Goal: Information Seeking & Learning: Check status

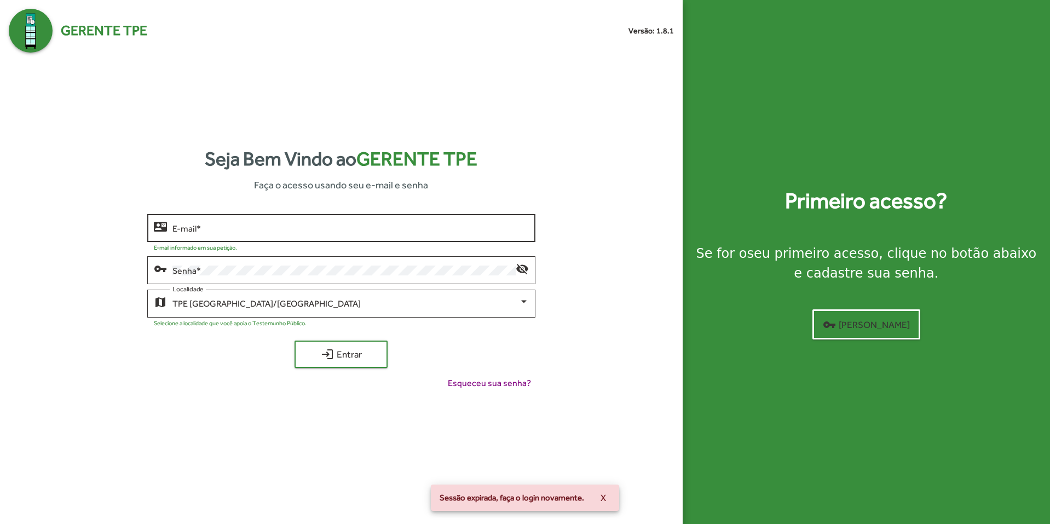
click at [270, 226] on input "E-mail *" at bounding box center [350, 228] width 356 height 10
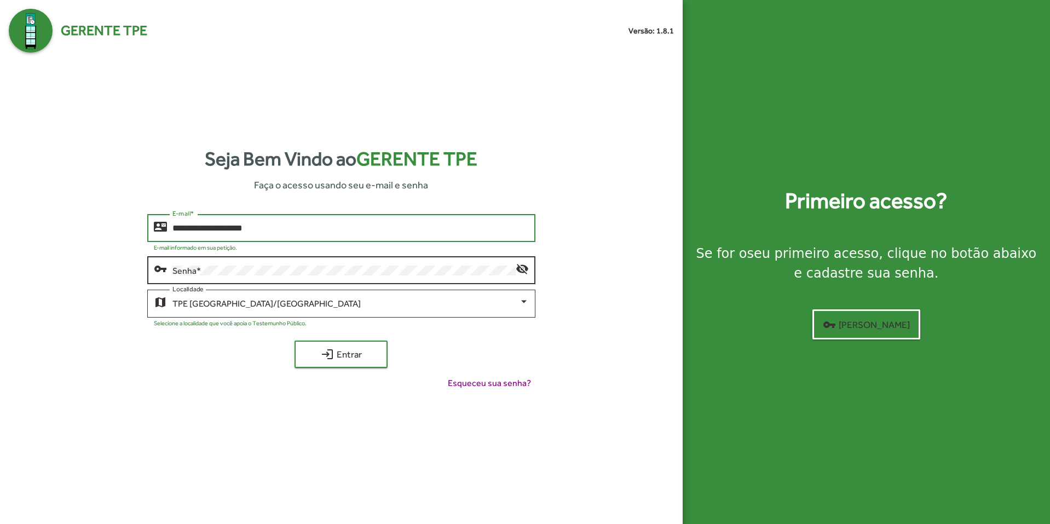
type input "**********"
click at [301, 277] on div "Senha *" at bounding box center [343, 269] width 343 height 30
click at [516, 272] on div "vpn_key Senha * visibility_off" at bounding box center [341, 269] width 388 height 30
click at [522, 267] on mat-icon "visibility_off" at bounding box center [522, 268] width 13 height 13
click at [357, 355] on span "login Entrar" at bounding box center [340, 354] width 73 height 20
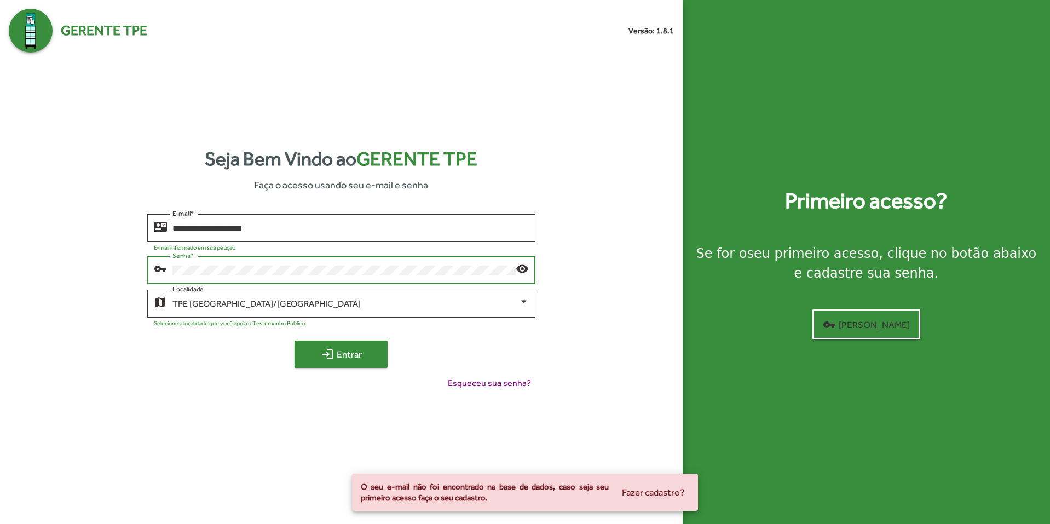
click at [323, 352] on mat-icon "login" at bounding box center [327, 354] width 13 height 13
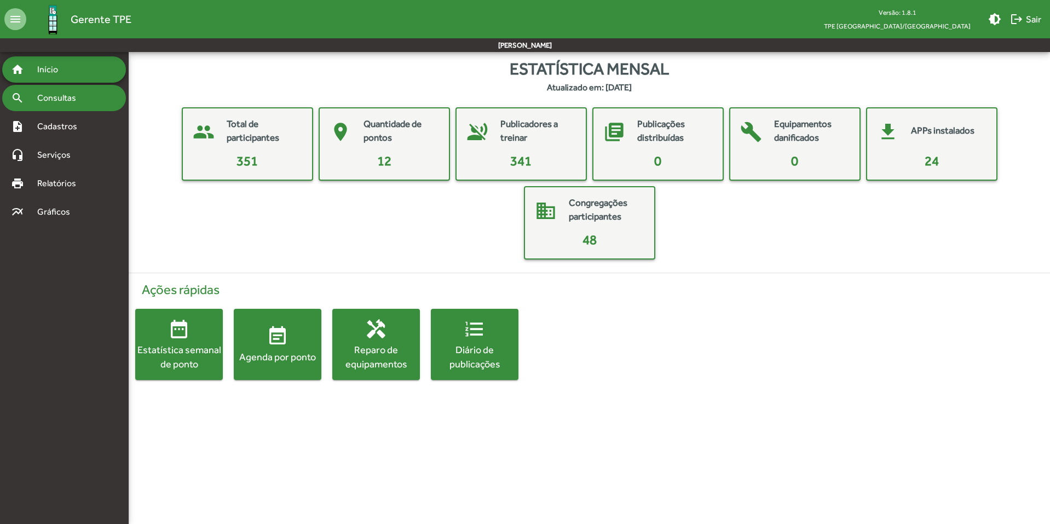
click at [69, 105] on div "search Consultas" at bounding box center [64, 98] width 124 height 26
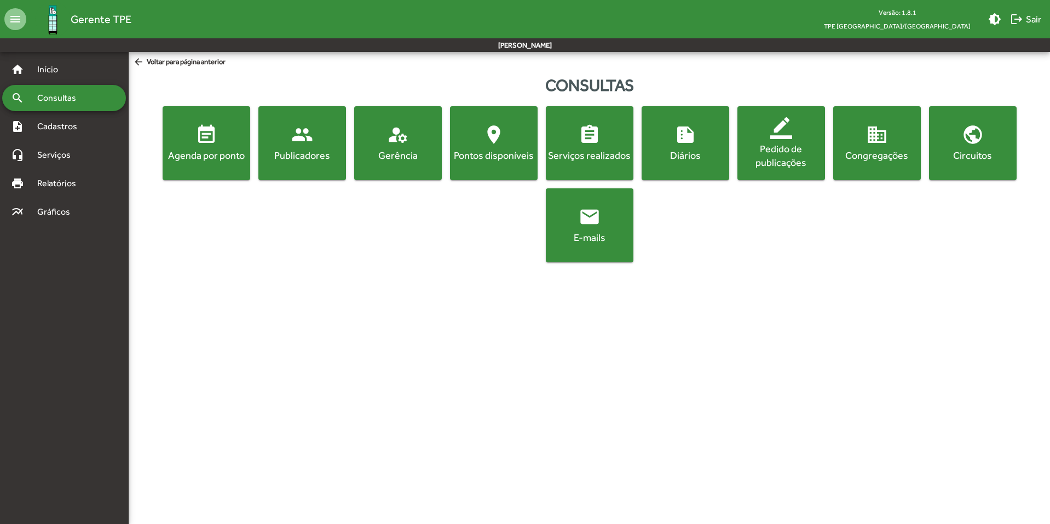
click at [199, 141] on mat-icon "event_note" at bounding box center [206, 135] width 22 height 22
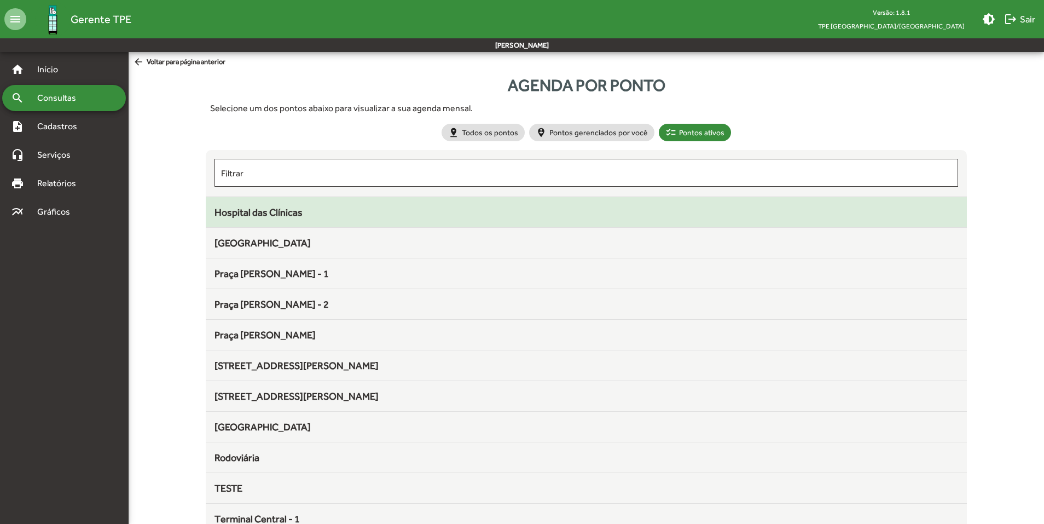
click at [285, 212] on span "Hospital das Clínicas" at bounding box center [259, 211] width 88 height 11
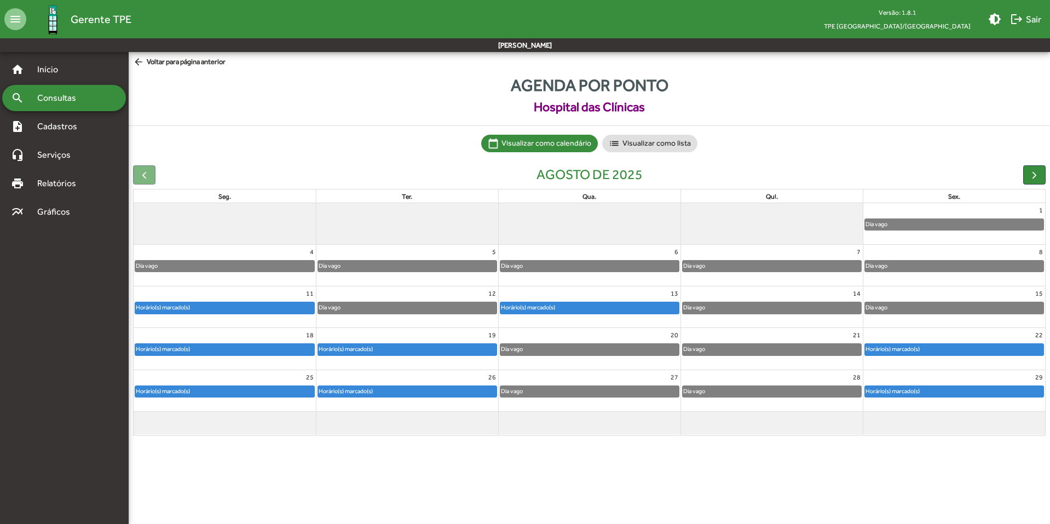
click at [184, 309] on div "Horário(s) marcado(s)" at bounding box center [162, 307] width 55 height 10
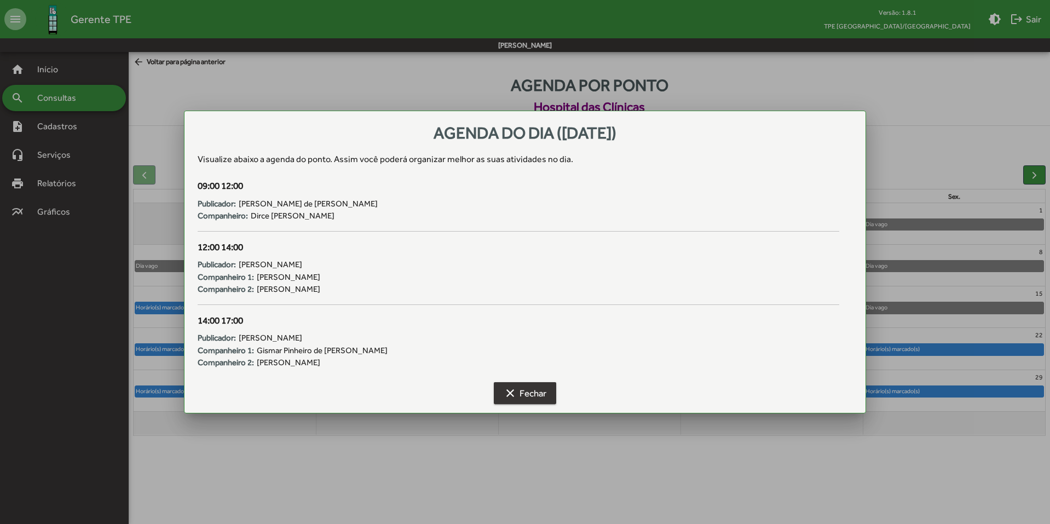
click at [539, 401] on span "clear Fechar" at bounding box center [525, 393] width 43 height 20
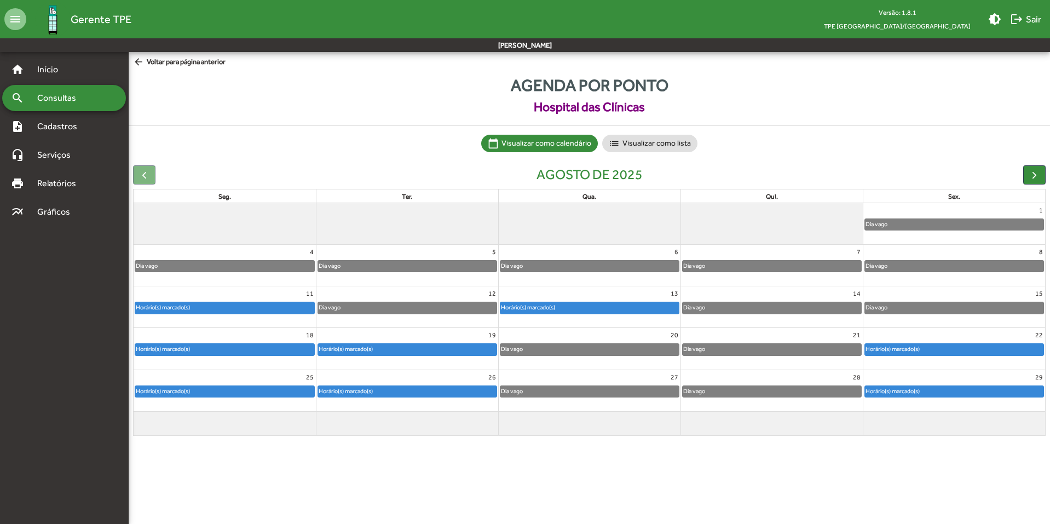
click at [379, 345] on div "Horário(s) marcado(s)" at bounding box center [407, 349] width 178 height 11
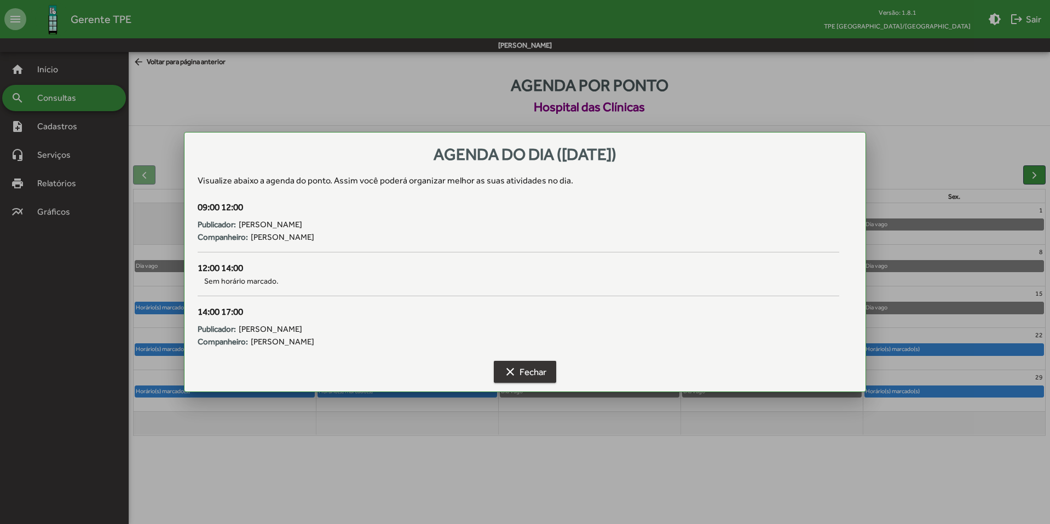
click at [534, 373] on span "clear Fechar" at bounding box center [525, 372] width 43 height 20
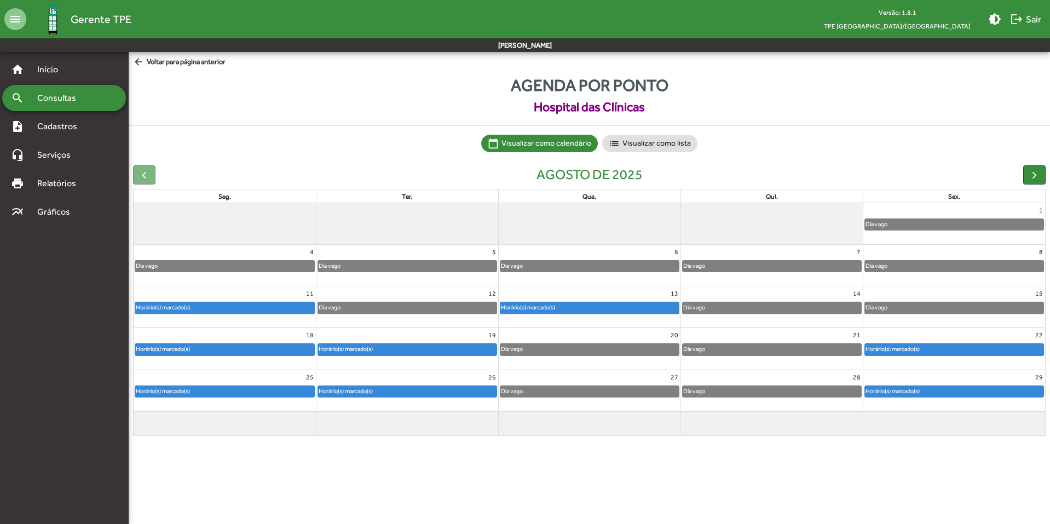
click at [398, 390] on div "Horário(s) marcado(s)" at bounding box center [407, 391] width 178 height 11
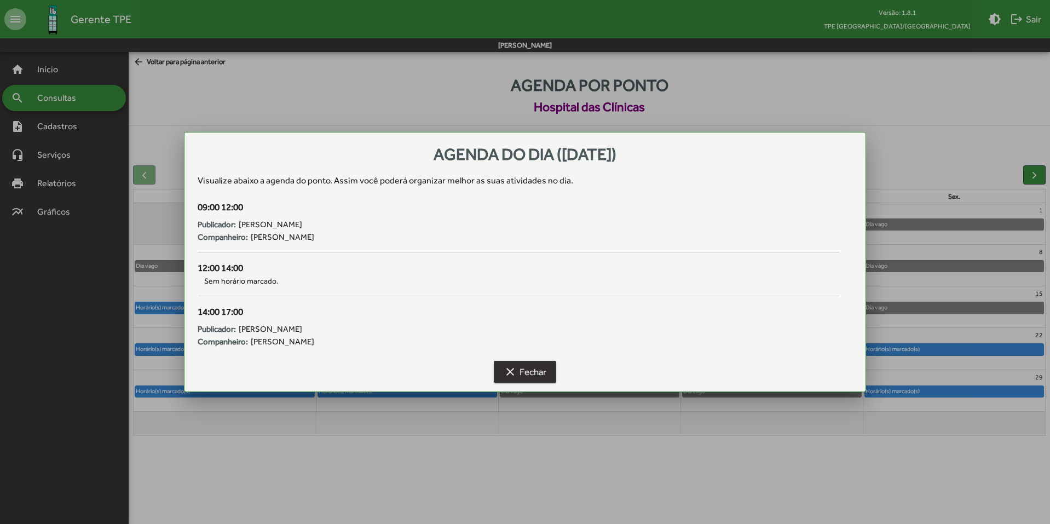
click at [529, 375] on span "clear Fechar" at bounding box center [525, 372] width 43 height 20
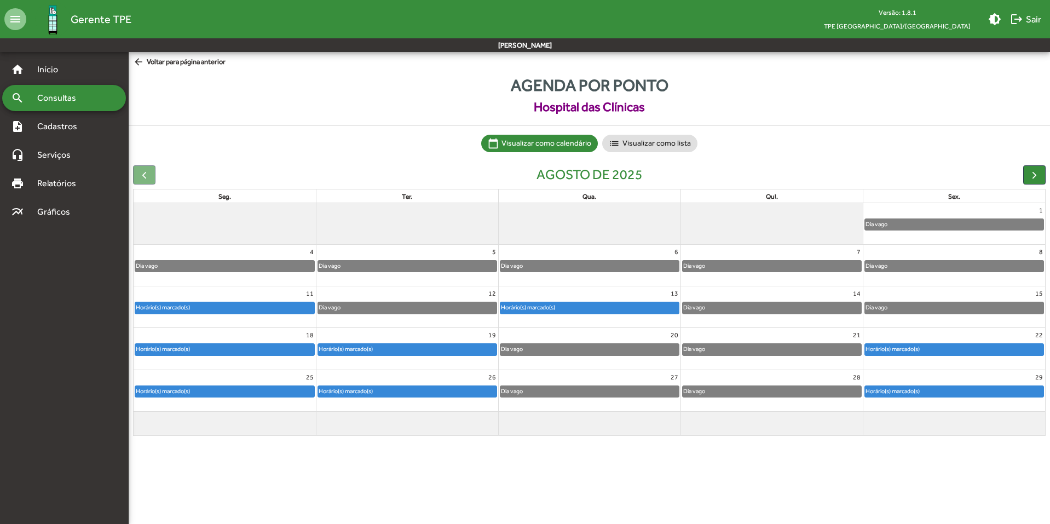
click at [552, 309] on div "Horário(s) marcado(s)" at bounding box center [527, 307] width 55 height 10
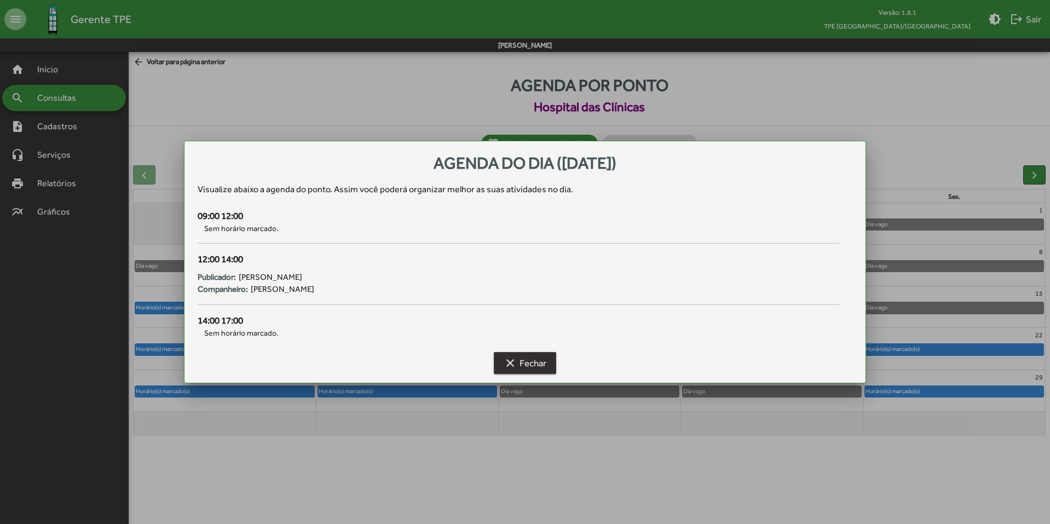
click at [537, 370] on span "clear Fechar" at bounding box center [525, 363] width 43 height 20
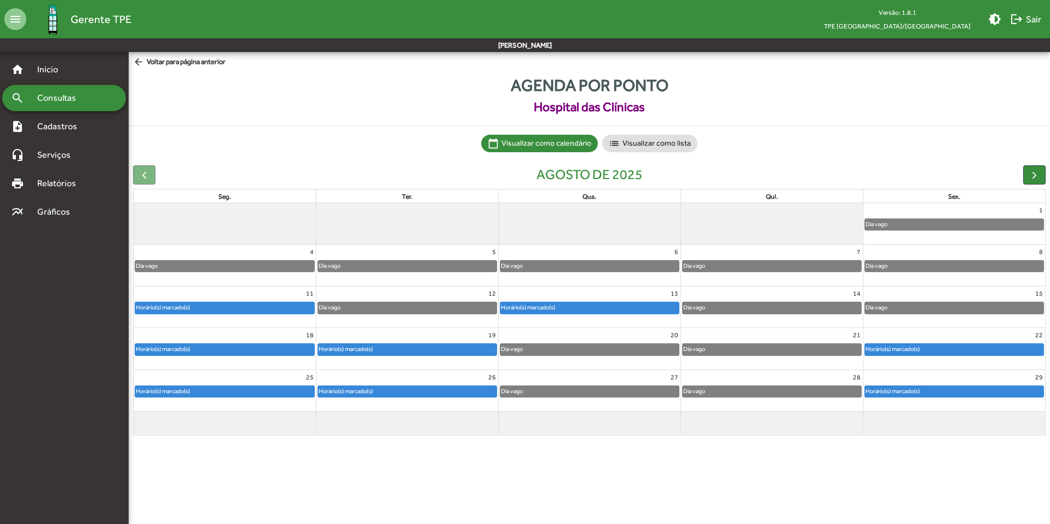
click at [886, 347] on div "Horário(s) marcado(s)" at bounding box center [892, 349] width 55 height 10
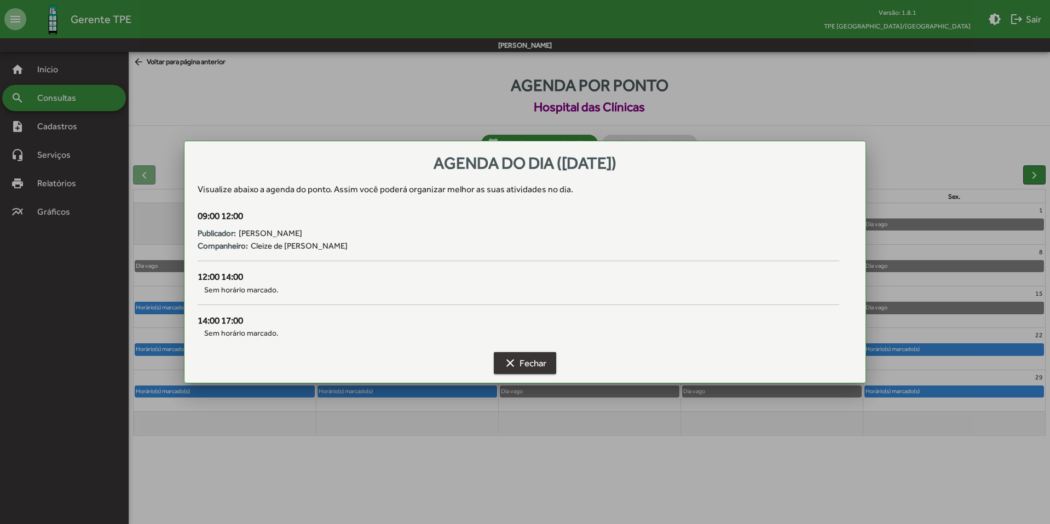
click at [516, 354] on span "clear Fechar" at bounding box center [525, 363] width 43 height 20
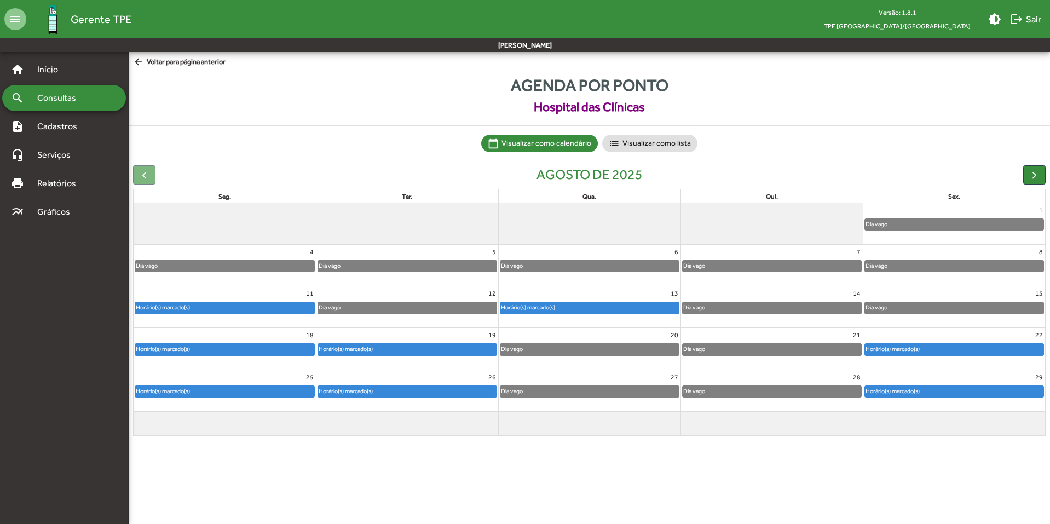
click at [980, 396] on div "Horário(s) marcado(s)" at bounding box center [954, 391] width 179 height 11
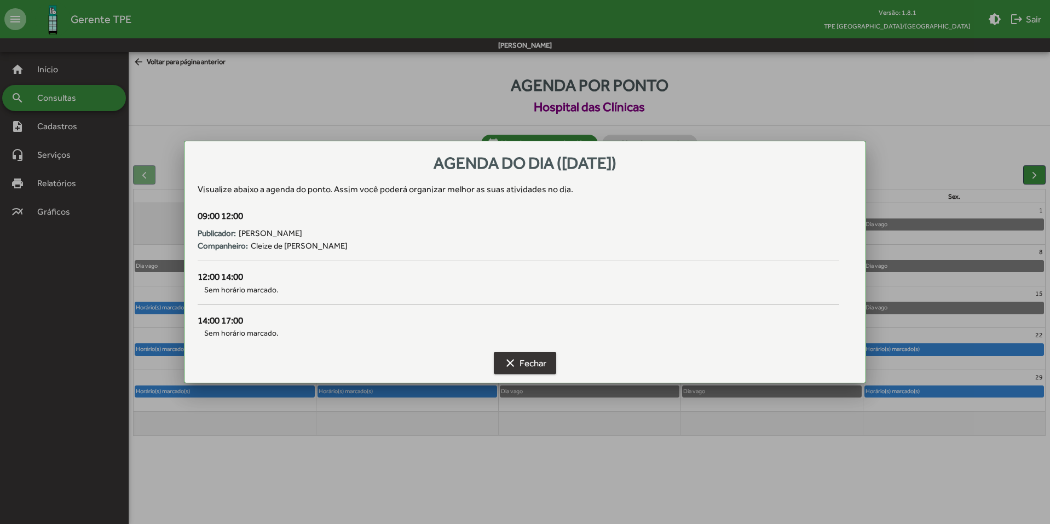
click at [533, 363] on span "clear Fechar" at bounding box center [525, 363] width 43 height 20
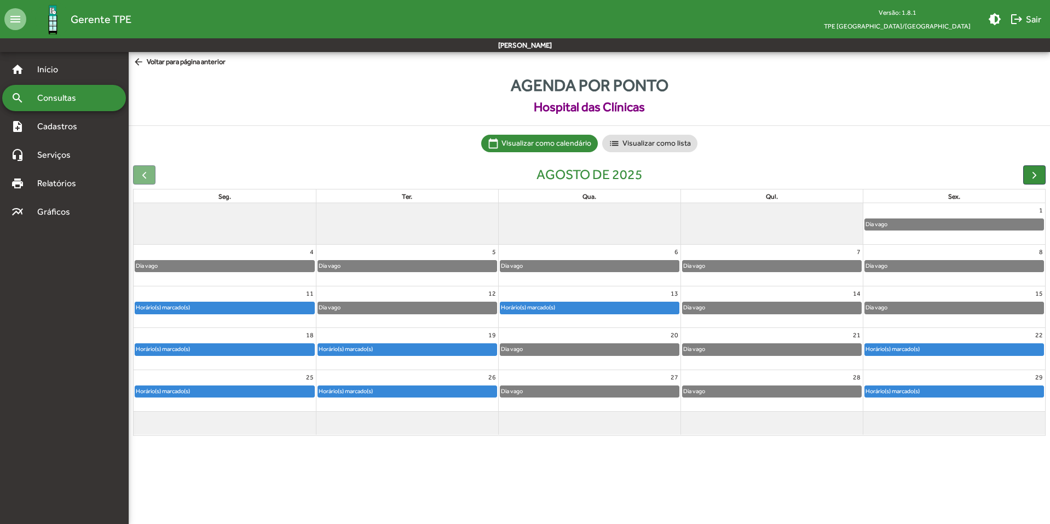
click at [1045, 174] on full-calendar "agosto de 2025 seg. ter. qua. qui. sex. 1 Dia vago 4 Dia vago 5 Dia vago 6 Dia …" at bounding box center [589, 300] width 921 height 279
click at [1042, 173] on button "button" at bounding box center [1034, 174] width 22 height 19
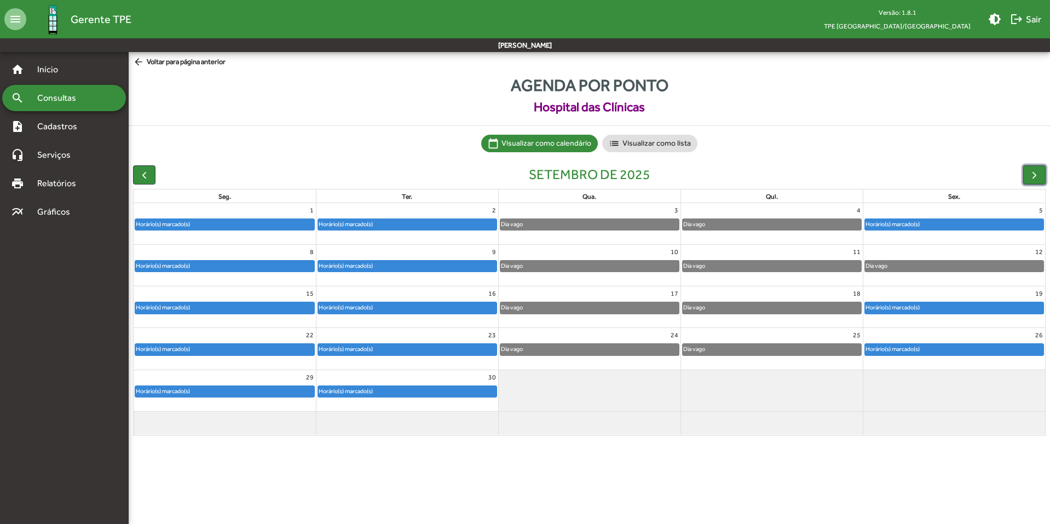
click at [362, 222] on div "Horário(s) marcado(s)" at bounding box center [345, 224] width 55 height 10
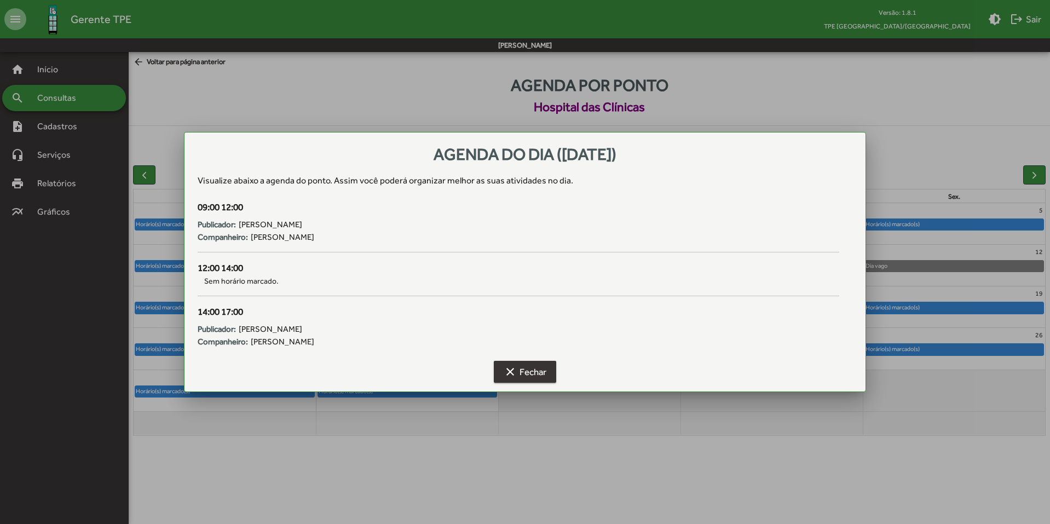
click at [524, 372] on span "clear Fechar" at bounding box center [525, 372] width 43 height 20
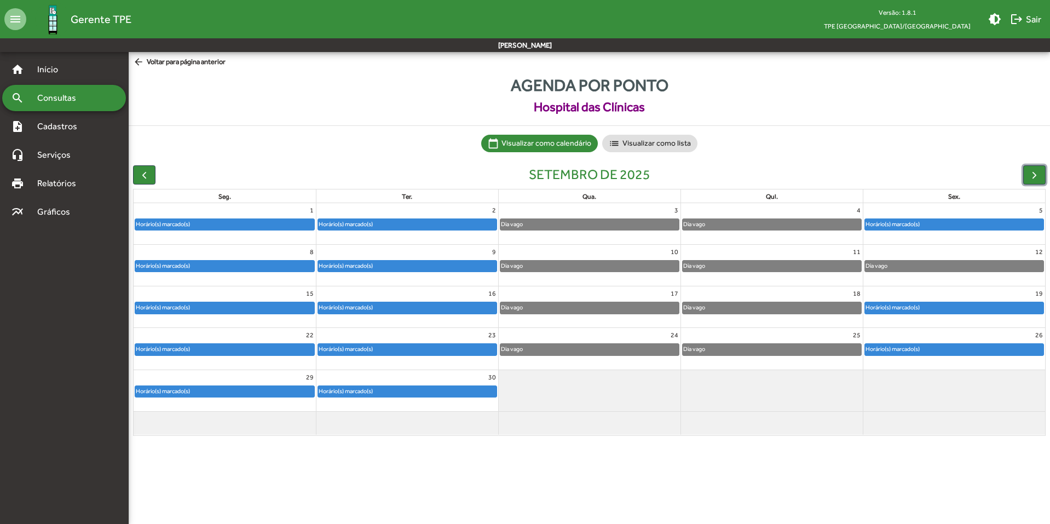
click at [189, 224] on div "Horário(s) marcado(s)" at bounding box center [162, 224] width 55 height 10
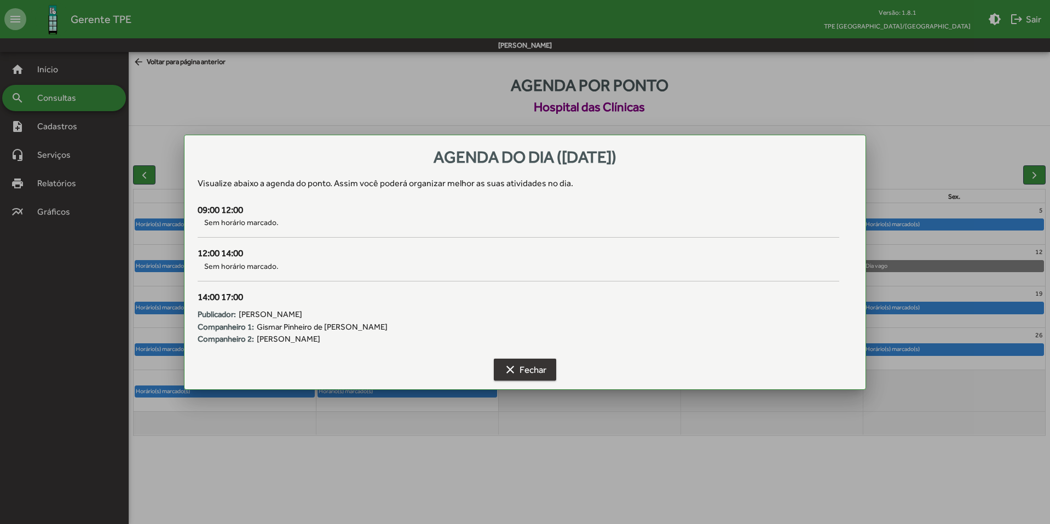
click at [523, 369] on span "clear Fechar" at bounding box center [525, 370] width 43 height 20
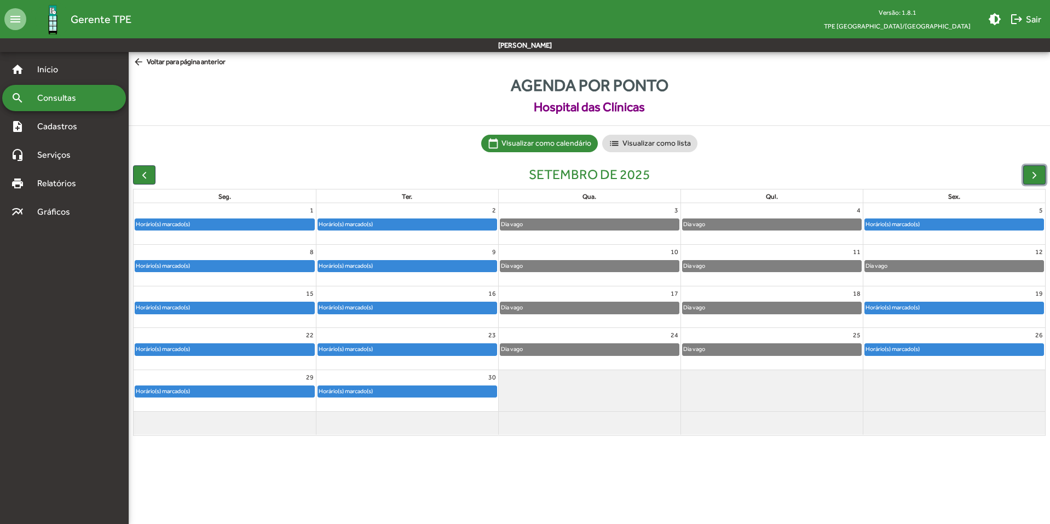
click at [871, 223] on div "Horário(s) marcado(s)" at bounding box center [892, 224] width 55 height 10
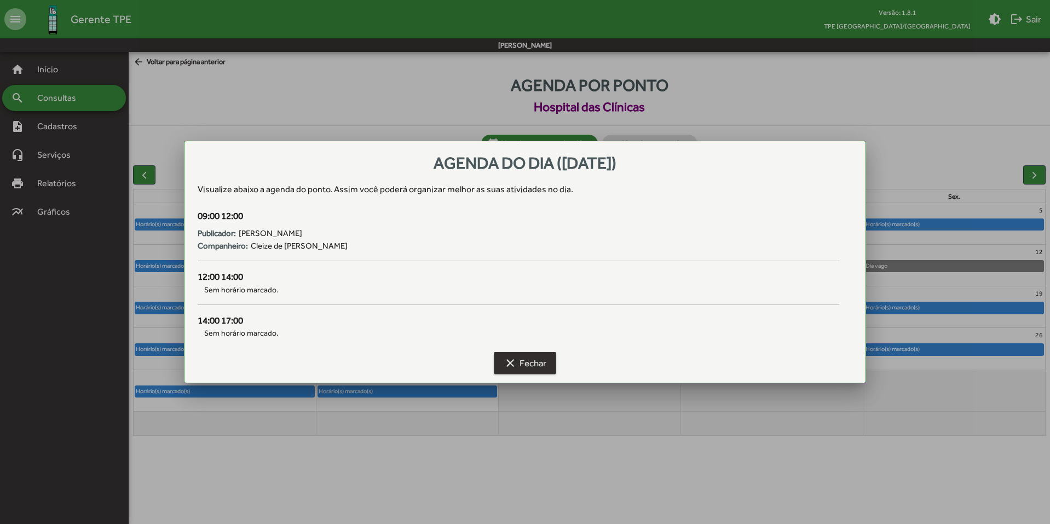
drag, startPoint x: 521, startPoint y: 366, endPoint x: 583, endPoint y: 366, distance: 61.9
click at [522, 366] on span "clear Fechar" at bounding box center [525, 363] width 43 height 20
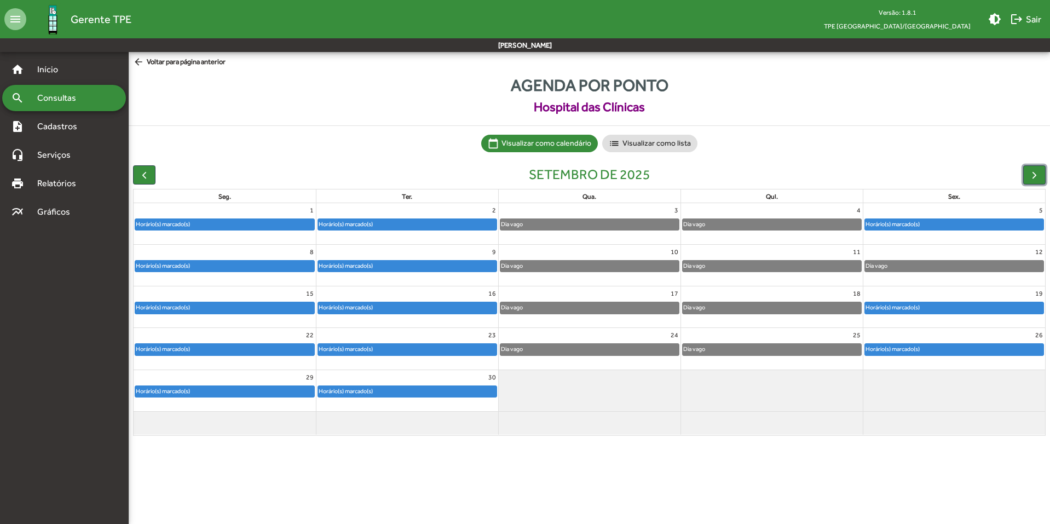
click at [872, 309] on div "Horário(s) marcado(s)" at bounding box center [892, 307] width 55 height 10
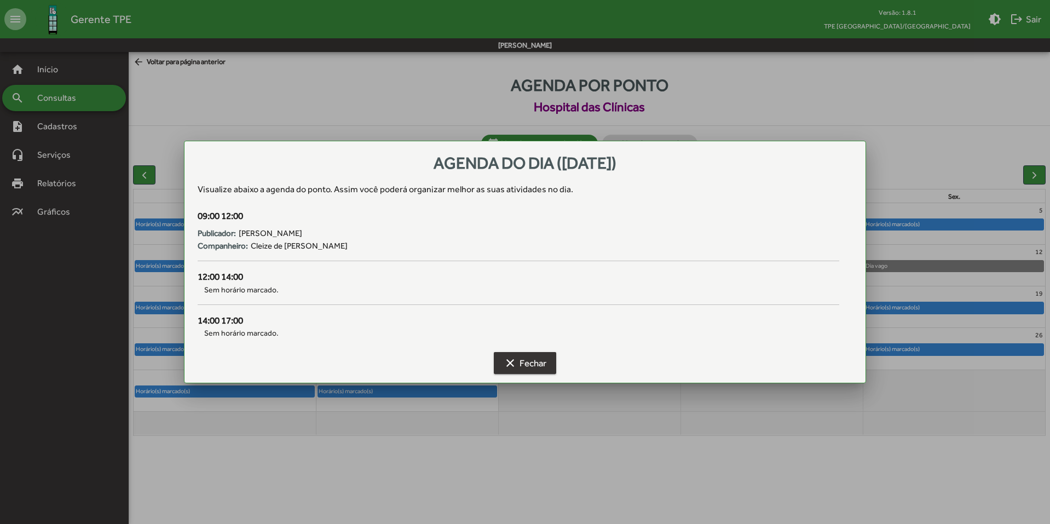
click at [516, 368] on mat-icon "clear" at bounding box center [510, 362] width 13 height 13
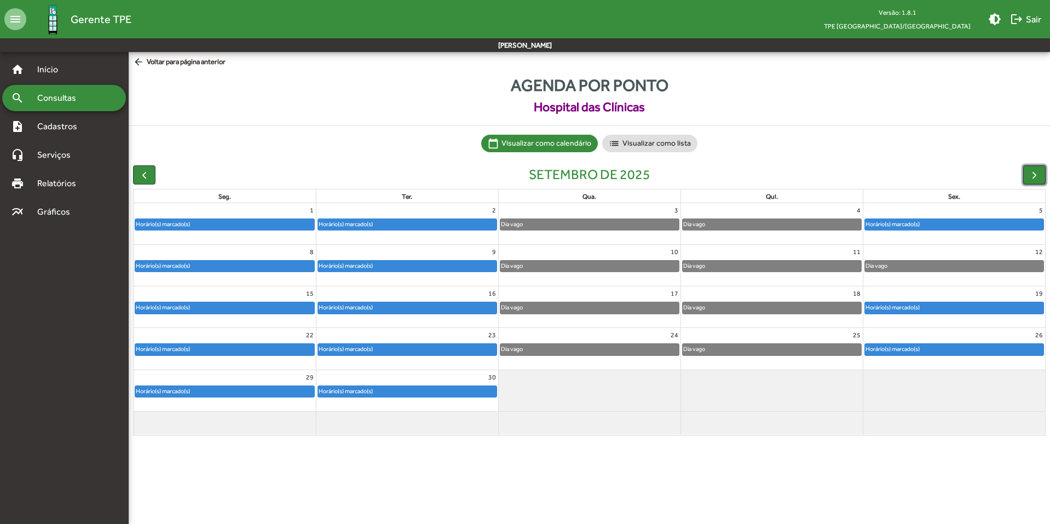
click at [1034, 180] on span "button" at bounding box center [1033, 174] width 11 height 11
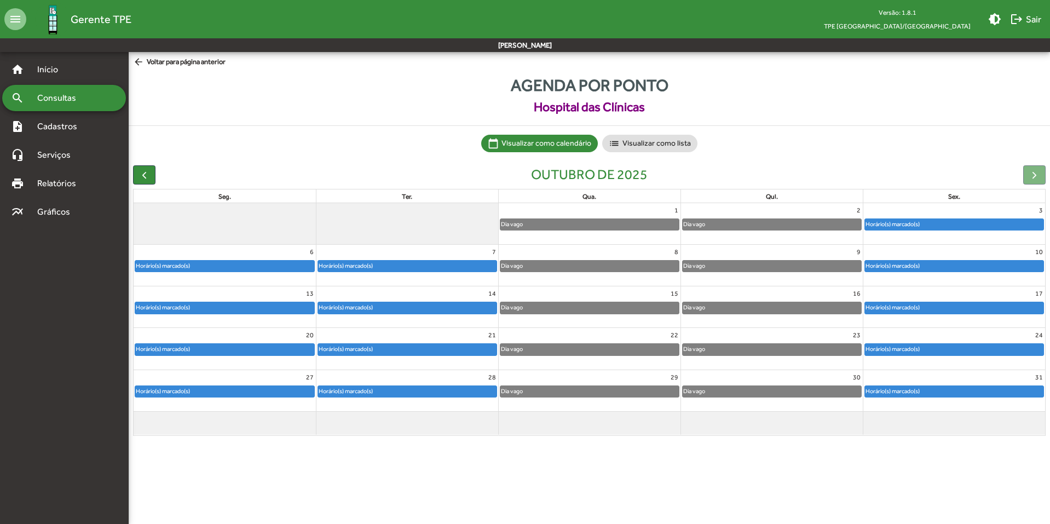
click at [259, 263] on div "Horário(s) marcado(s)" at bounding box center [224, 266] width 179 height 11
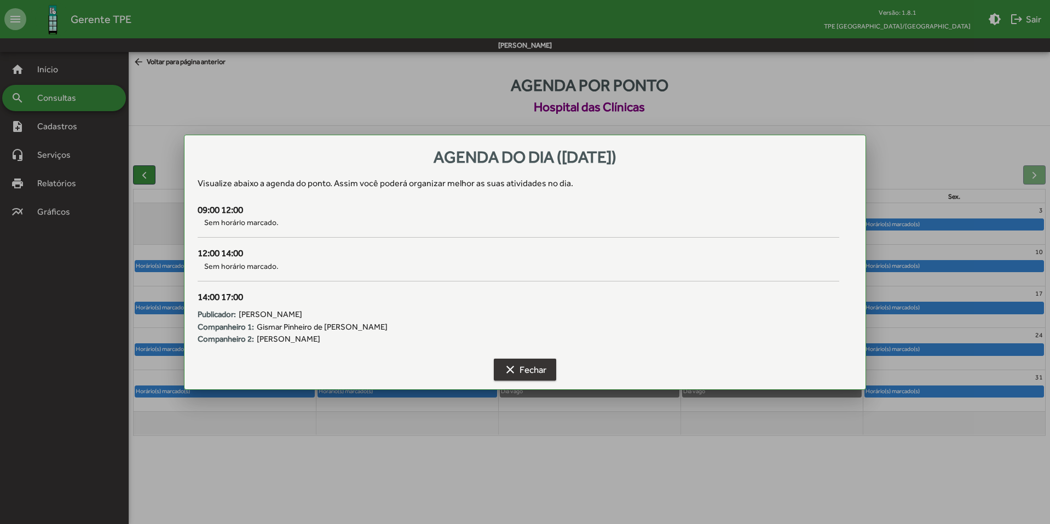
drag, startPoint x: 541, startPoint y: 371, endPoint x: 770, endPoint y: 310, distance: 237.3
click at [542, 371] on span "clear Fechar" at bounding box center [525, 370] width 43 height 20
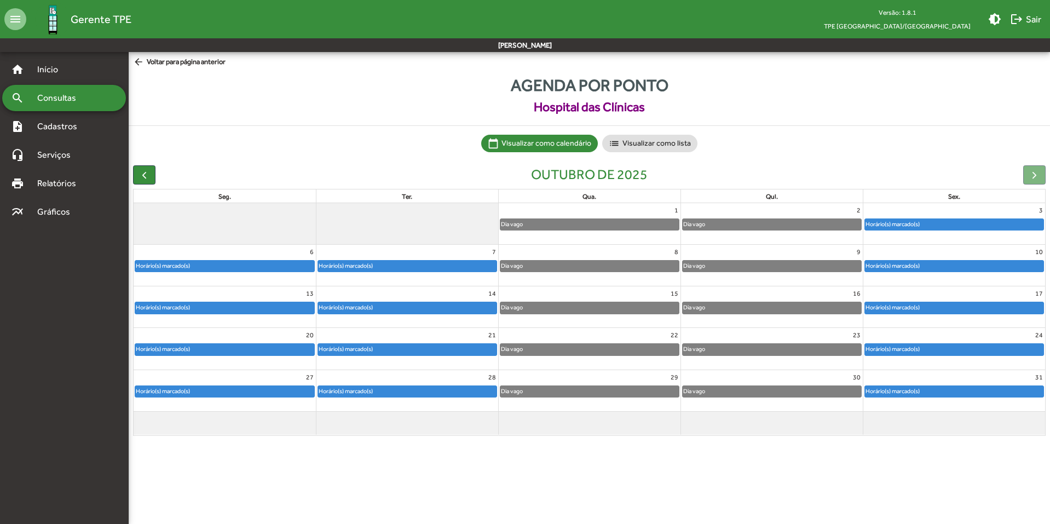
click at [910, 226] on div "Horário(s) marcado(s)" at bounding box center [892, 224] width 55 height 10
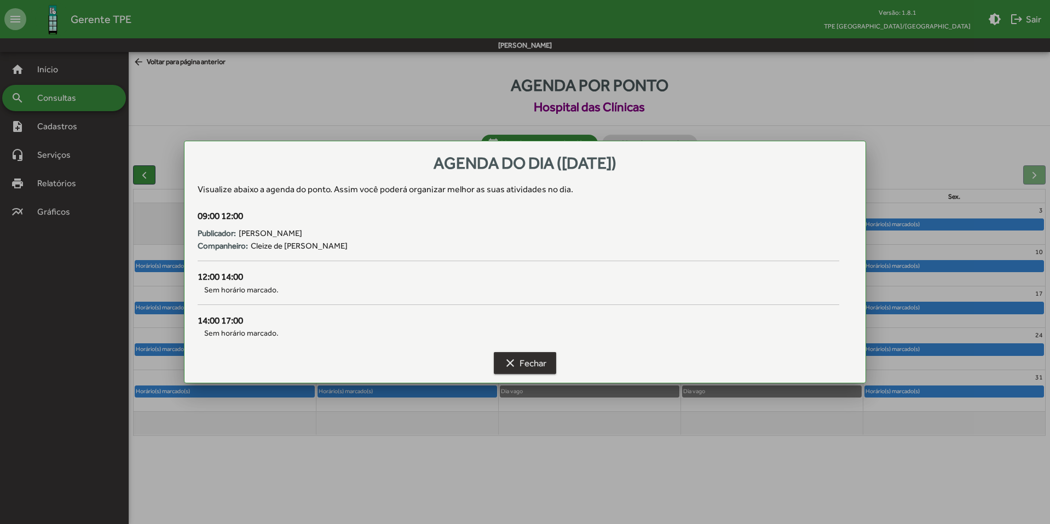
drag, startPoint x: 529, startPoint y: 361, endPoint x: 855, endPoint y: 259, distance: 341.6
click at [530, 360] on span "clear Fechar" at bounding box center [525, 363] width 43 height 20
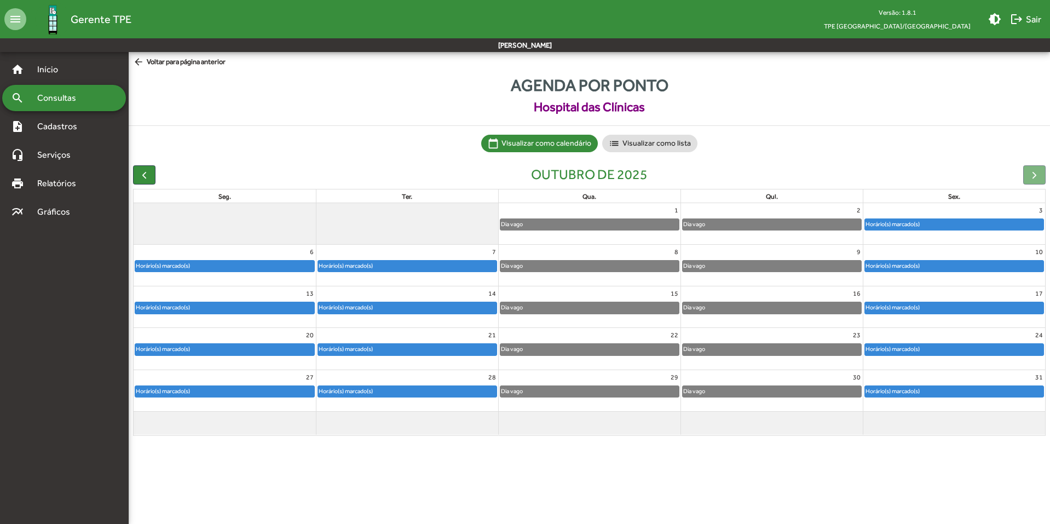
click at [1033, 171] on div at bounding box center [1034, 174] width 22 height 19
click at [1036, 175] on div at bounding box center [1034, 174] width 22 height 19
click at [140, 171] on span "button" at bounding box center [143, 174] width 11 height 11
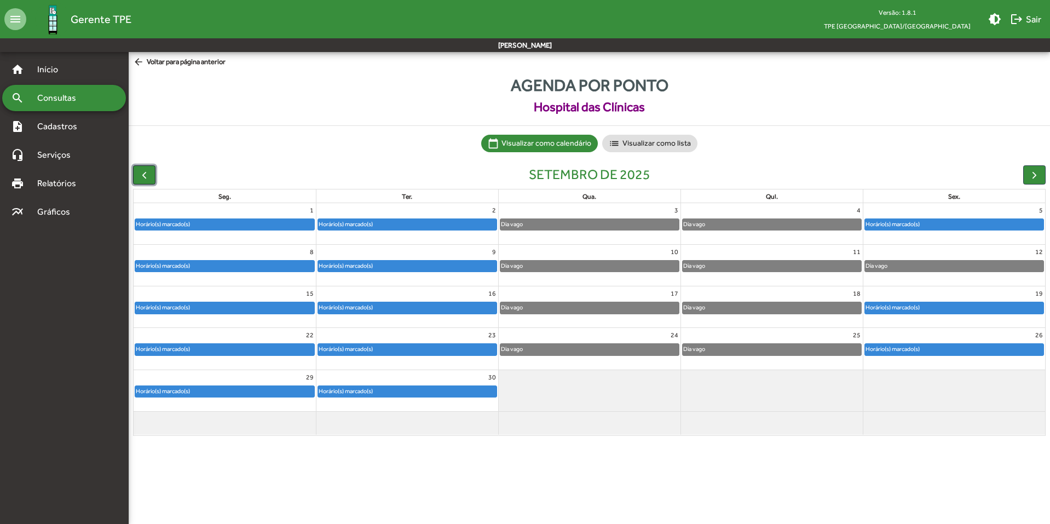
click at [140, 171] on span "button" at bounding box center [143, 174] width 11 height 11
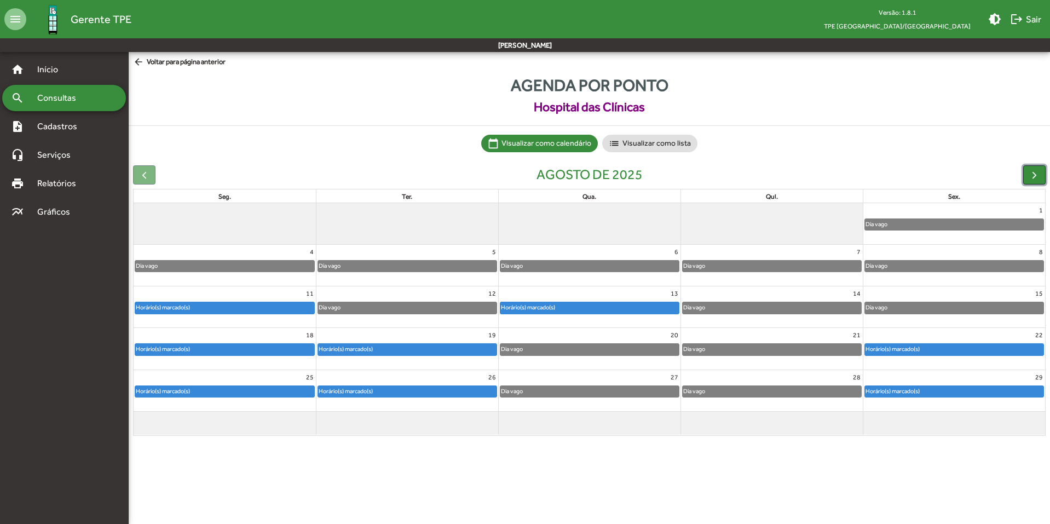
click at [1041, 177] on button "button" at bounding box center [1034, 174] width 22 height 19
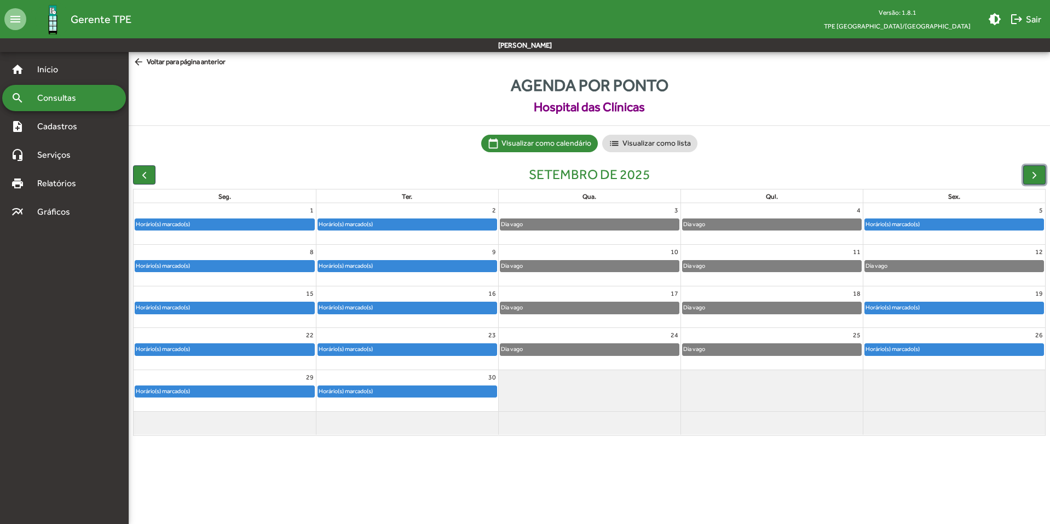
click at [206, 264] on div "Horário(s) marcado(s)" at bounding box center [224, 266] width 179 height 11
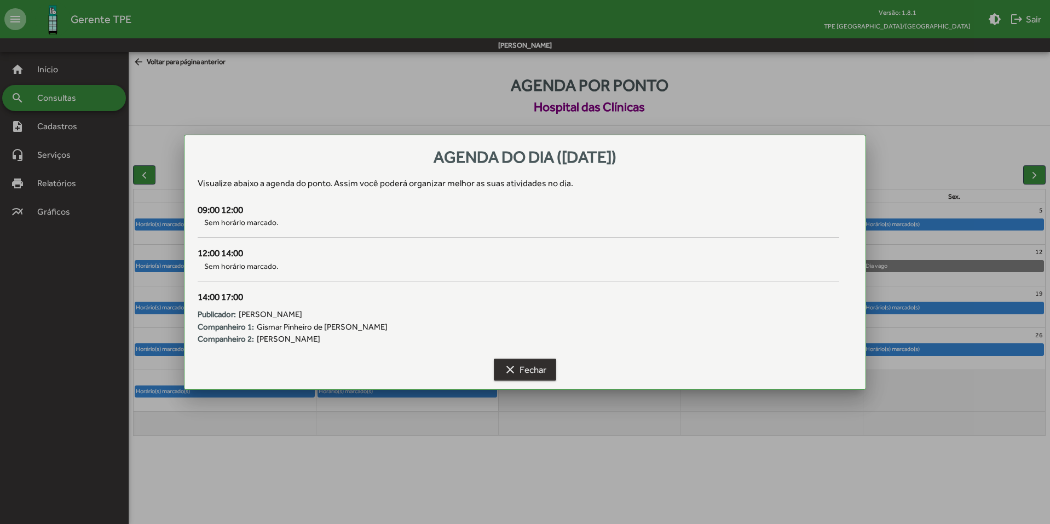
click at [535, 369] on span "clear Fechar" at bounding box center [525, 370] width 43 height 20
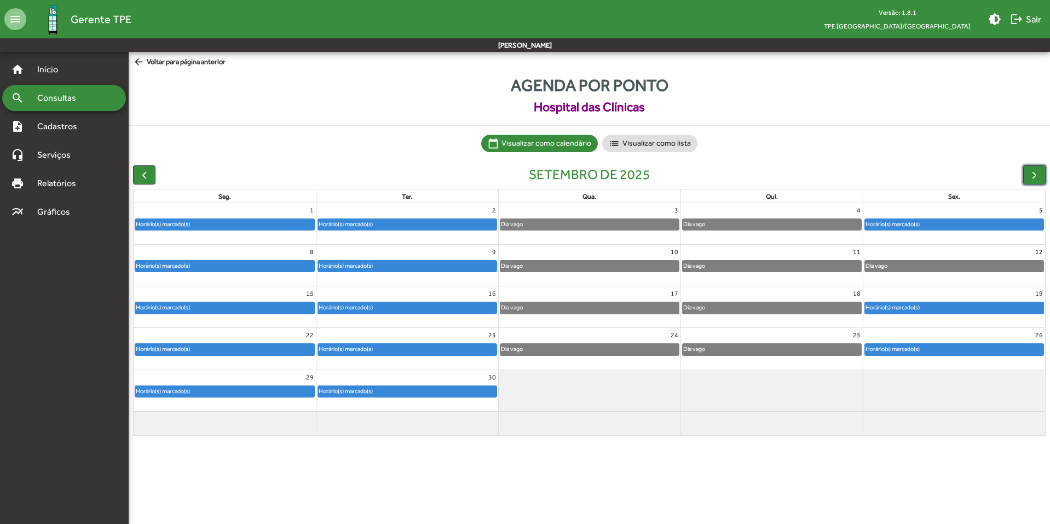
click at [205, 309] on div "Horário(s) marcado(s)" at bounding box center [224, 307] width 179 height 11
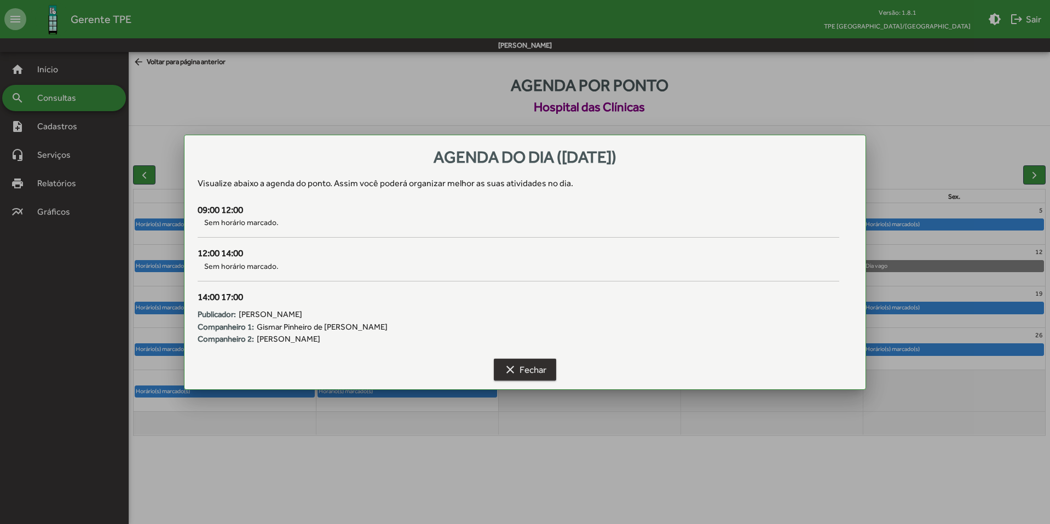
click at [514, 371] on mat-icon "clear" at bounding box center [510, 369] width 13 height 13
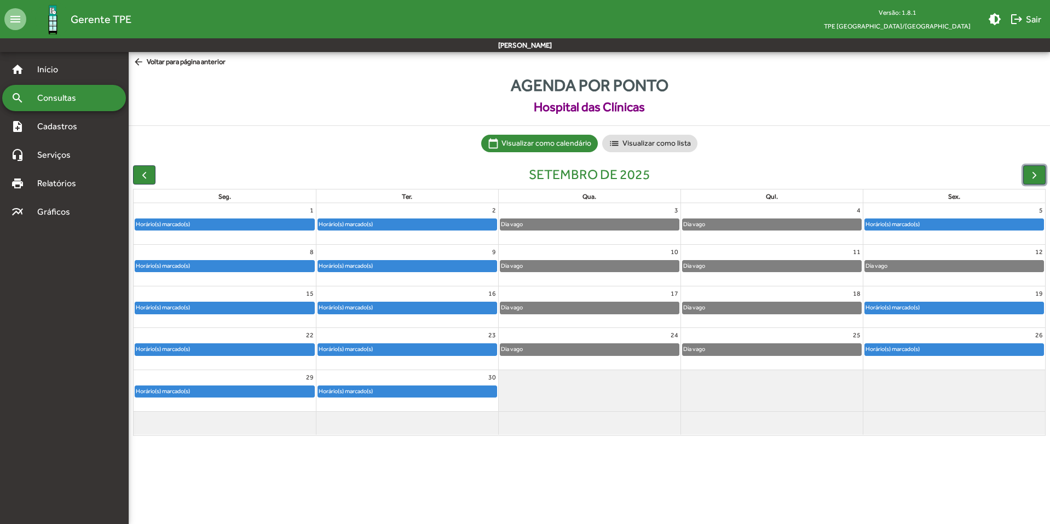
click at [407, 390] on div "Horário(s) marcado(s)" at bounding box center [407, 391] width 178 height 11
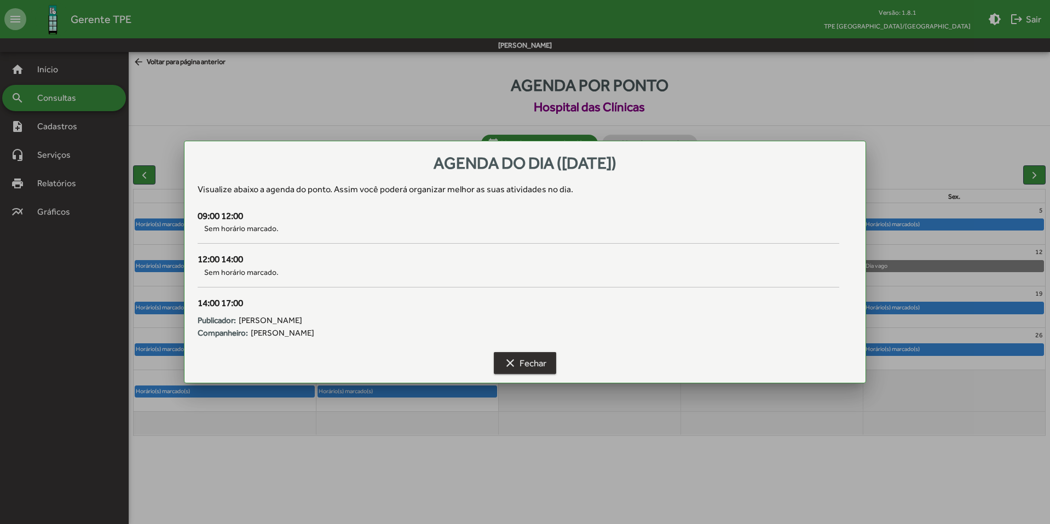
click at [516, 359] on mat-icon "clear" at bounding box center [510, 362] width 13 height 13
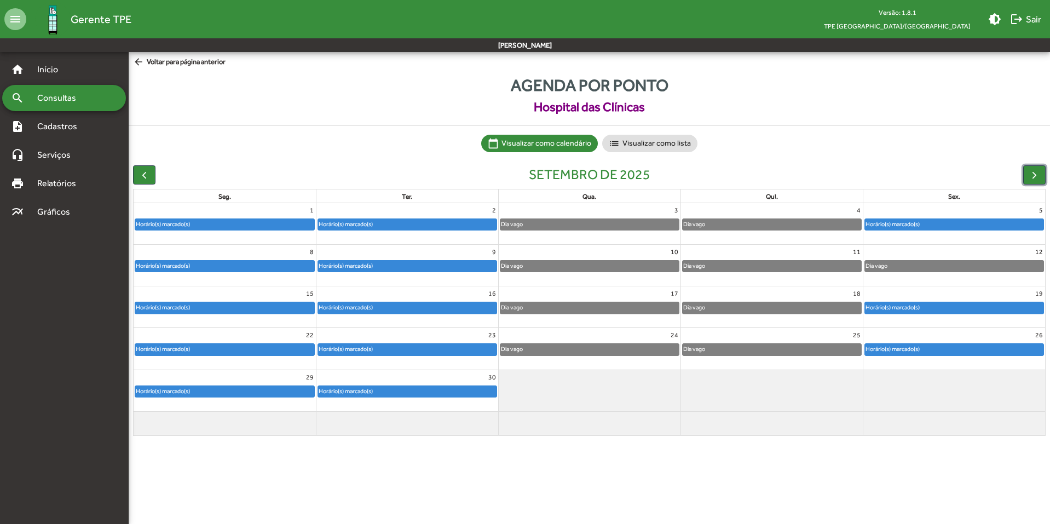
click at [377, 223] on div "Horário(s) marcado(s)" at bounding box center [407, 224] width 178 height 11
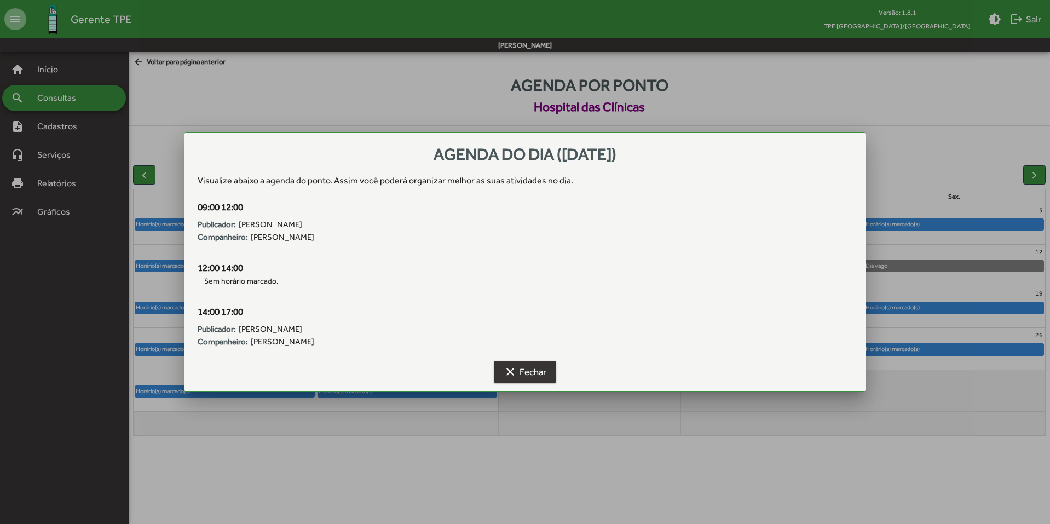
click at [523, 367] on span "clear Fechar" at bounding box center [525, 372] width 43 height 20
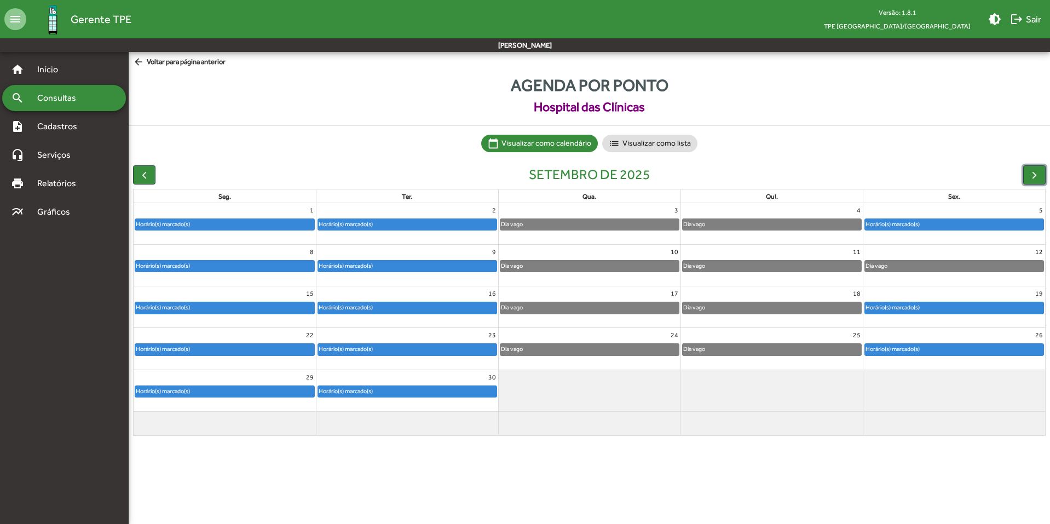
click at [392, 267] on div "Horário(s) marcado(s)" at bounding box center [407, 266] width 178 height 11
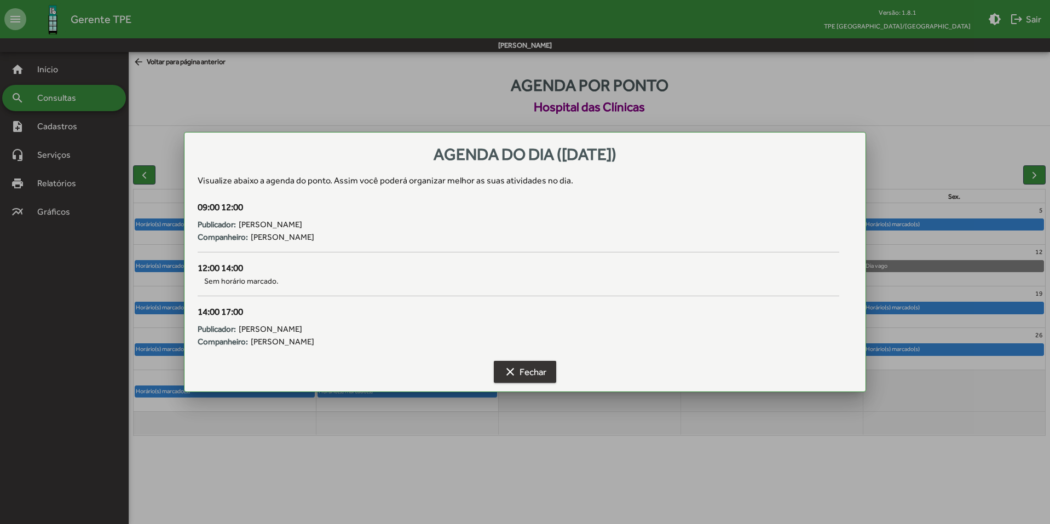
click at [515, 368] on mat-icon "clear" at bounding box center [510, 371] width 13 height 13
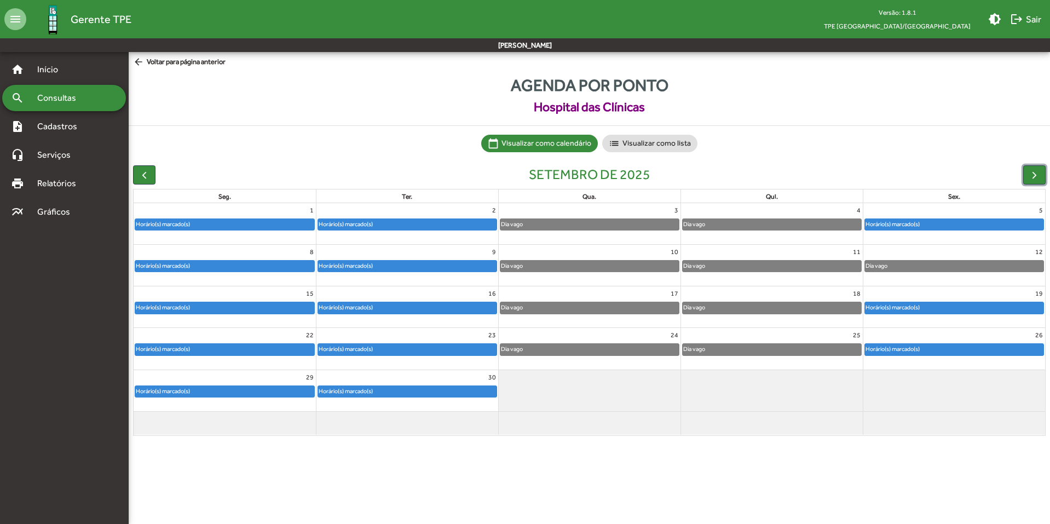
click at [412, 309] on div "Horário(s) marcado(s)" at bounding box center [407, 307] width 178 height 11
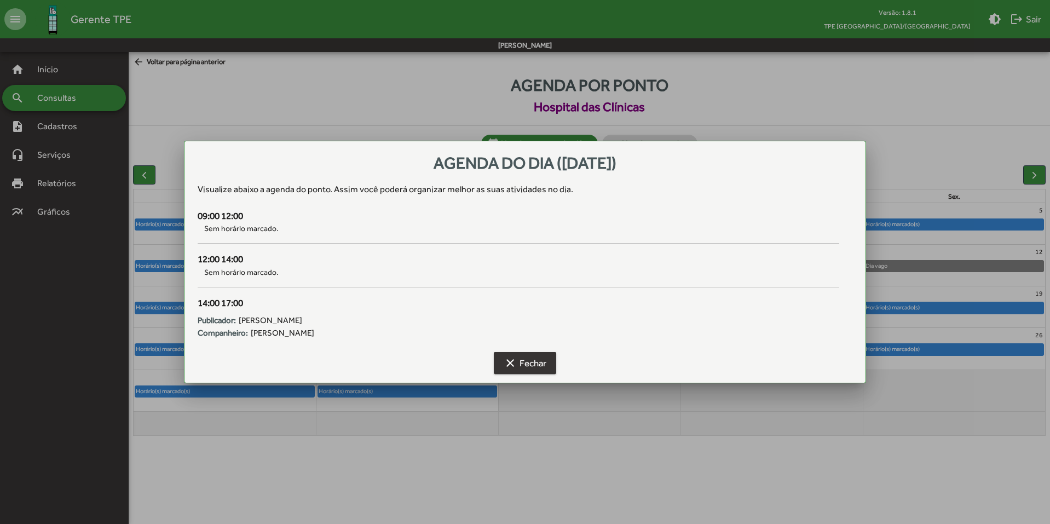
click at [507, 356] on mat-icon "clear" at bounding box center [510, 362] width 13 height 13
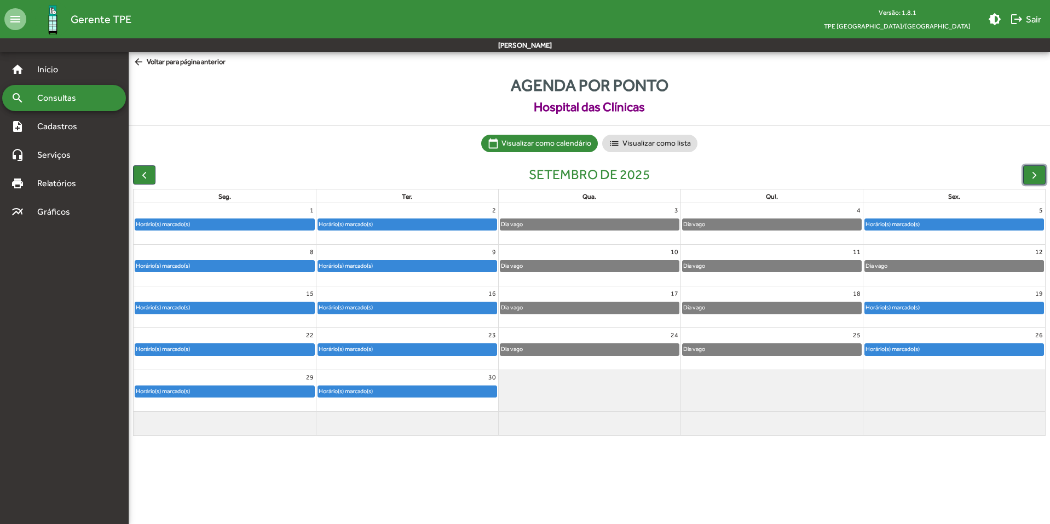
click at [416, 347] on div "Horário(s) marcado(s)" at bounding box center [407, 349] width 178 height 11
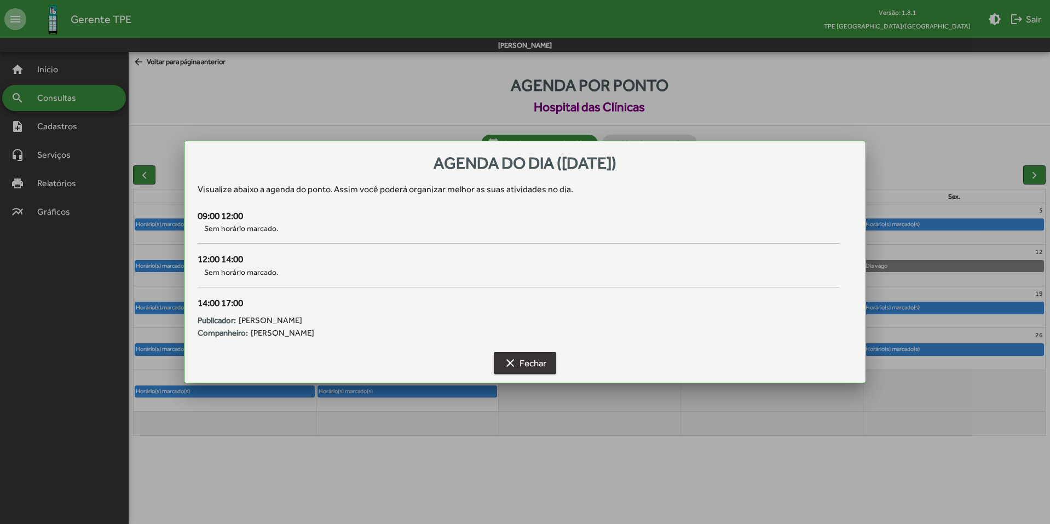
click at [516, 363] on mat-icon "clear" at bounding box center [510, 362] width 13 height 13
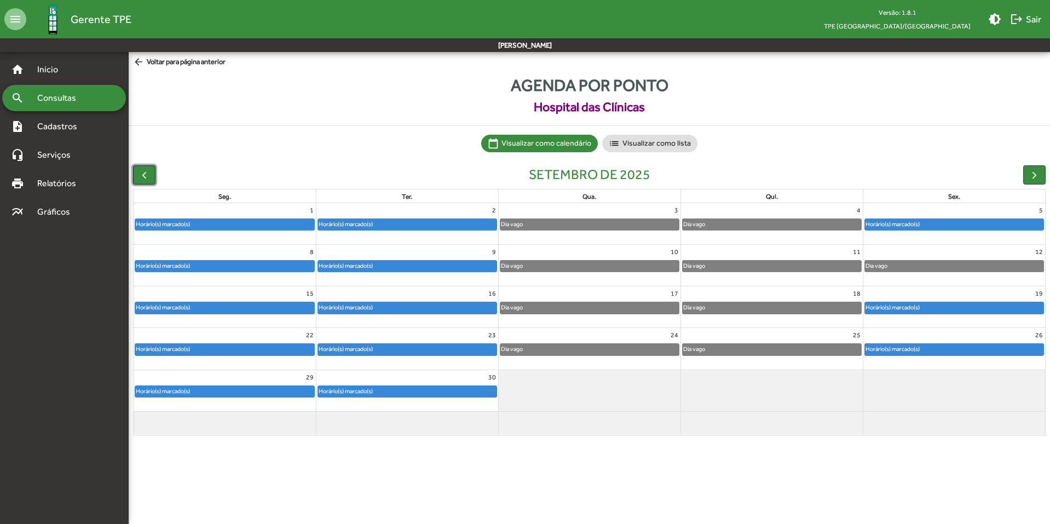
click at [143, 172] on span "button" at bounding box center [143, 174] width 11 height 11
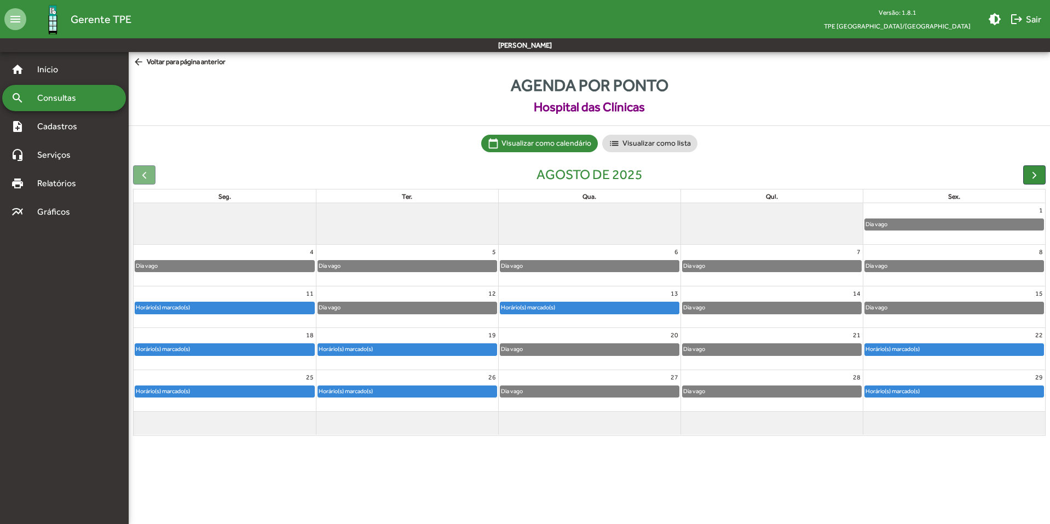
click at [389, 346] on div "Horário(s) marcado(s)" at bounding box center [407, 349] width 178 height 11
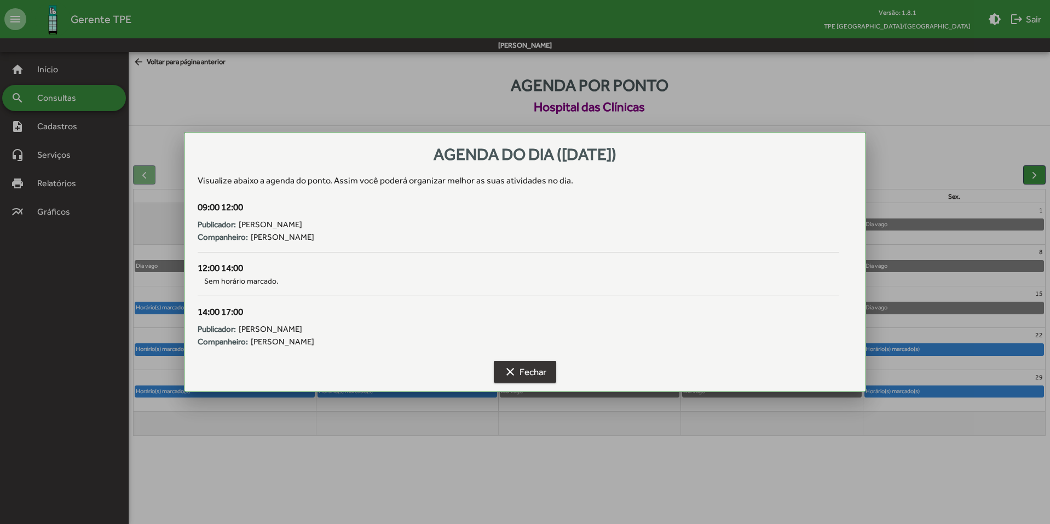
click at [515, 362] on span "clear Fechar" at bounding box center [525, 372] width 43 height 20
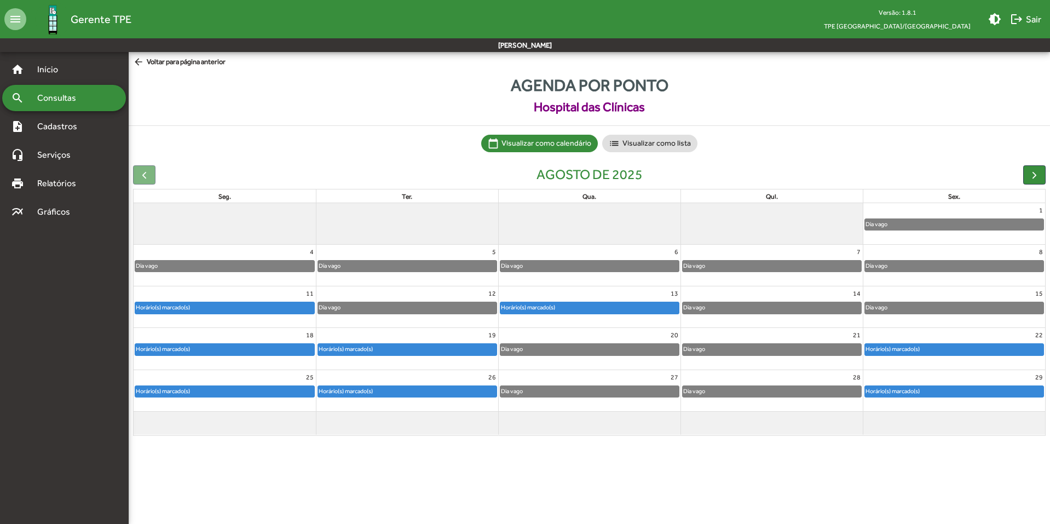
click at [200, 309] on div "Horário(s) marcado(s)" at bounding box center [224, 307] width 179 height 11
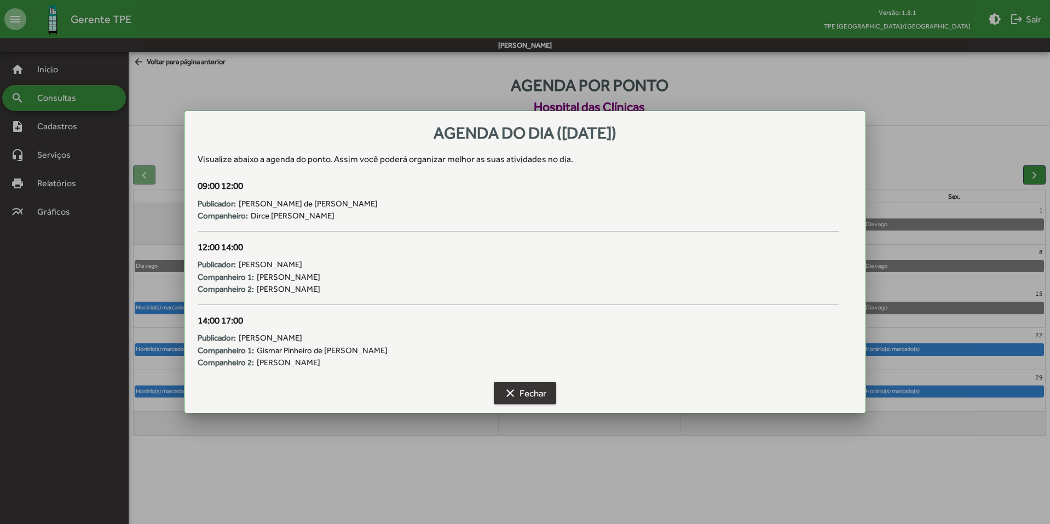
click at [504, 384] on span "clear Fechar" at bounding box center [525, 393] width 43 height 20
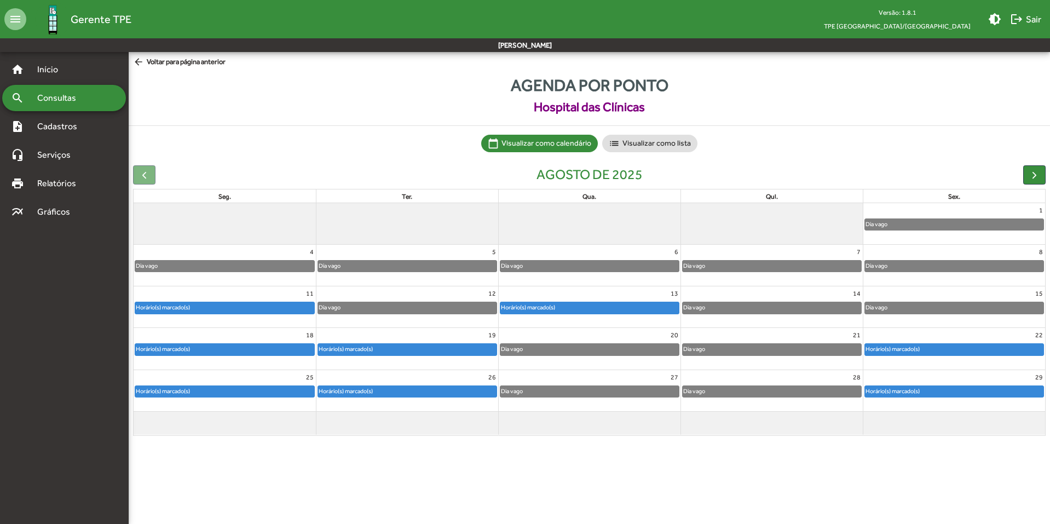
click at [222, 304] on div "Horário(s) marcado(s)" at bounding box center [224, 307] width 179 height 11
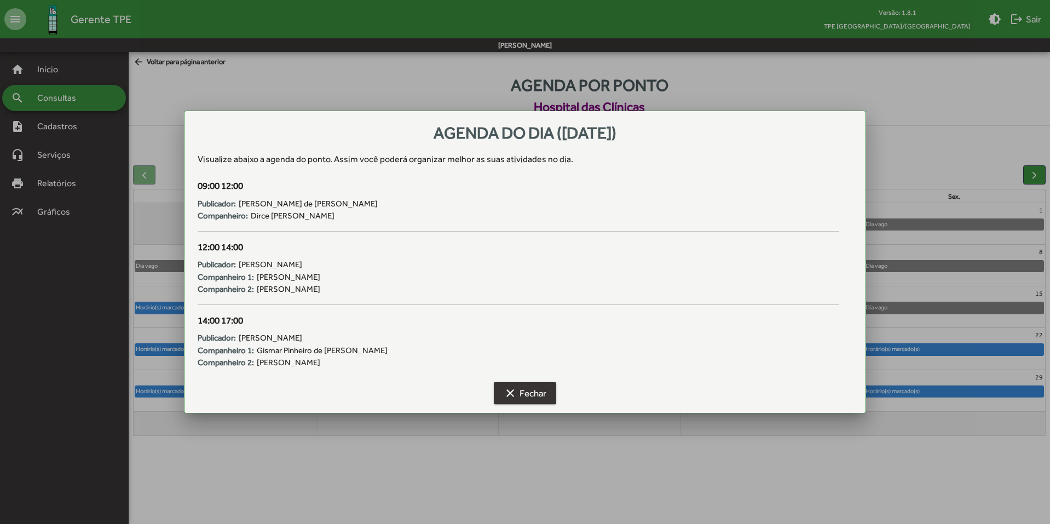
click at [535, 394] on span "clear Fechar" at bounding box center [525, 393] width 43 height 20
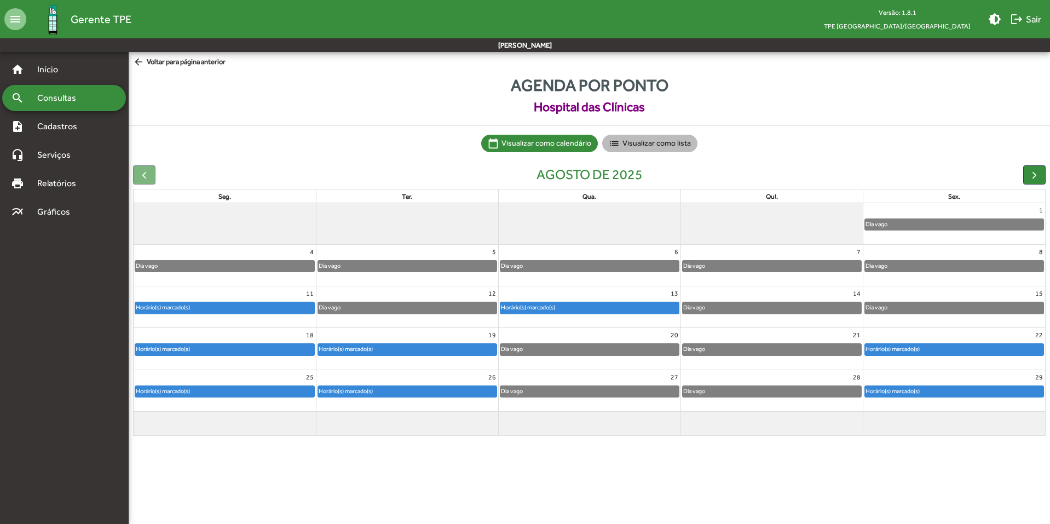
click at [680, 146] on mat-chip "list Visualizar como lista" at bounding box center [649, 144] width 95 height 18
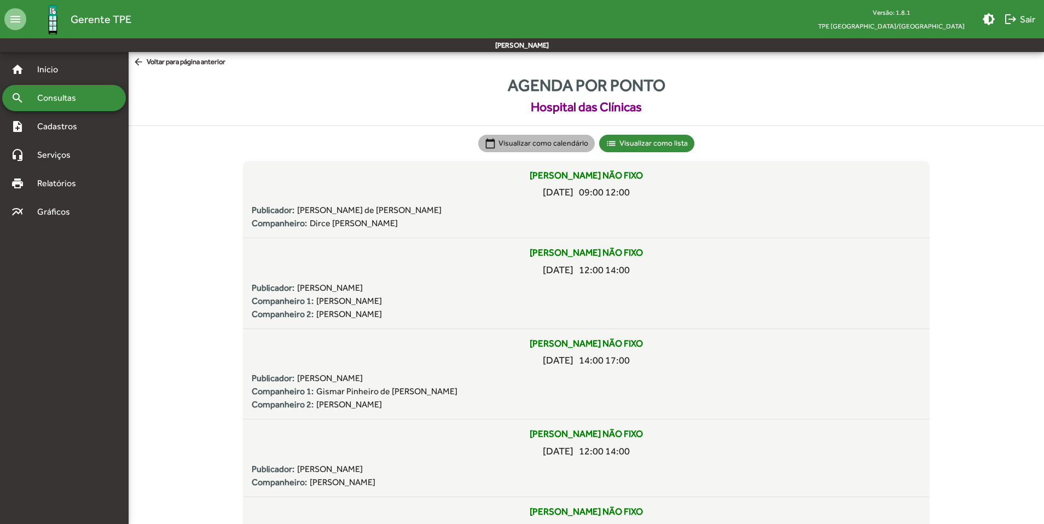
click at [564, 143] on mat-chip "calendar_today Visualizar como calendário" at bounding box center [536, 144] width 117 height 18
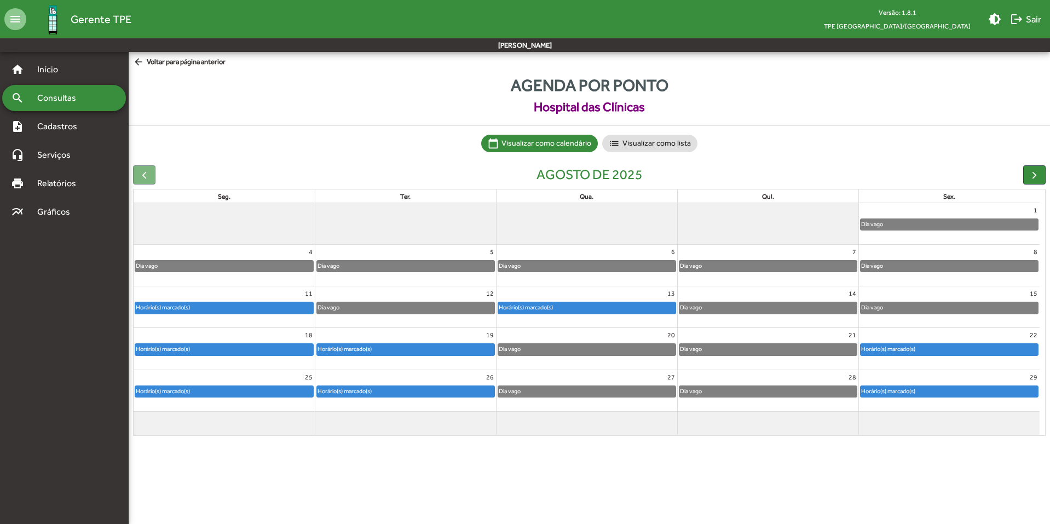
click at [165, 61] on span "arrow_back Voltar para página anterior" at bounding box center [179, 62] width 93 height 12
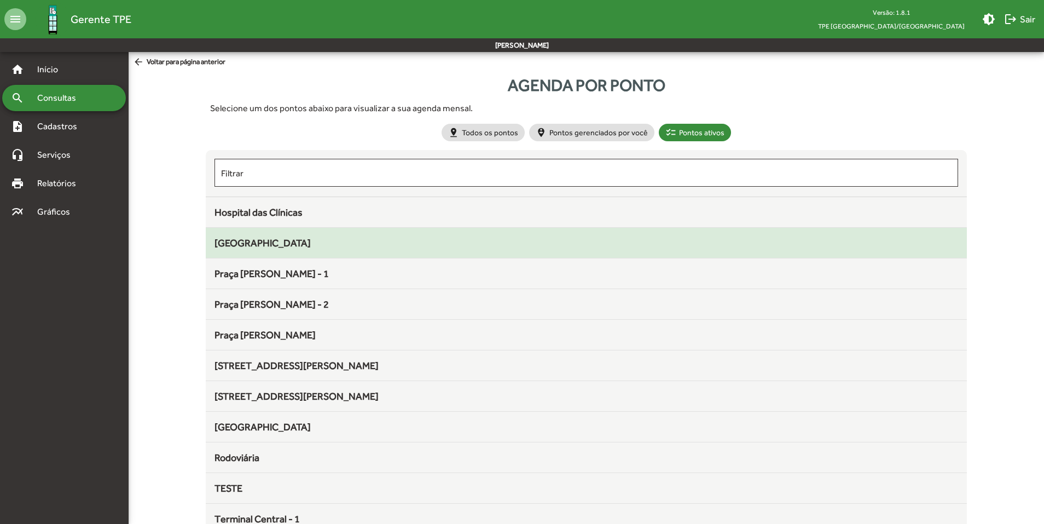
click at [265, 247] on span "[GEOGRAPHIC_DATA]" at bounding box center [263, 242] width 96 height 11
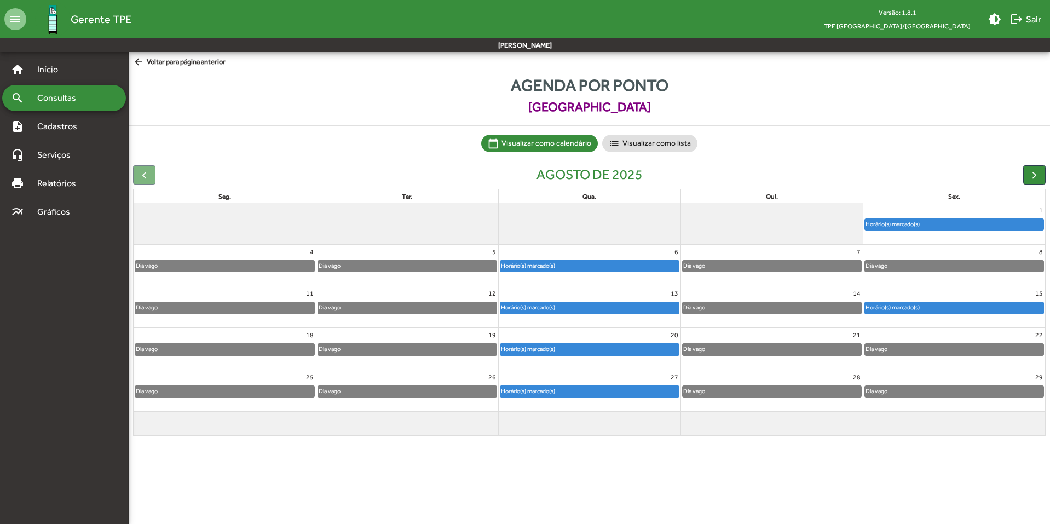
click at [142, 59] on mat-icon "arrow_back" at bounding box center [140, 62] width 14 height 12
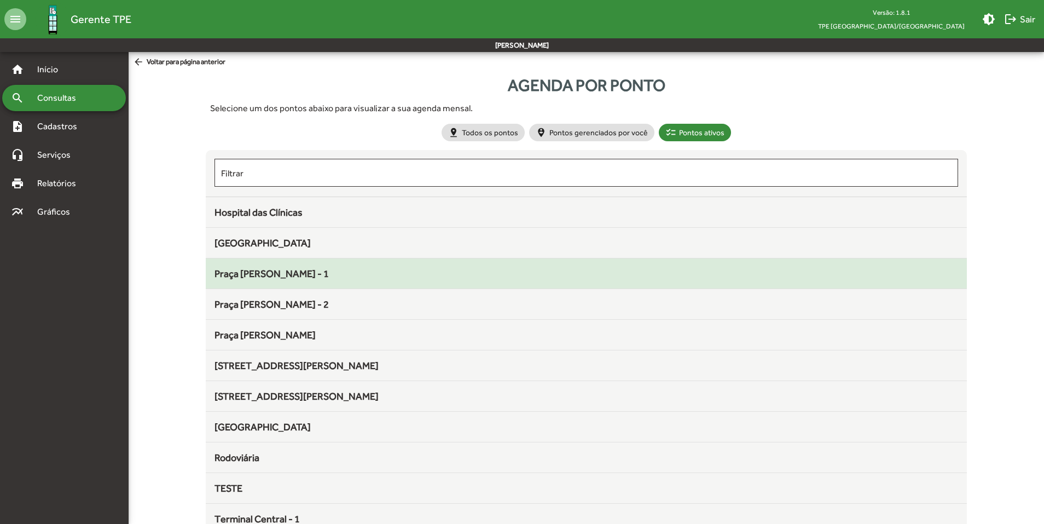
click at [267, 280] on div "Praça [PERSON_NAME] - 1" at bounding box center [586, 273] width 743 height 15
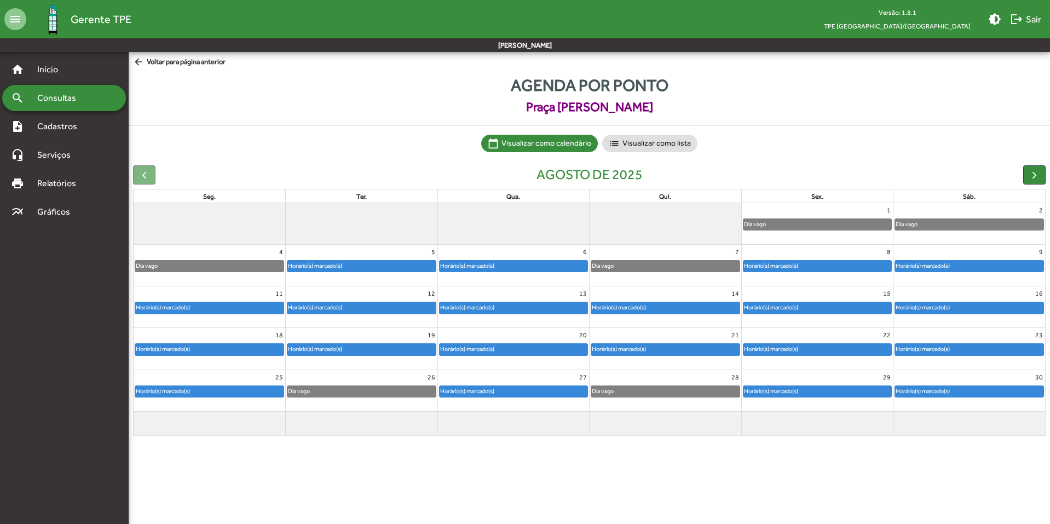
click at [142, 62] on mat-icon "arrow_back" at bounding box center [140, 62] width 14 height 12
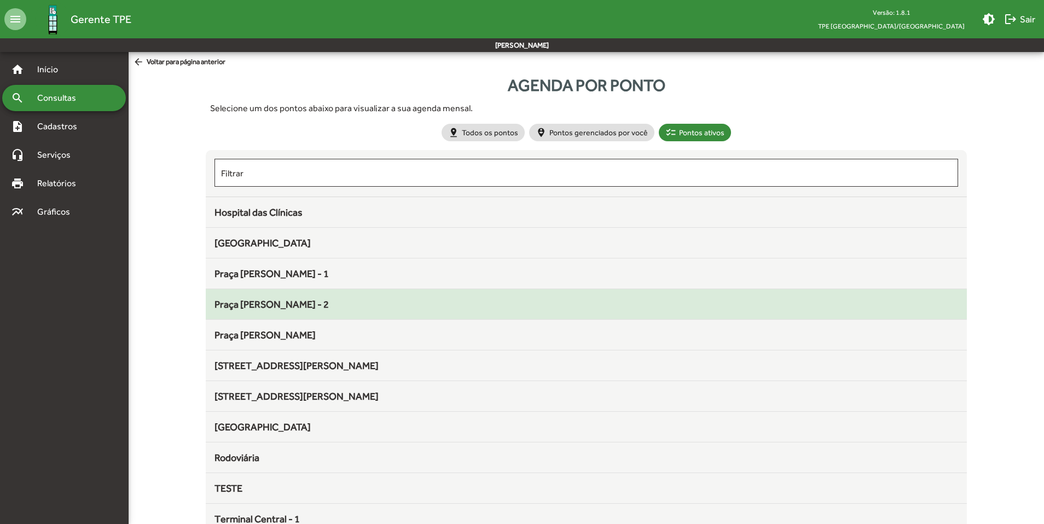
click at [293, 296] on mat-list-item "Praça [PERSON_NAME] - 2" at bounding box center [586, 304] width 761 height 31
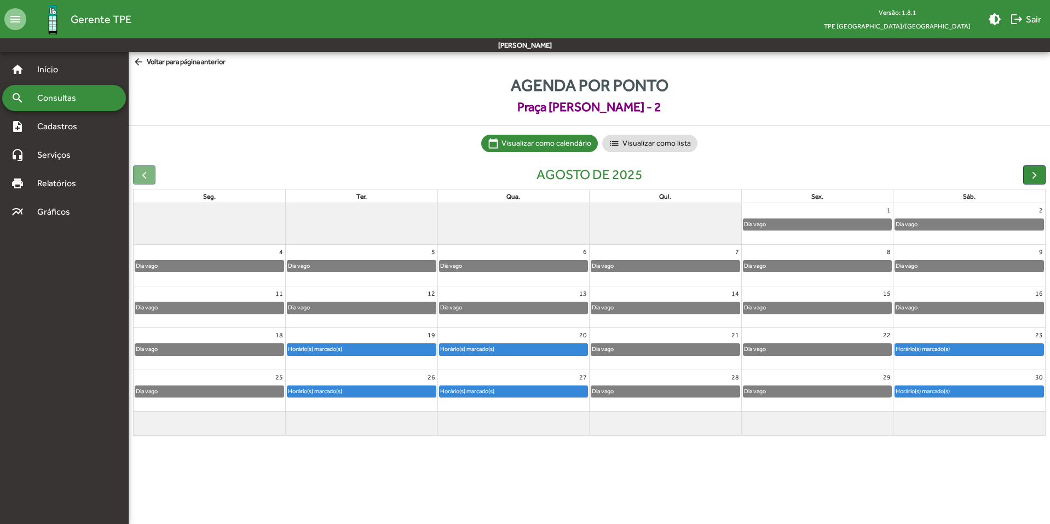
click at [139, 60] on mat-icon "arrow_back" at bounding box center [140, 62] width 14 height 12
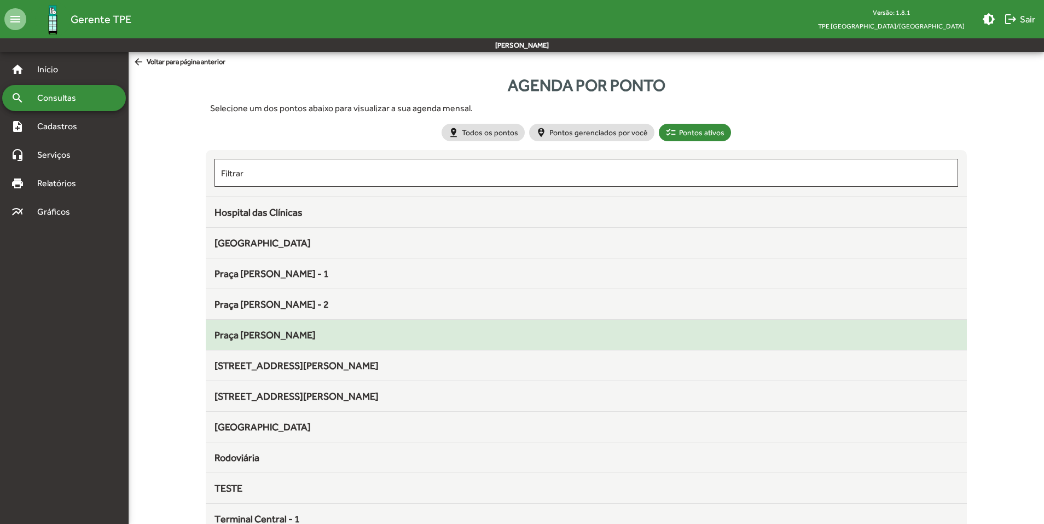
click at [257, 345] on mat-list-item "Praça [PERSON_NAME]" at bounding box center [586, 335] width 761 height 31
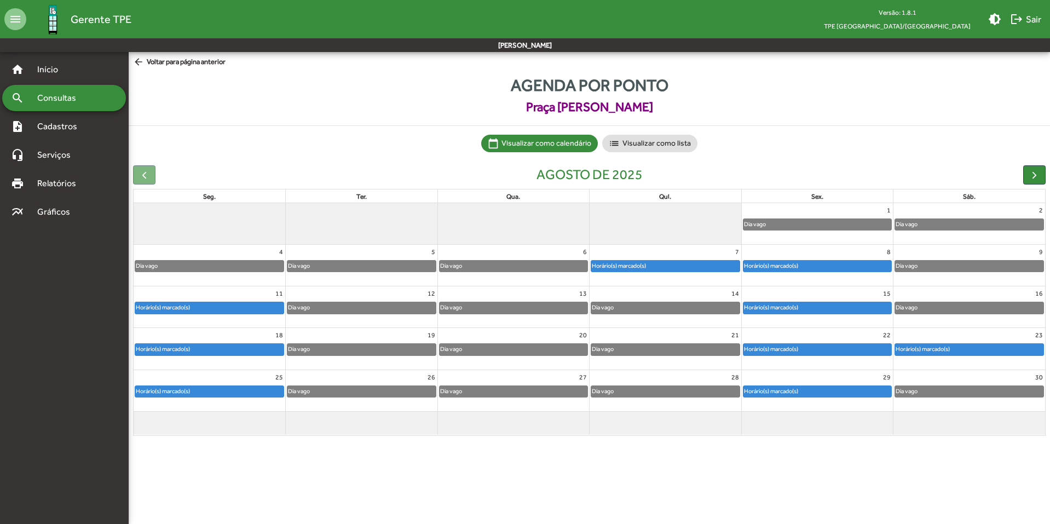
click at [167, 63] on span "arrow_back Voltar para página anterior" at bounding box center [179, 62] width 93 height 12
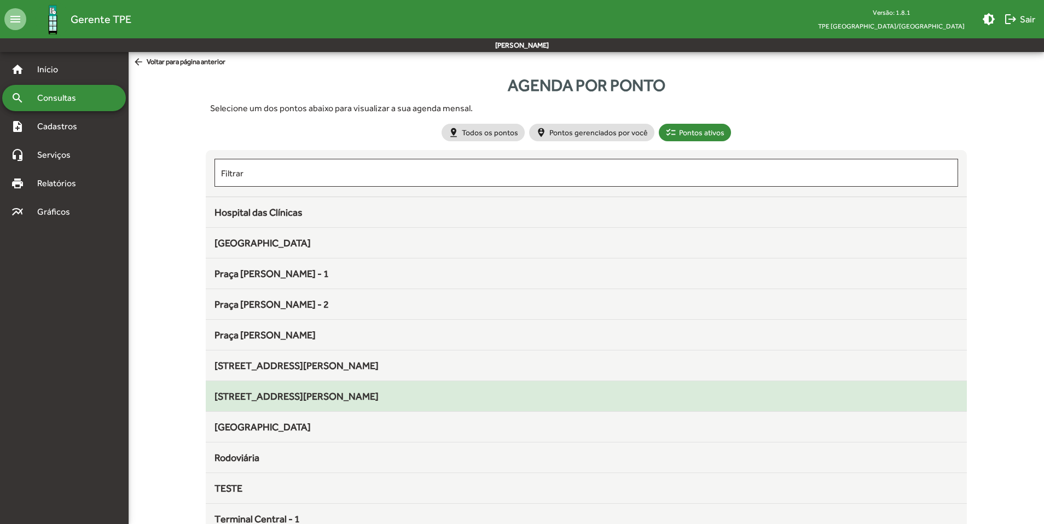
click at [251, 389] on div "[STREET_ADDRESS][PERSON_NAME]" at bounding box center [586, 396] width 743 height 15
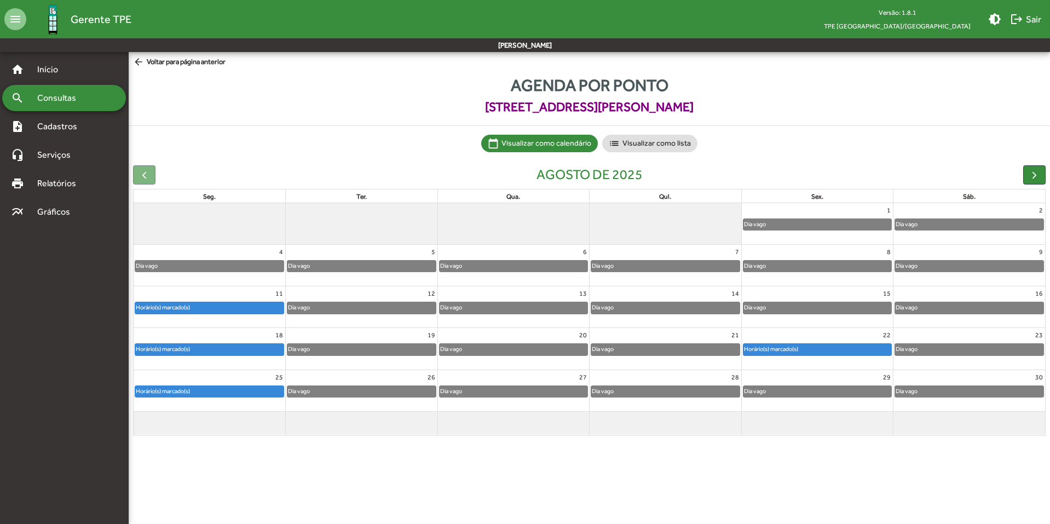
click at [152, 60] on span "arrow_back Voltar para página anterior" at bounding box center [179, 62] width 93 height 12
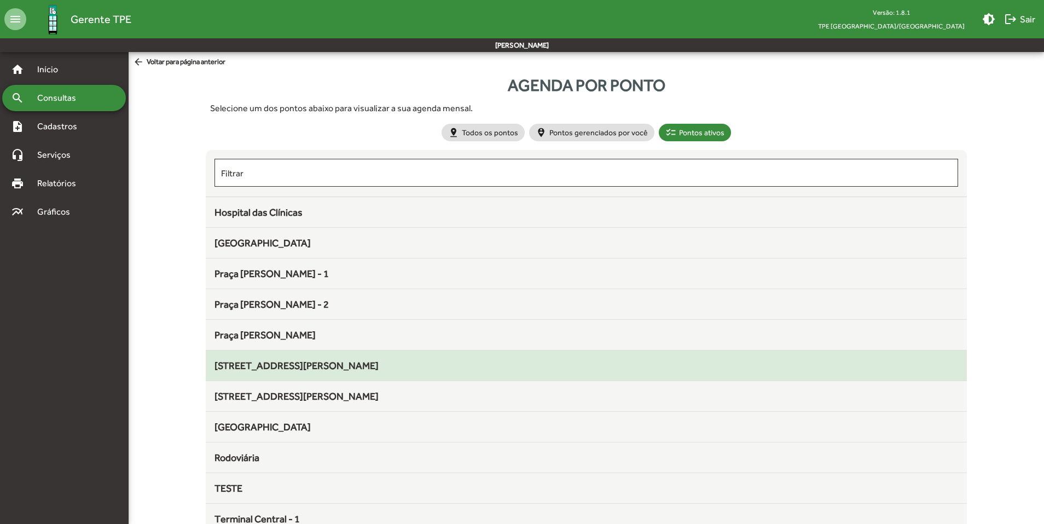
click at [255, 362] on span "[STREET_ADDRESS][PERSON_NAME]" at bounding box center [297, 365] width 164 height 11
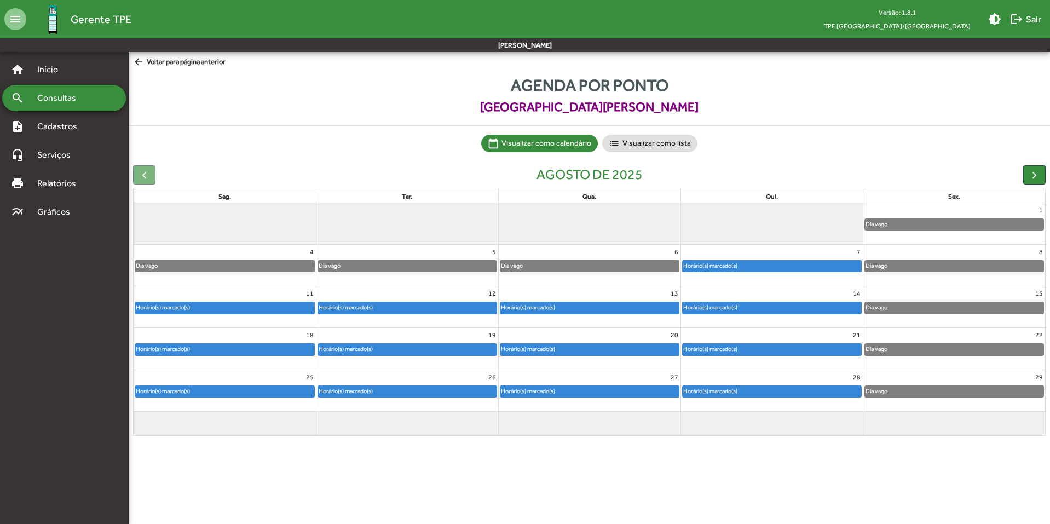
click at [137, 60] on mat-icon "arrow_back" at bounding box center [140, 62] width 14 height 12
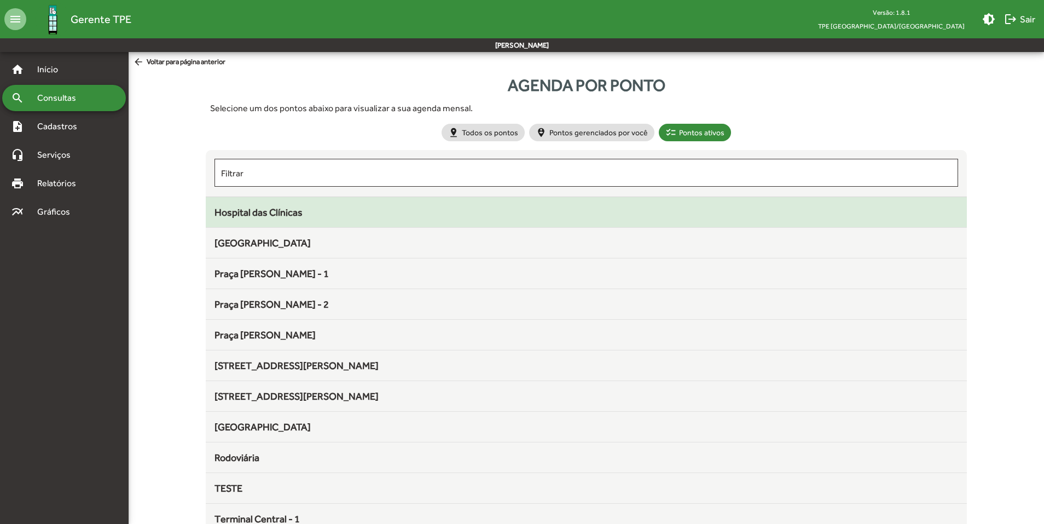
click at [241, 211] on span "Hospital das Clínicas" at bounding box center [259, 211] width 88 height 11
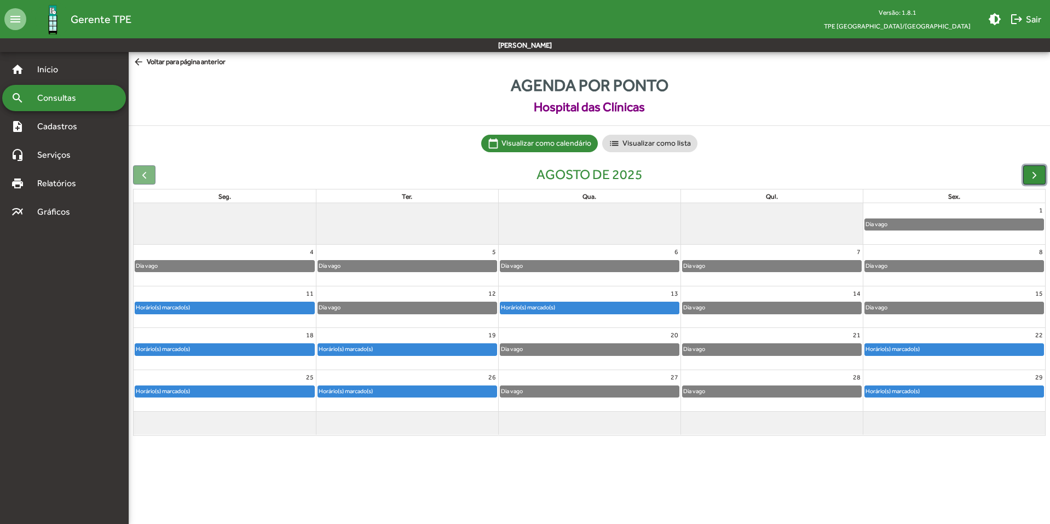
click at [1031, 174] on span "button" at bounding box center [1033, 174] width 11 height 11
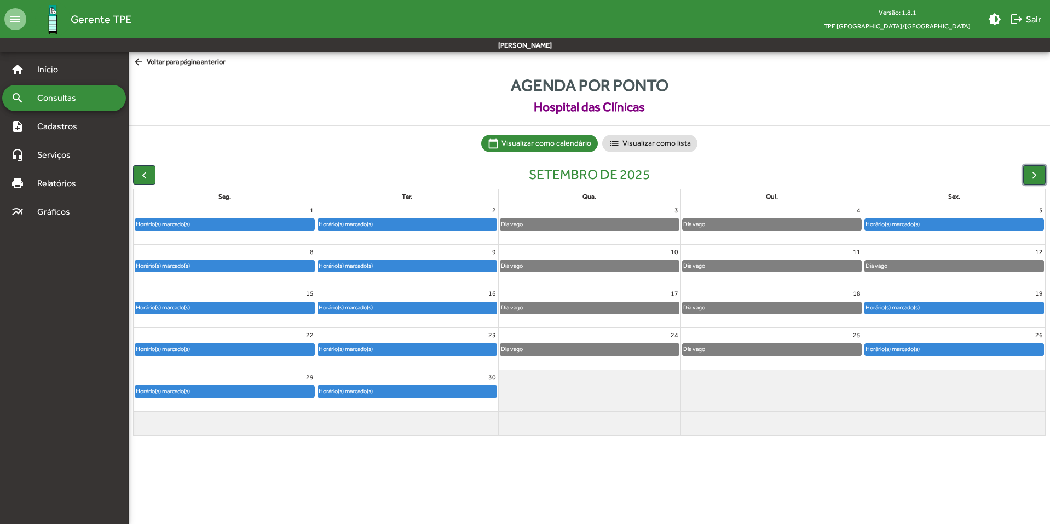
click at [448, 265] on div "Horário(s) marcado(s)" at bounding box center [407, 266] width 178 height 11
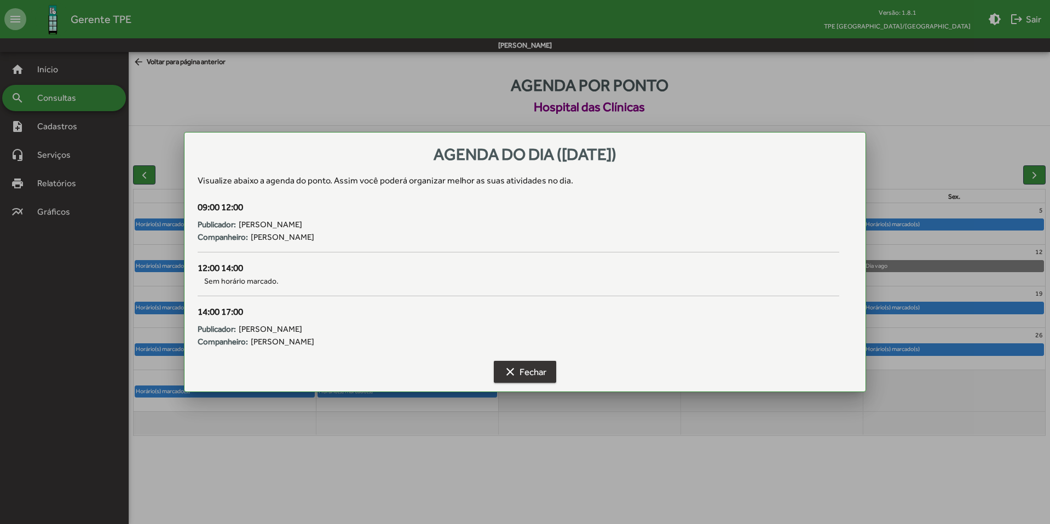
click at [516, 366] on mat-icon "clear" at bounding box center [510, 371] width 13 height 13
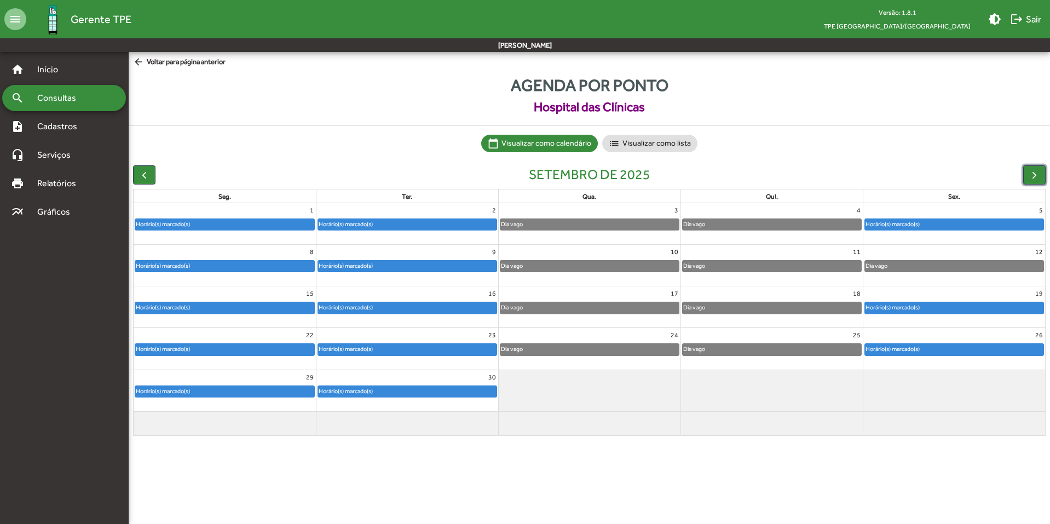
click at [609, 268] on div "Dia vago" at bounding box center [589, 266] width 178 height 11
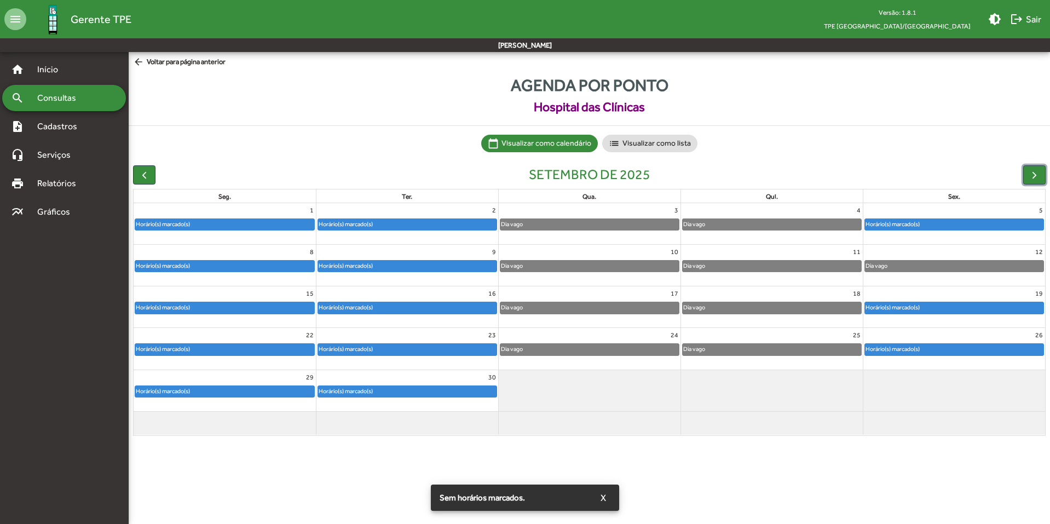
click at [904, 348] on div "Horário(s) marcado(s)" at bounding box center [892, 349] width 55 height 10
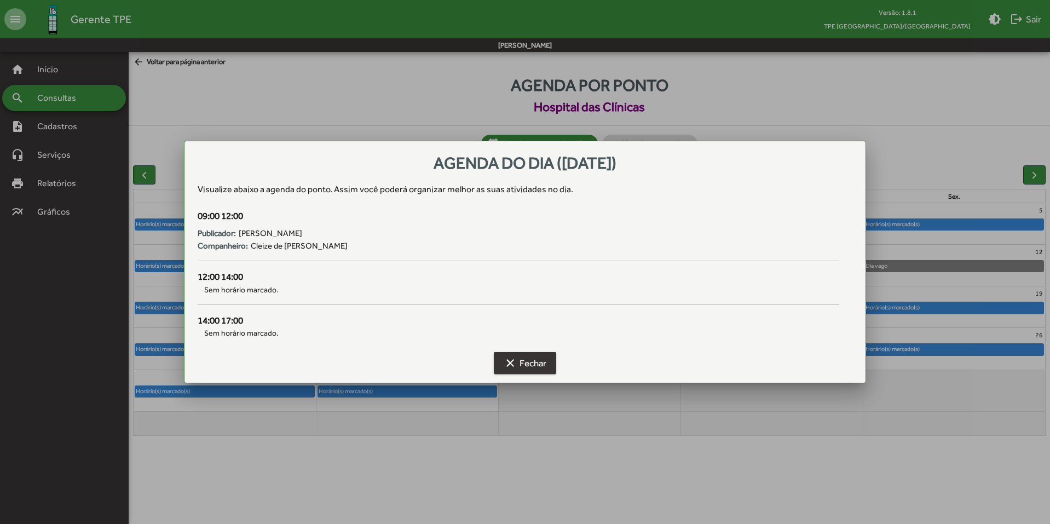
click at [541, 361] on span "clear Fechar" at bounding box center [525, 363] width 43 height 20
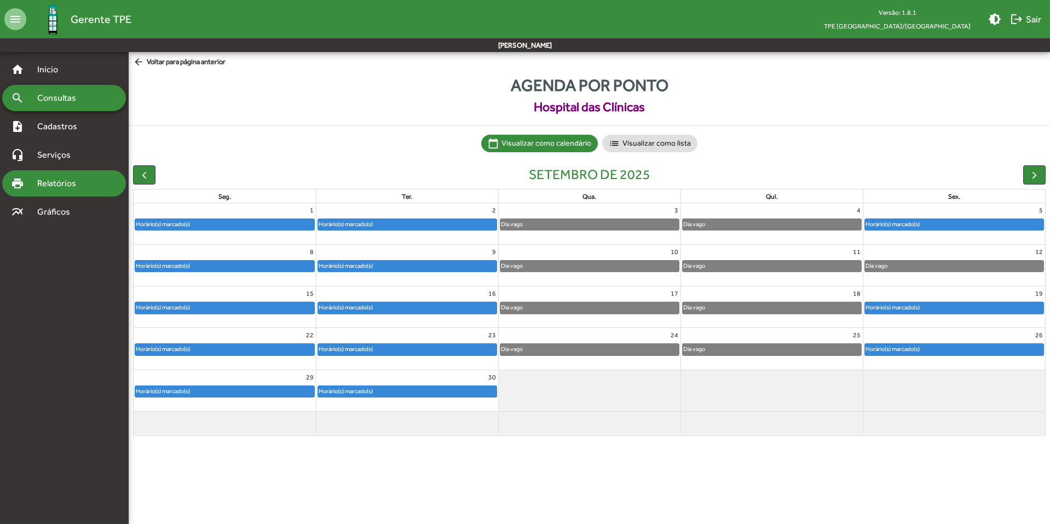
click at [71, 185] on span "Relatórios" at bounding box center [61, 183] width 60 height 13
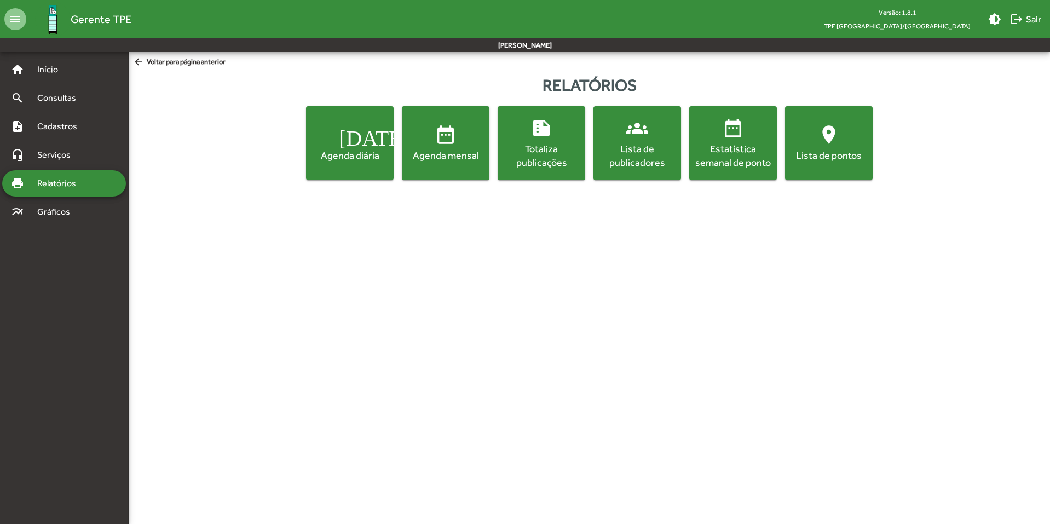
click at [545, 156] on div "Totaliza publicações" at bounding box center [541, 155] width 83 height 27
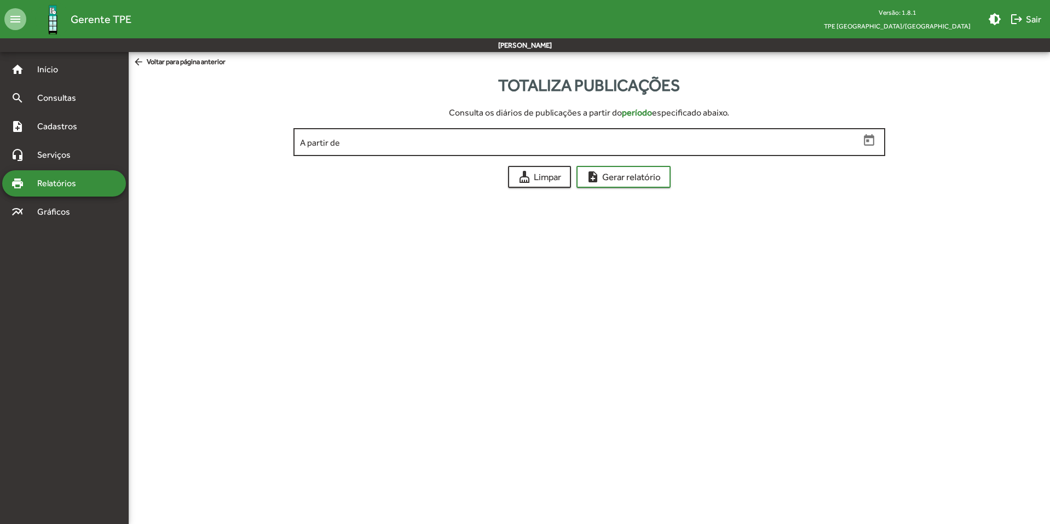
click at [869, 141] on icon "Open calendar" at bounding box center [869, 139] width 10 height 11
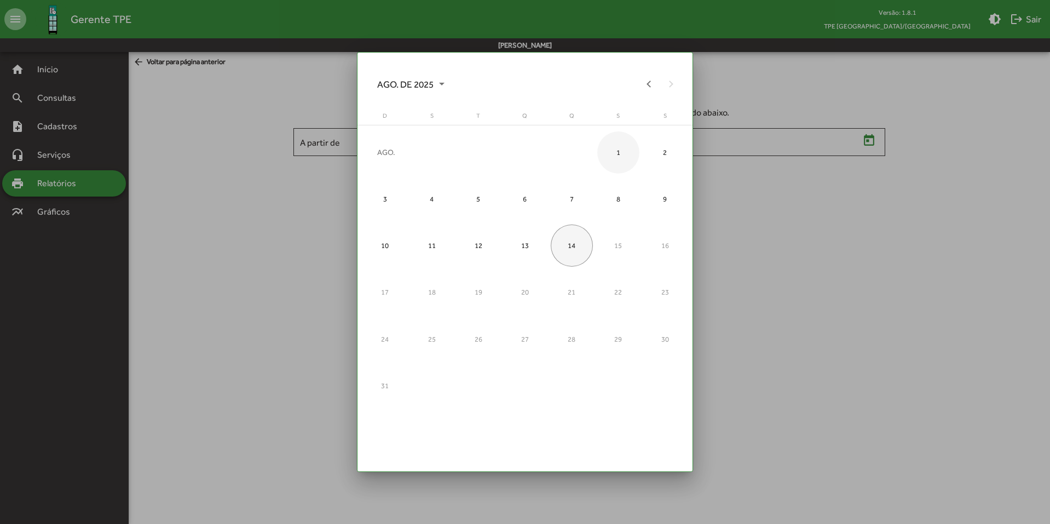
click at [618, 154] on div "1" at bounding box center [618, 152] width 42 height 42
type input "**********"
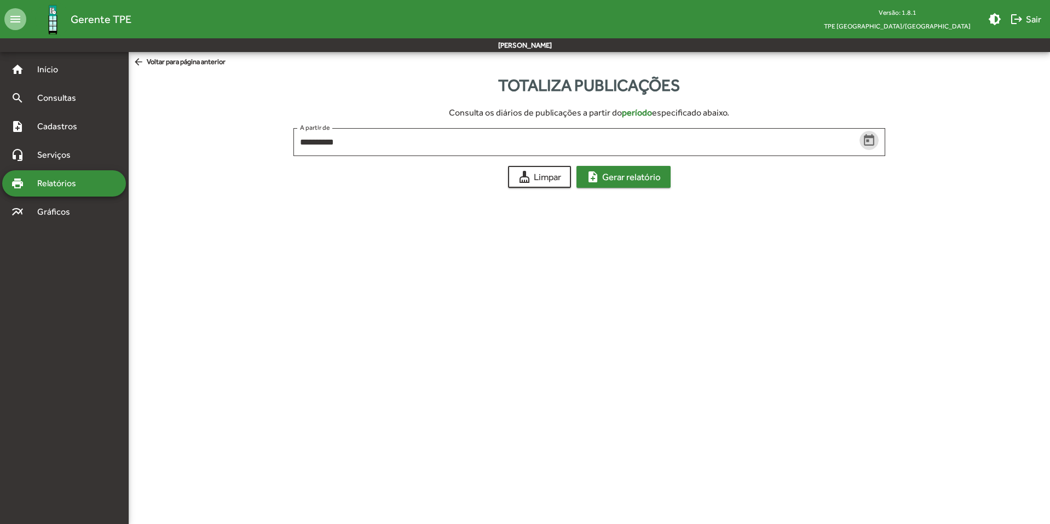
click at [592, 183] on span "note_add Gerar relatório" at bounding box center [623, 177] width 74 height 20
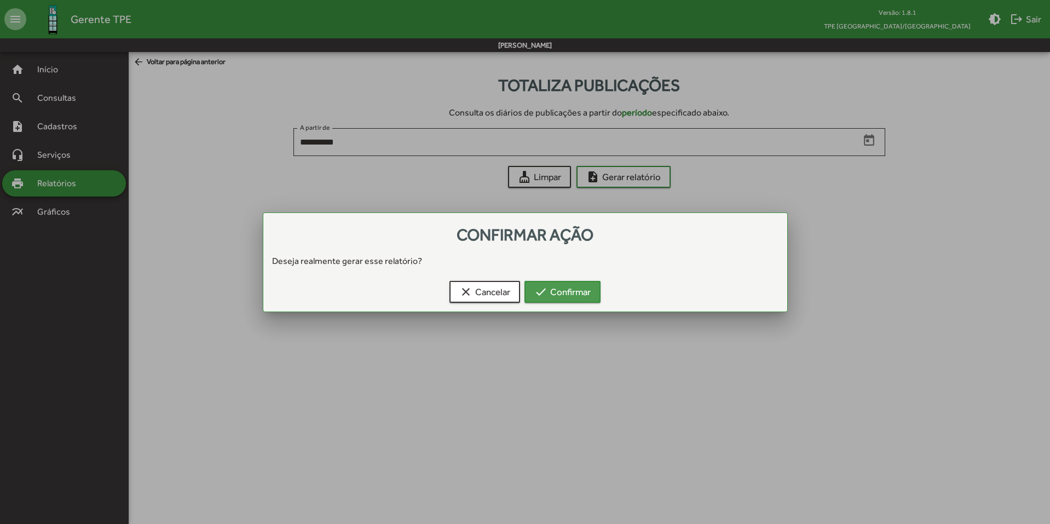
click at [544, 294] on mat-icon "check" at bounding box center [540, 291] width 13 height 13
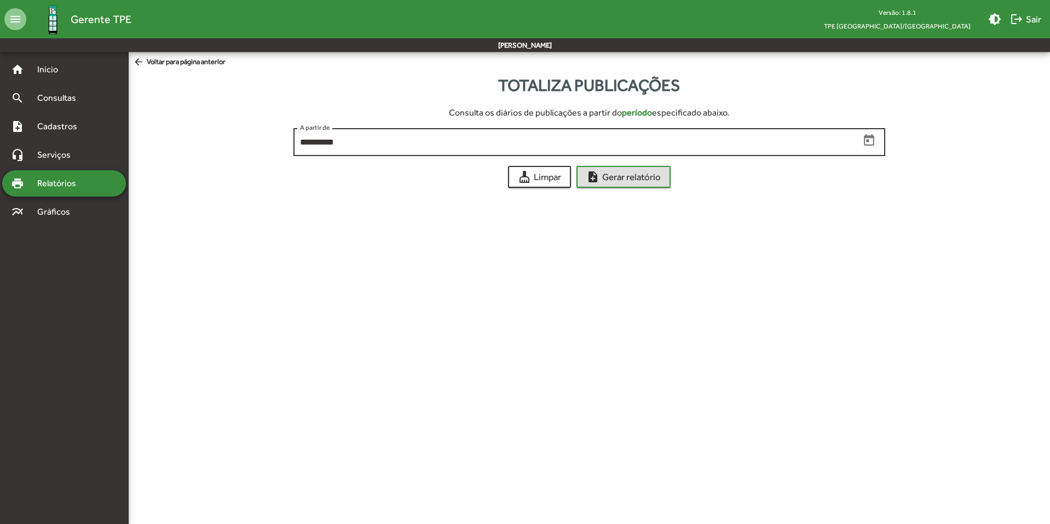
click at [862, 141] on icon "Open calendar" at bounding box center [869, 141] width 14 height 14
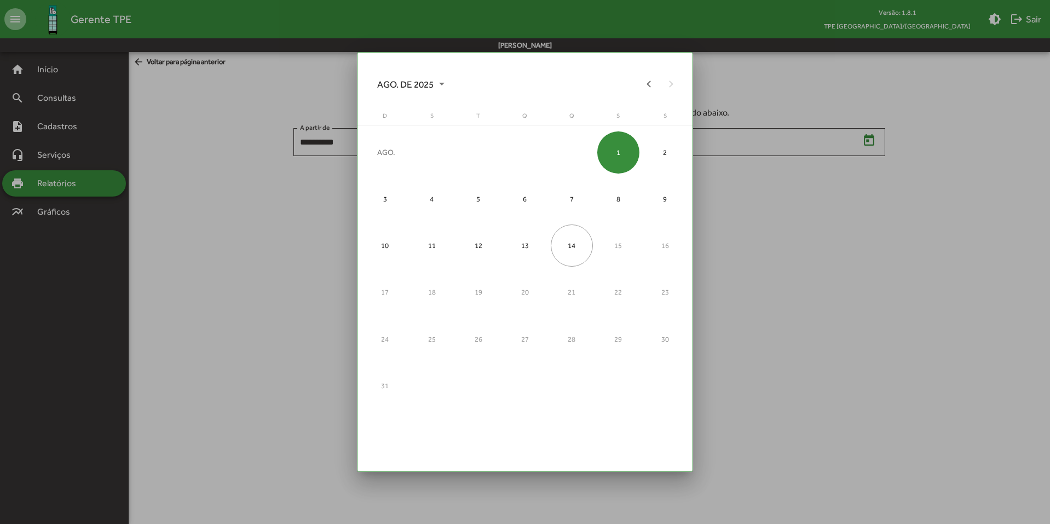
click at [825, 206] on div at bounding box center [525, 262] width 1050 height 524
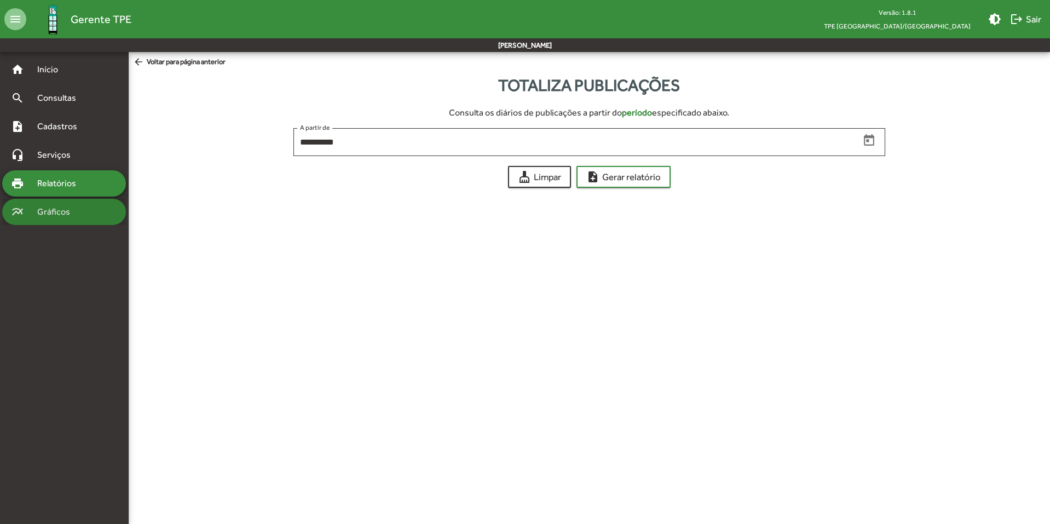
click at [67, 215] on span "Gráficos" at bounding box center [58, 211] width 54 height 13
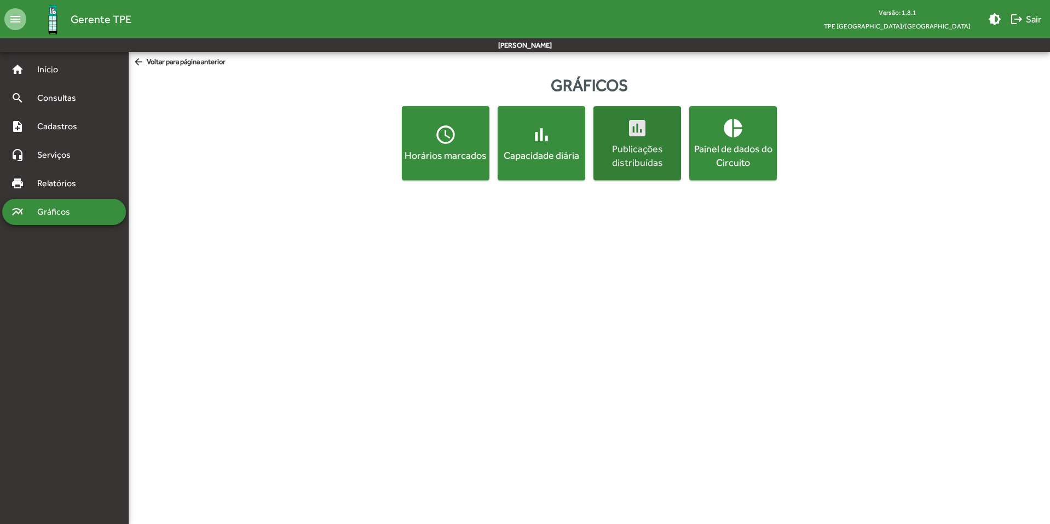
click at [644, 171] on button "insert_chart Publicações distribuídas" at bounding box center [637, 143] width 88 height 74
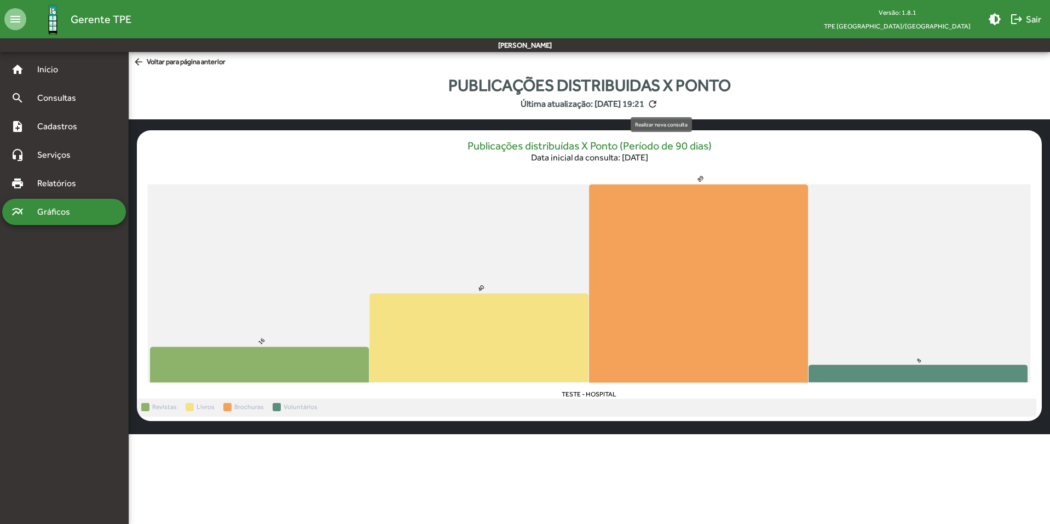
click at [658, 103] on mat-icon "refresh" at bounding box center [652, 104] width 11 height 11
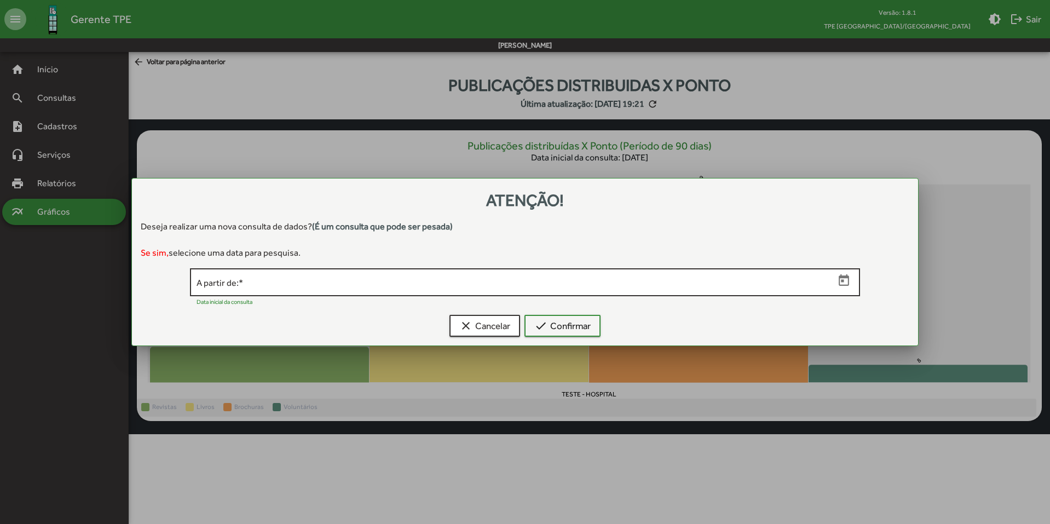
click at [848, 281] on icon "Open calendar" at bounding box center [844, 279] width 10 height 11
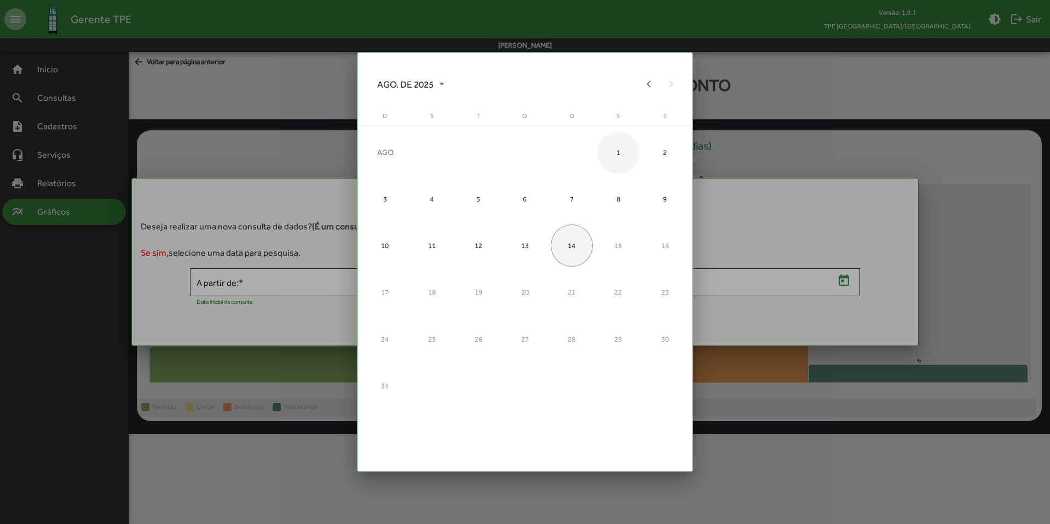
click at [628, 156] on div "1" at bounding box center [618, 152] width 42 height 42
type input "**********"
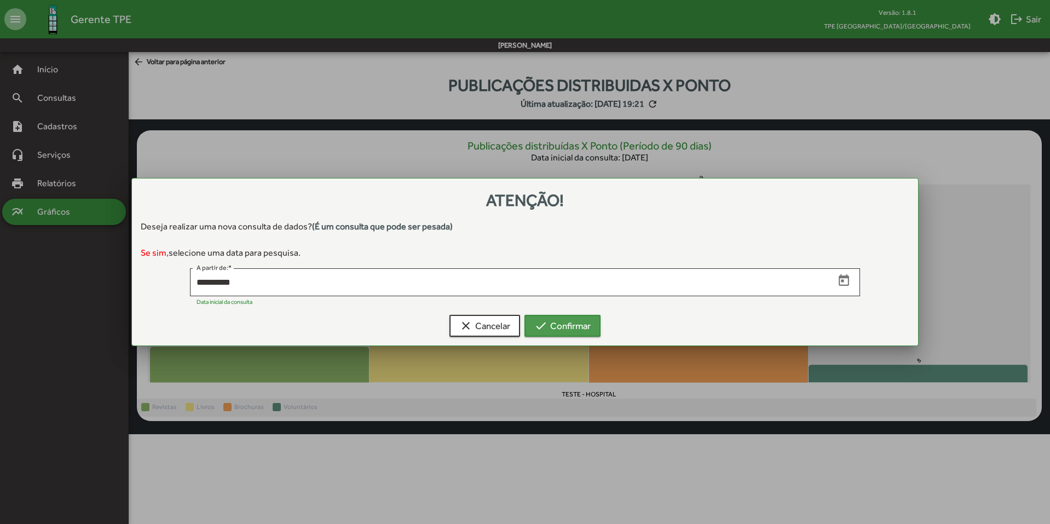
click at [562, 326] on span "check Confirmar" at bounding box center [562, 326] width 56 height 20
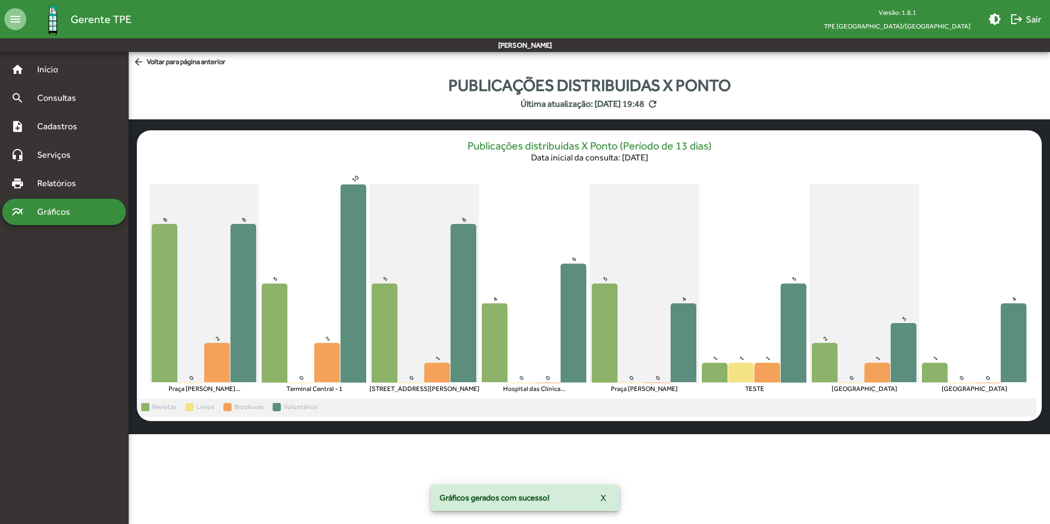
click at [553, 360] on icon "Praça [PERSON_NAME] - 1 [GEOGRAPHIC_DATA] Car... [GEOGRAPHIC_DATA] - 1 [GEOGRAP…" at bounding box center [589, 283] width 905 height 229
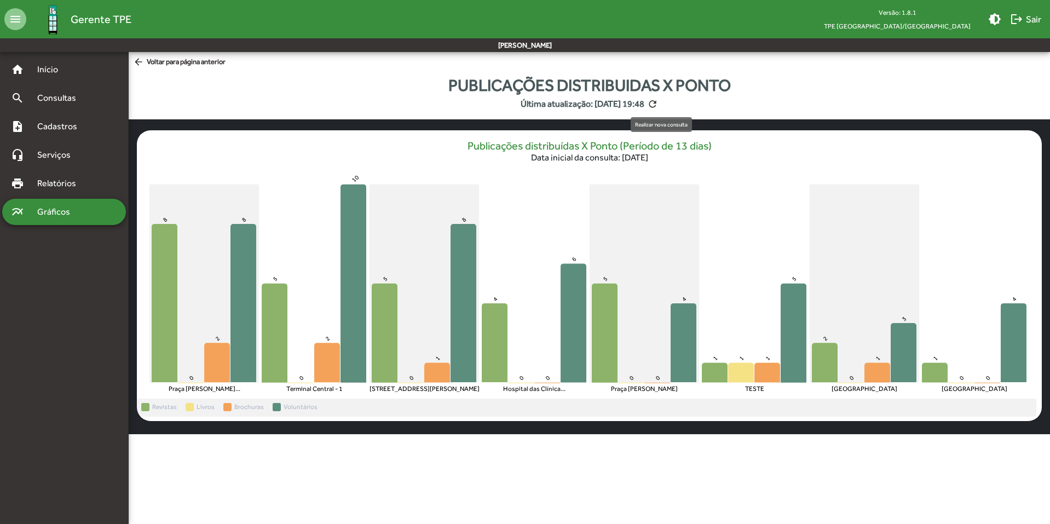
click at [657, 105] on mat-icon "refresh" at bounding box center [652, 104] width 11 height 11
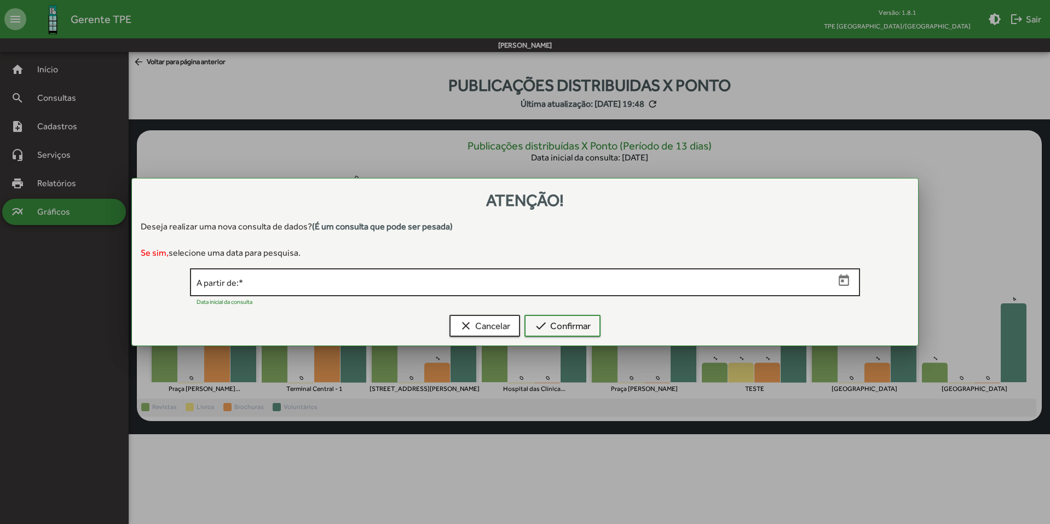
click at [847, 281] on icon "Open calendar" at bounding box center [844, 281] width 14 height 14
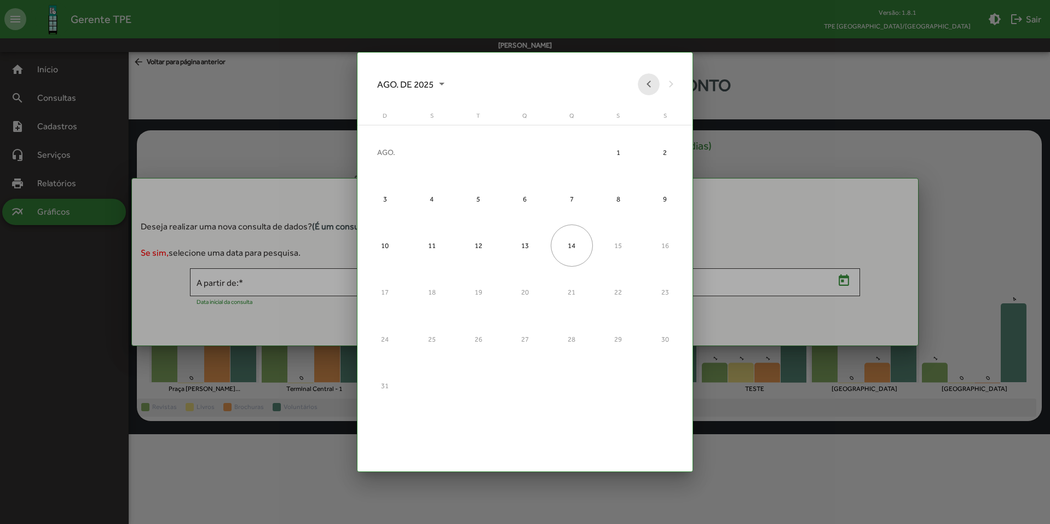
click at [652, 86] on button "Previous month" at bounding box center [649, 84] width 22 height 22
click at [482, 196] on div "1" at bounding box center [478, 199] width 42 height 42
type input "**********"
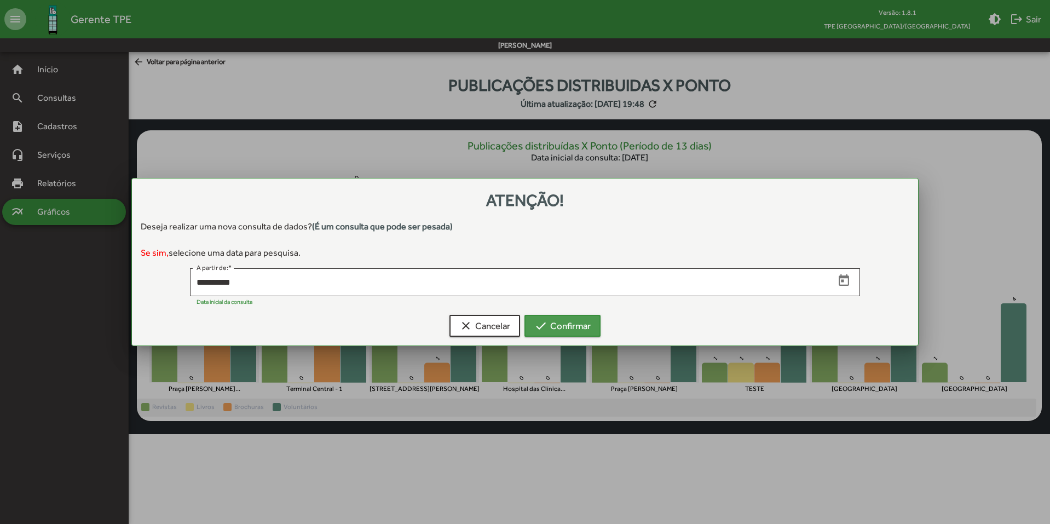
click at [558, 331] on span "check Confirmar" at bounding box center [562, 326] width 56 height 20
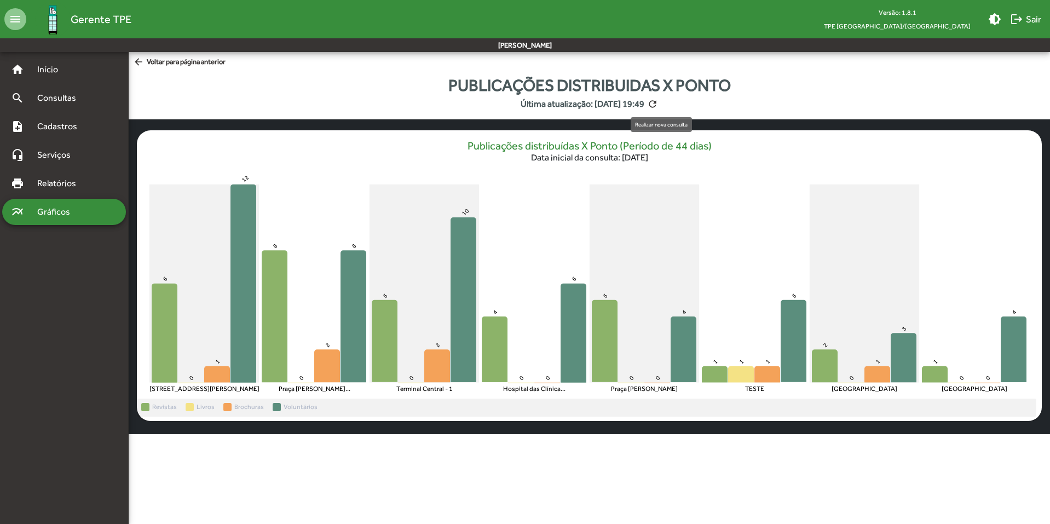
click at [658, 102] on mat-icon "refresh" at bounding box center [652, 104] width 11 height 11
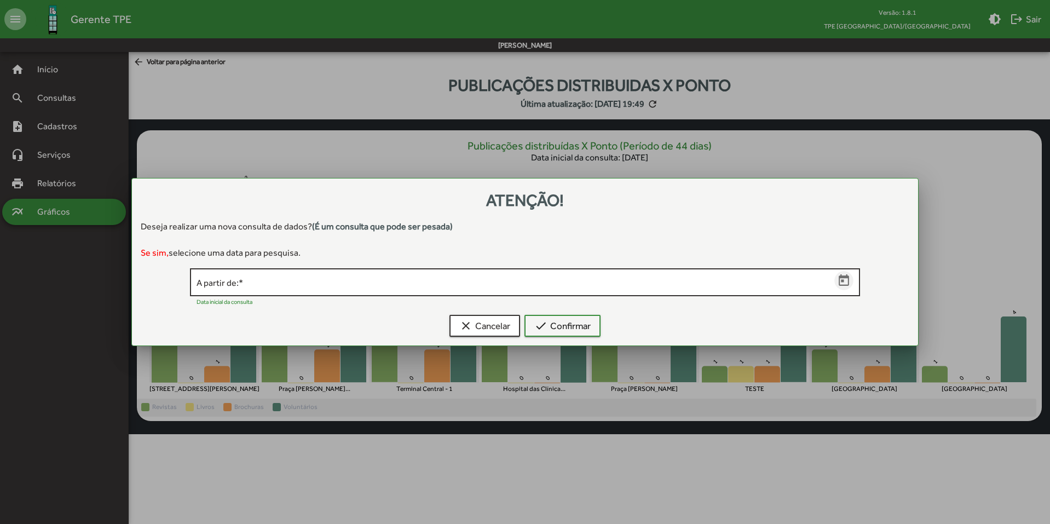
click at [842, 282] on icon "Open calendar" at bounding box center [844, 281] width 14 height 14
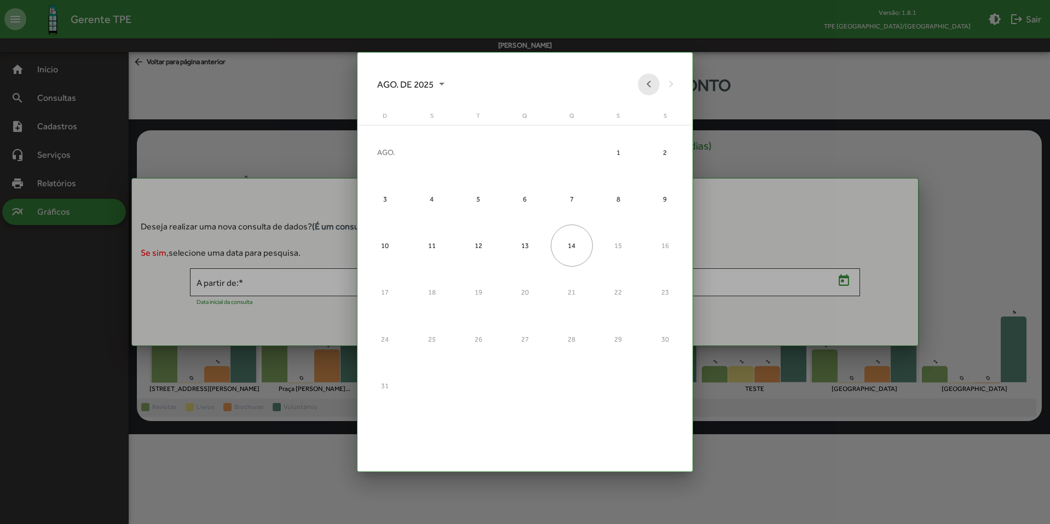
click at [649, 88] on button "Previous month" at bounding box center [649, 84] width 22 height 22
click at [395, 198] on div "1" at bounding box center [385, 199] width 42 height 42
type input "**********"
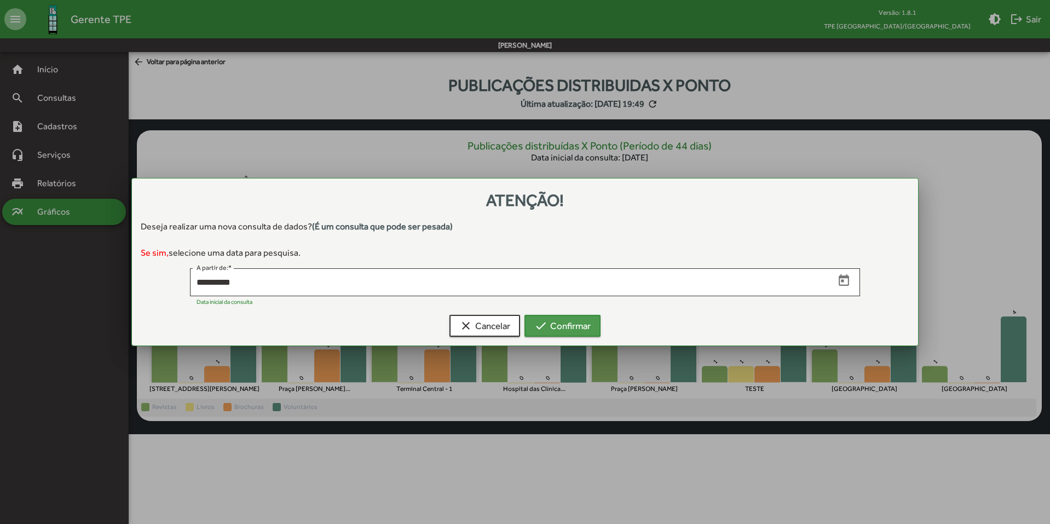
click at [541, 322] on mat-icon "check" at bounding box center [540, 325] width 13 height 13
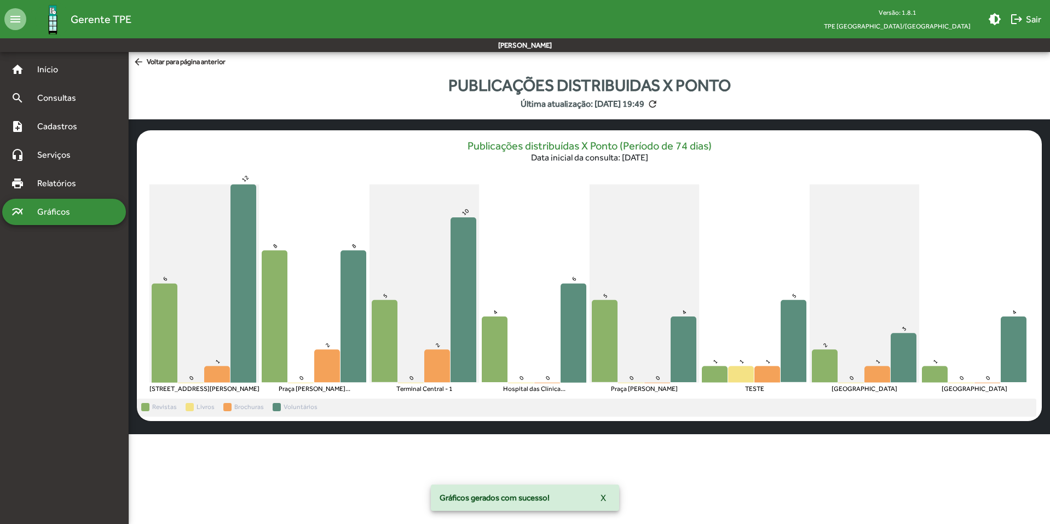
drag, startPoint x: 1049, startPoint y: 198, endPoint x: 1044, endPoint y: 254, distance: 56.6
click at [1044, 254] on figure "Publicações distribuídas X Ponto (Período de 74 dias) Data inicial da consulta:…" at bounding box center [589, 270] width 921 height 302
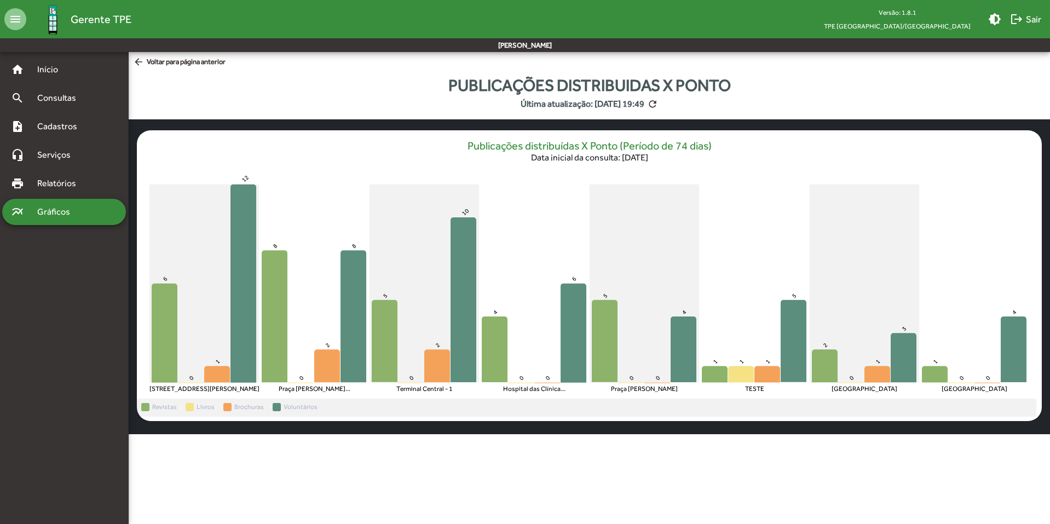
drag, startPoint x: 1049, startPoint y: 364, endPoint x: 1049, endPoint y: 390, distance: 25.7
click at [198, 65] on span "arrow_back Voltar para página anterior" at bounding box center [179, 62] width 93 height 12
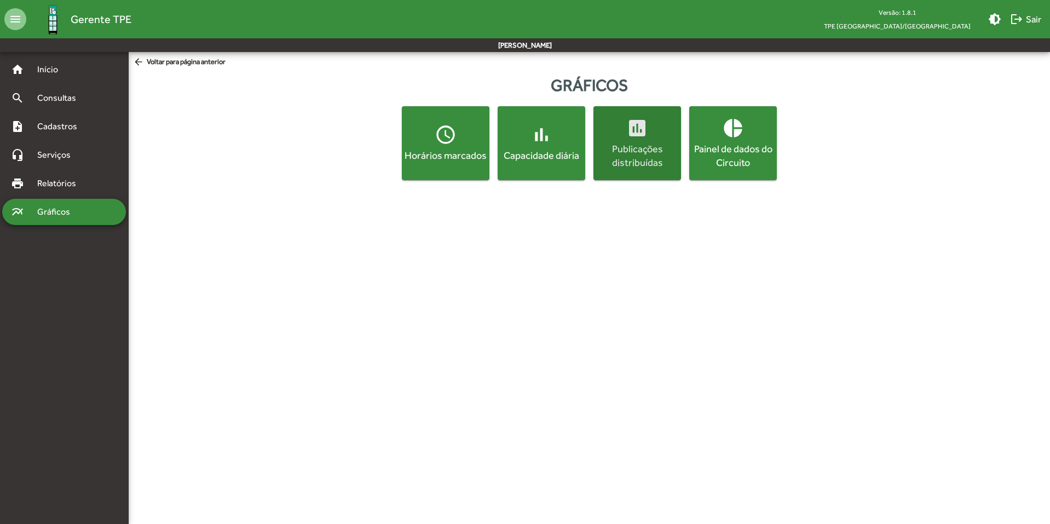
click at [640, 166] on div "Publicações distribuídas" at bounding box center [637, 155] width 83 height 27
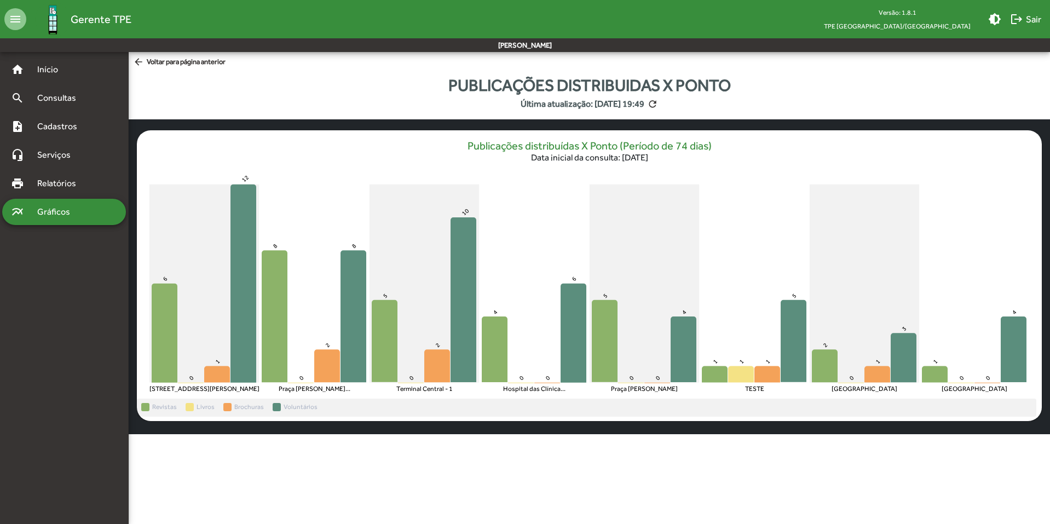
click at [142, 60] on mat-icon "arrow_back" at bounding box center [140, 62] width 14 height 12
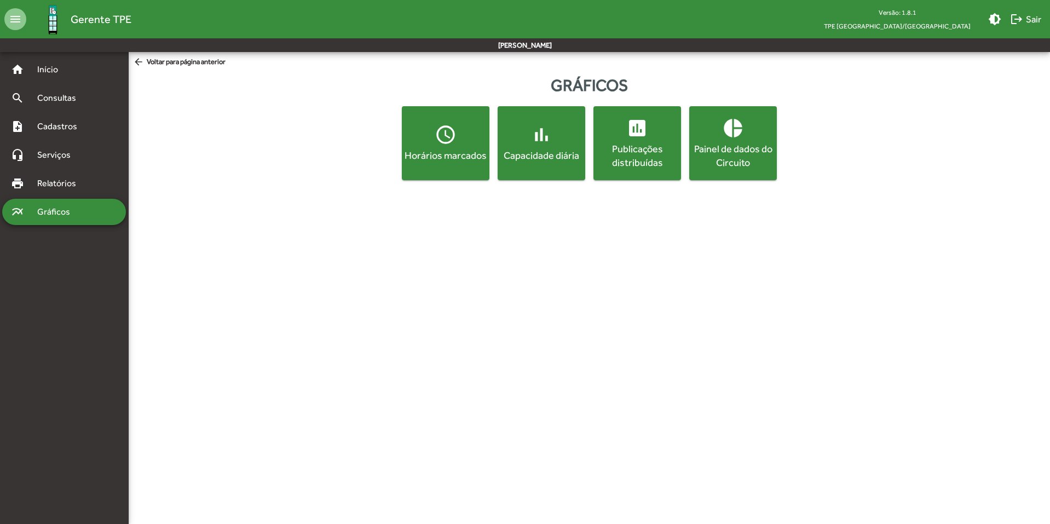
click at [723, 166] on div "Painel de dados do Circuito" at bounding box center [732, 155] width 83 height 27
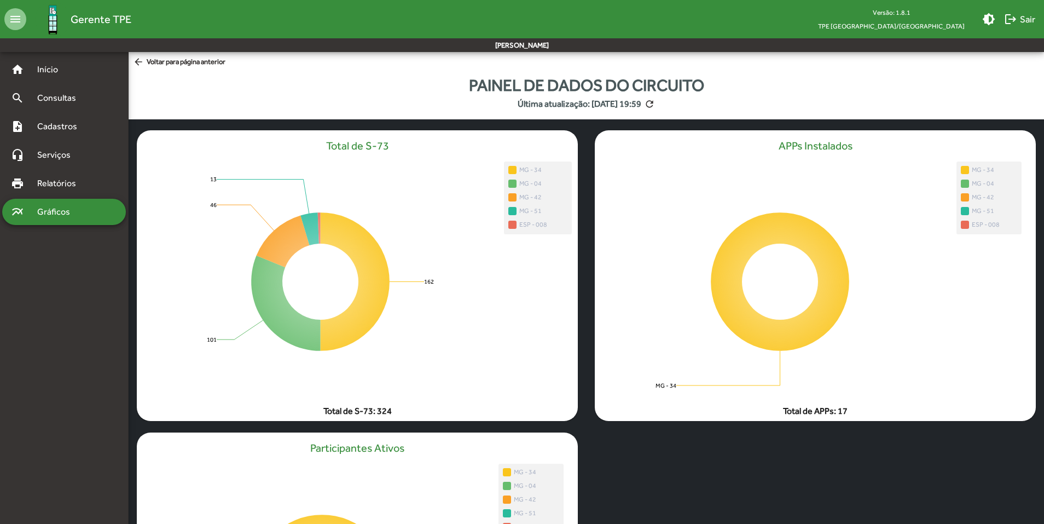
click at [195, 58] on span "arrow_back Voltar para página anterior" at bounding box center [179, 62] width 93 height 12
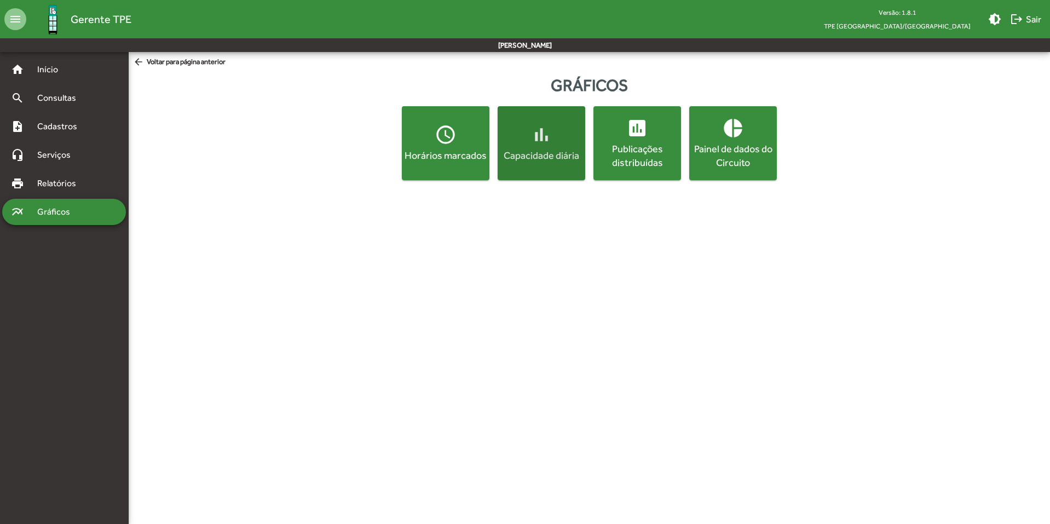
click at [516, 153] on div "Capacidade diária" at bounding box center [541, 155] width 83 height 14
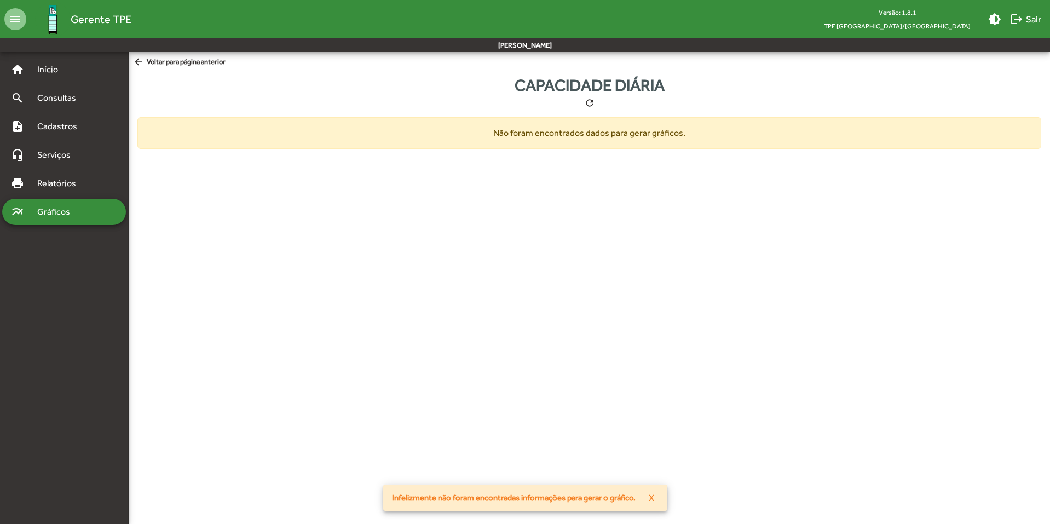
click at [170, 61] on span "arrow_back Voltar para página anterior" at bounding box center [179, 62] width 93 height 12
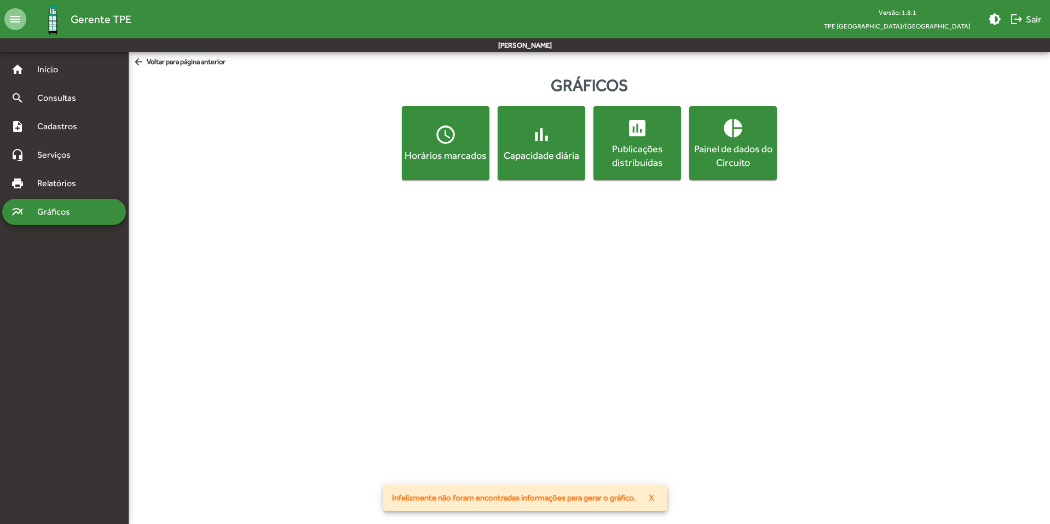
click at [435, 166] on button "access_time Horários marcados" at bounding box center [446, 143] width 88 height 74
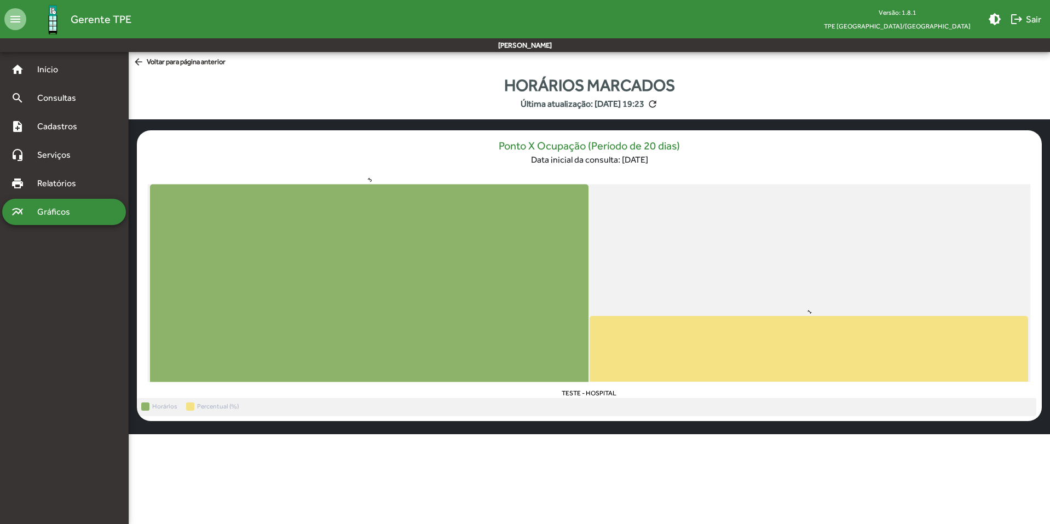
drag, startPoint x: 1049, startPoint y: 197, endPoint x: 1045, endPoint y: 287, distance: 90.4
click at [602, 394] on text "TESTE - HOSPITAL" at bounding box center [589, 394] width 55 height 8
click at [658, 103] on mat-icon "refresh" at bounding box center [652, 104] width 11 height 11
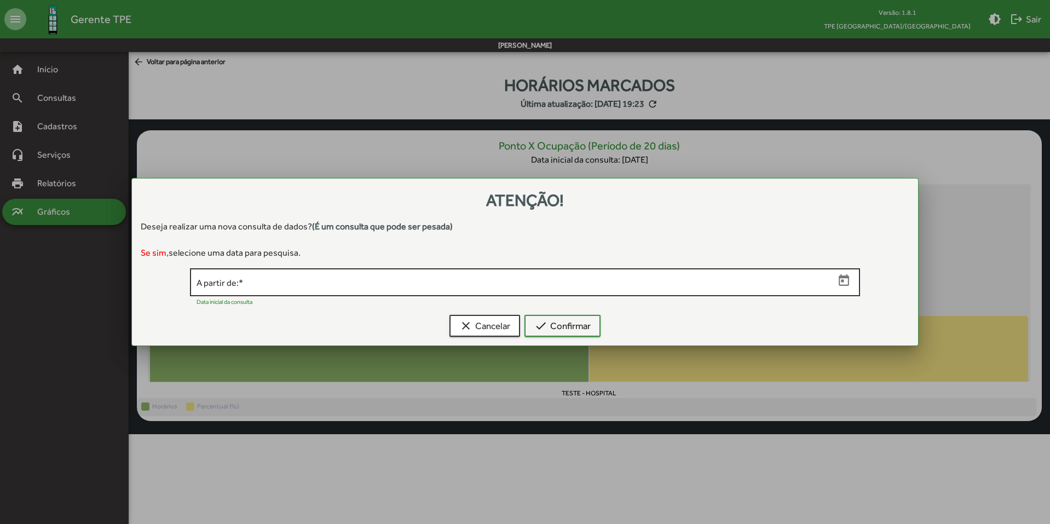
click at [847, 285] on icon "Open calendar" at bounding box center [844, 279] width 10 height 11
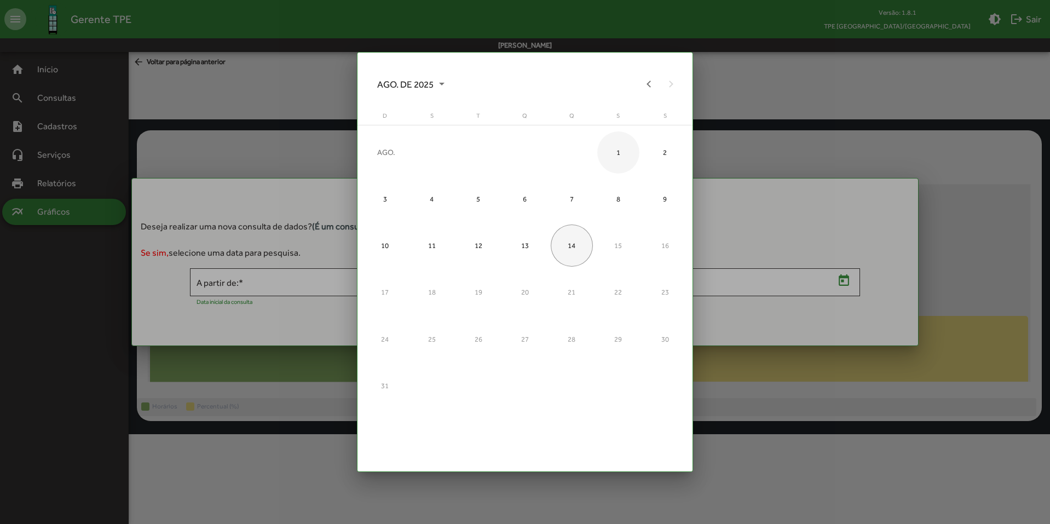
click at [623, 154] on div "1" at bounding box center [618, 152] width 42 height 42
type input "**********"
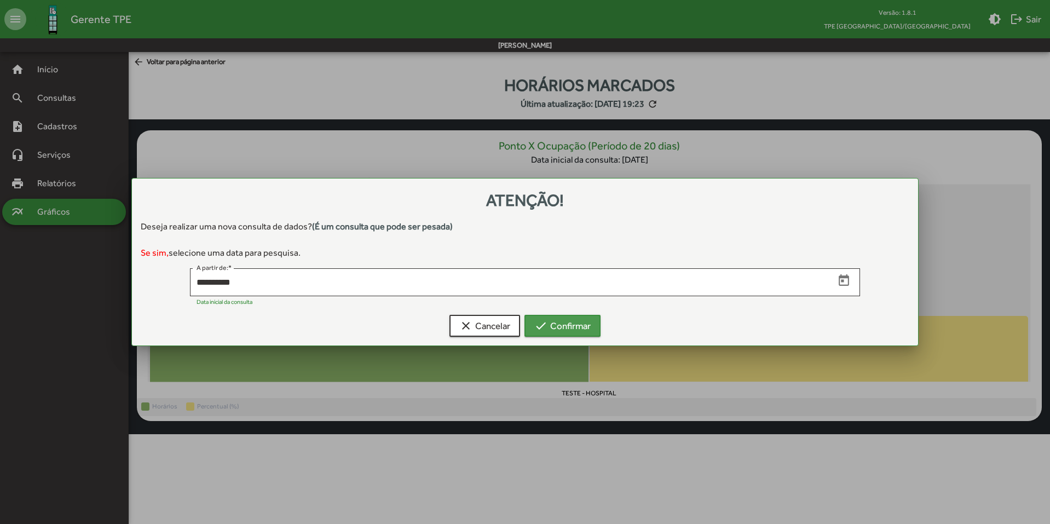
click at [563, 320] on span "check Confirmar" at bounding box center [562, 326] width 56 height 20
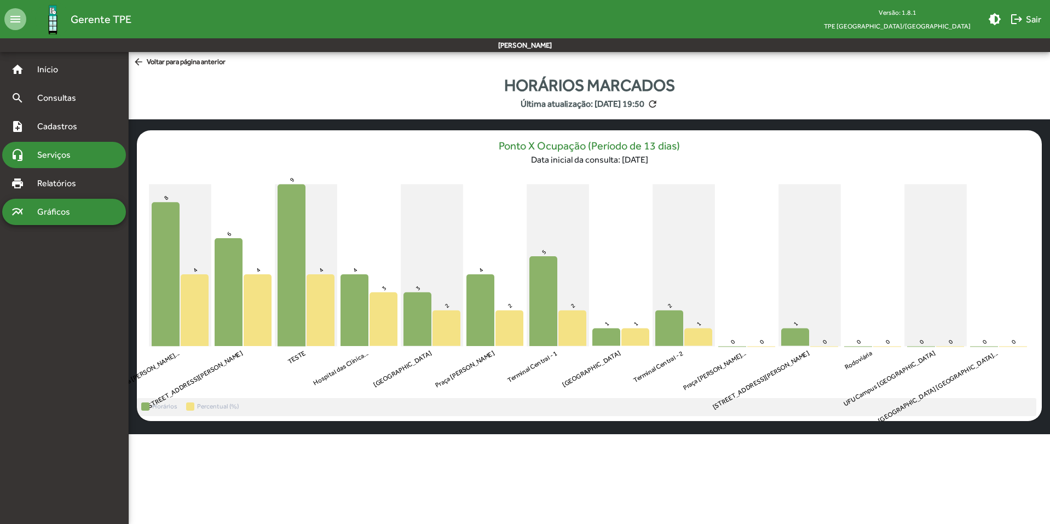
click at [63, 161] on span "Serviços" at bounding box center [58, 154] width 55 height 13
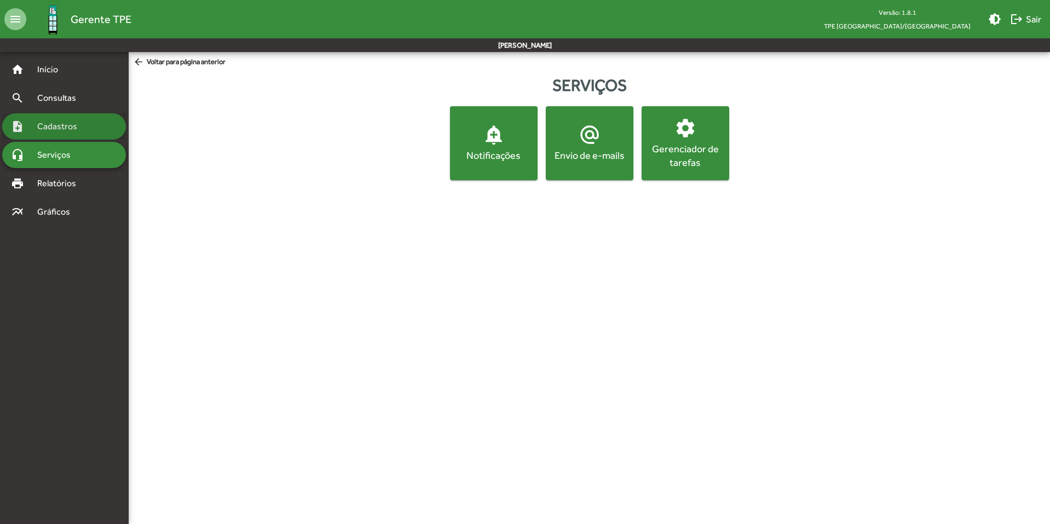
click at [63, 129] on span "Cadastros" at bounding box center [61, 126] width 61 height 13
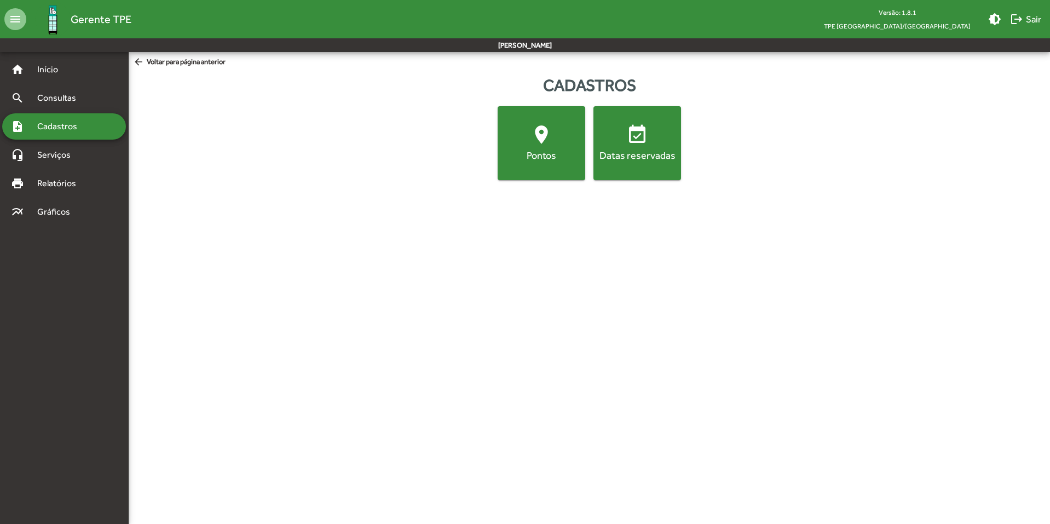
click at [650, 155] on div "Datas reservadas" at bounding box center [637, 155] width 83 height 14
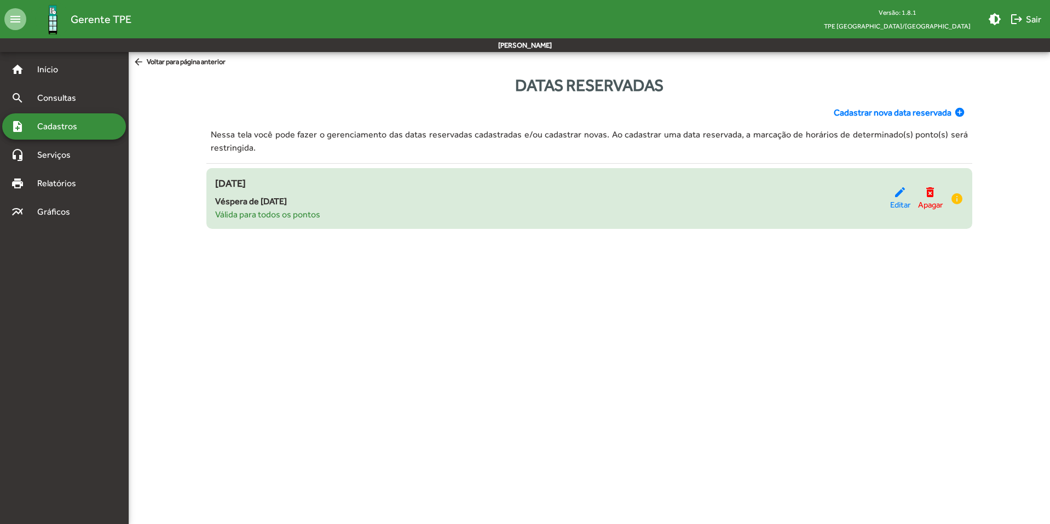
click at [278, 196] on span "Véspera de [DATE]" at bounding box center [552, 201] width 675 height 13
click at [282, 216] on span "Válida para todos os pontos" at bounding box center [552, 214] width 675 height 13
click at [955, 198] on mat-icon "info" at bounding box center [956, 198] width 13 height 13
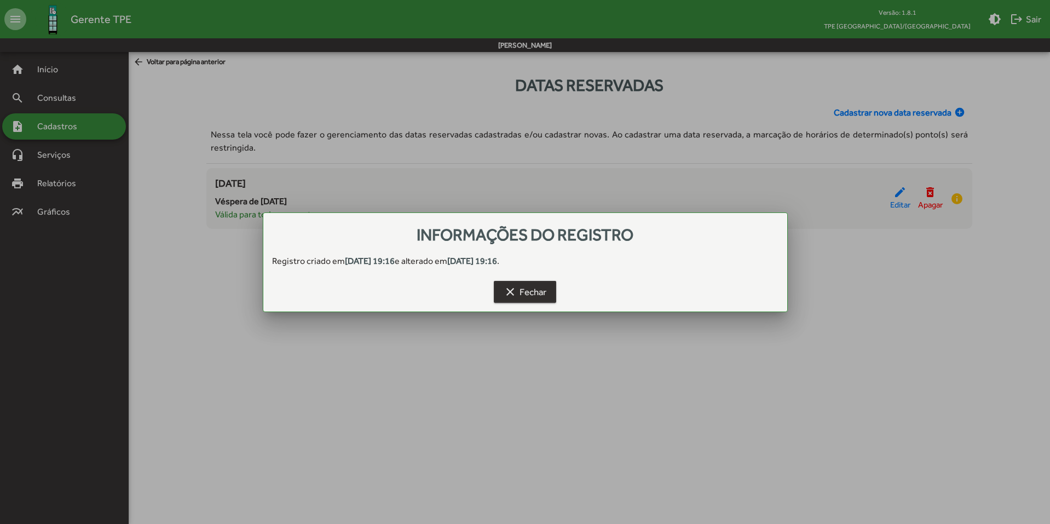
click at [539, 293] on span "clear Fechar" at bounding box center [525, 292] width 43 height 20
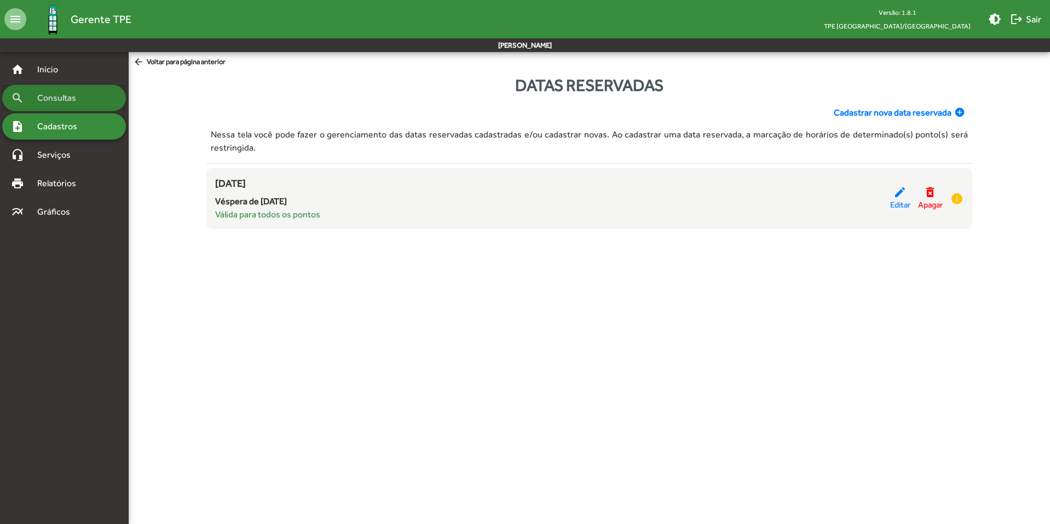
click at [74, 101] on span "Consultas" at bounding box center [61, 97] width 60 height 13
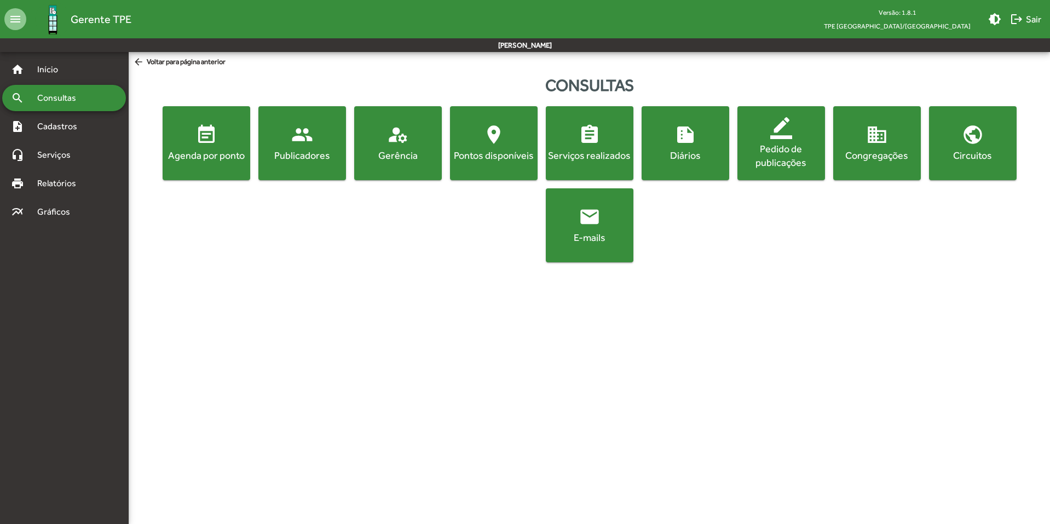
click at [425, 162] on div "Gerência" at bounding box center [397, 155] width 83 height 14
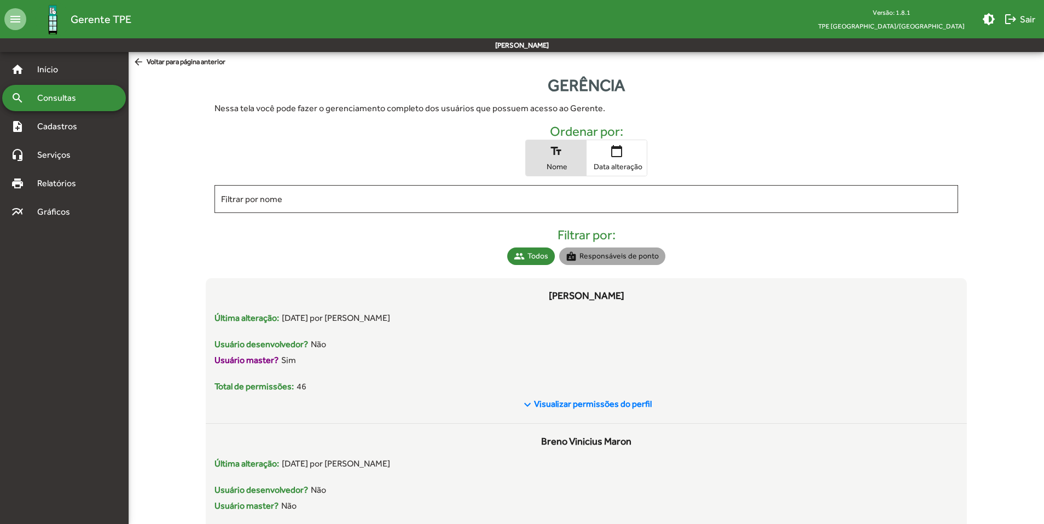
click at [626, 253] on mat-chip "badge Responsáveis de ponto" at bounding box center [612, 256] width 106 height 18
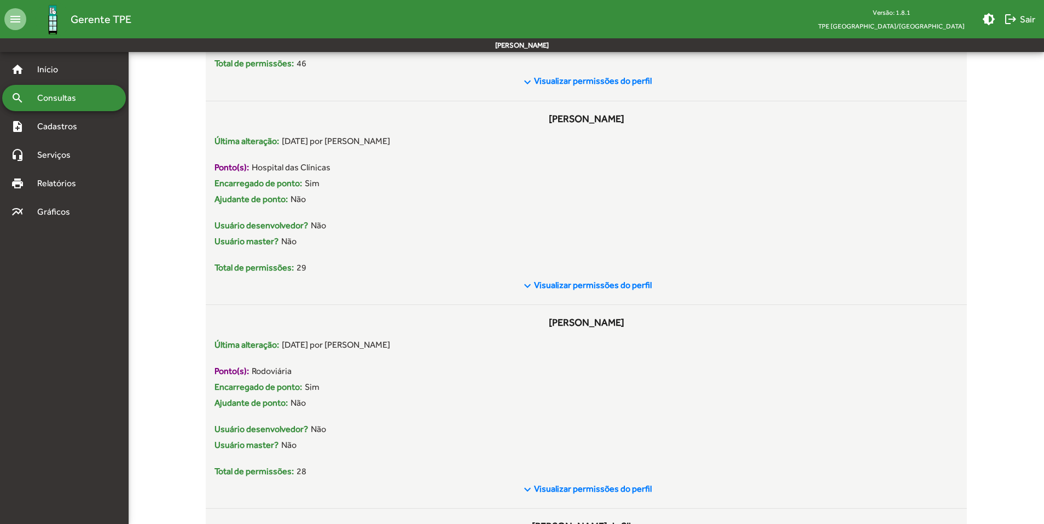
scroll to position [805, 0]
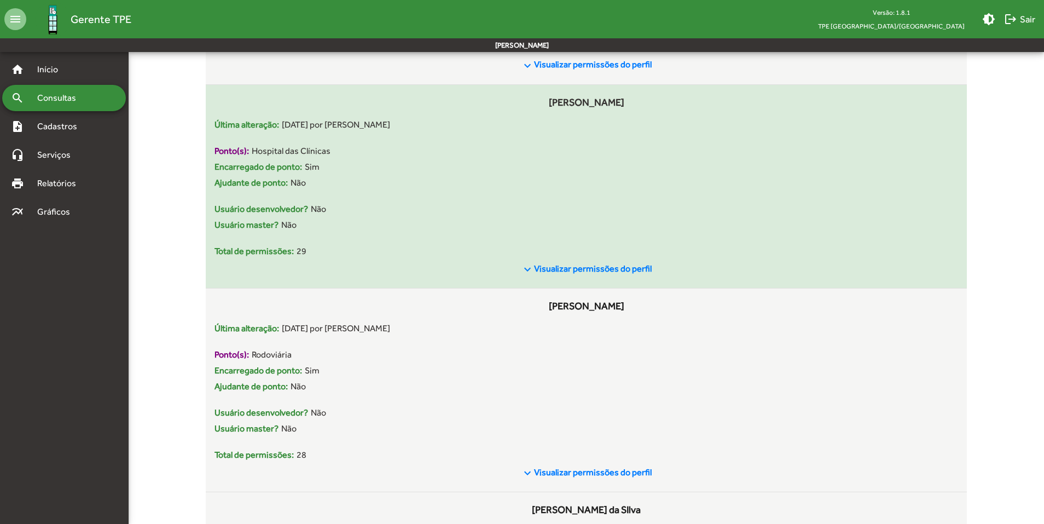
click at [609, 211] on div "Usuário desenvolvedor? Não" at bounding box center [586, 209] width 743 height 13
click at [609, 273] on span "Visualizar permissões do perfil" at bounding box center [593, 268] width 118 height 10
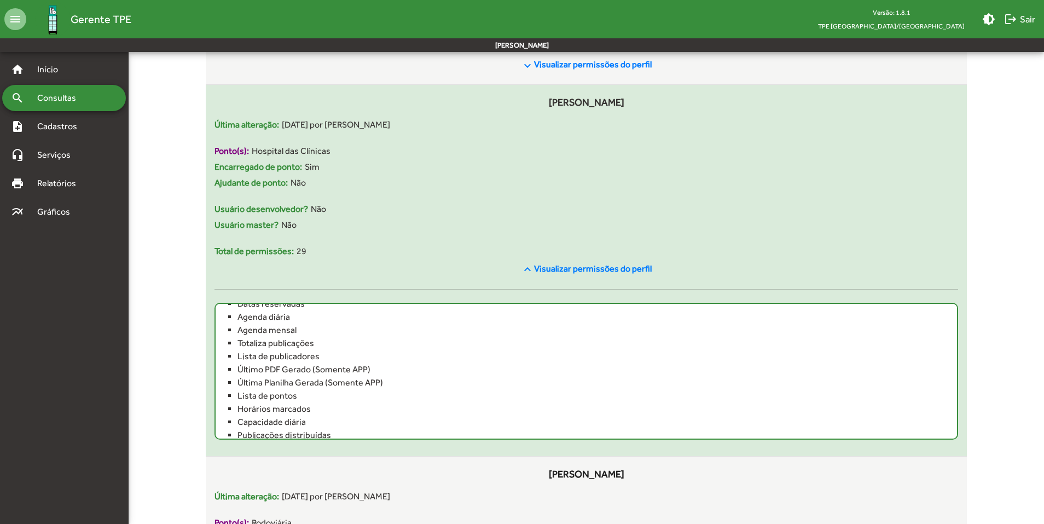
scroll to position [225, 0]
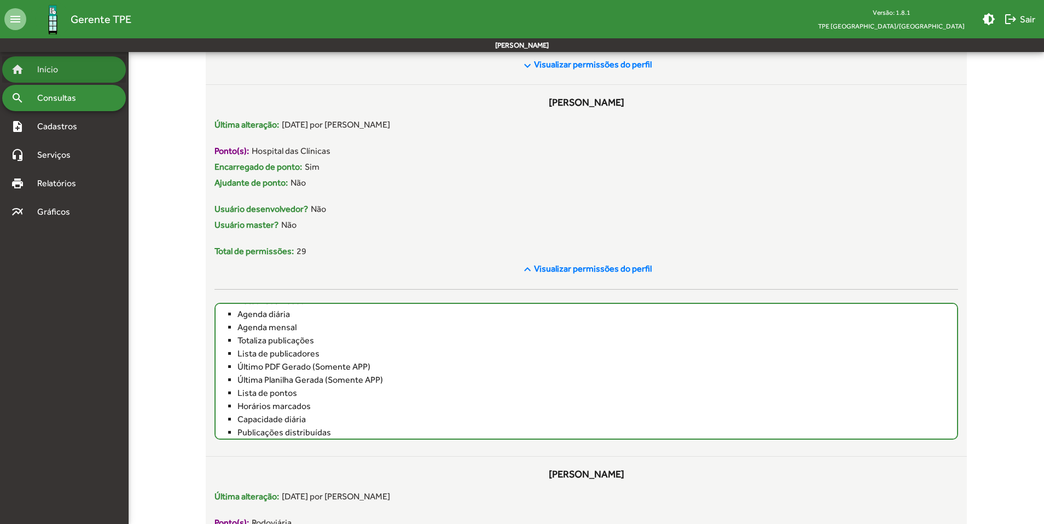
click at [60, 67] on span "Início" at bounding box center [52, 69] width 43 height 13
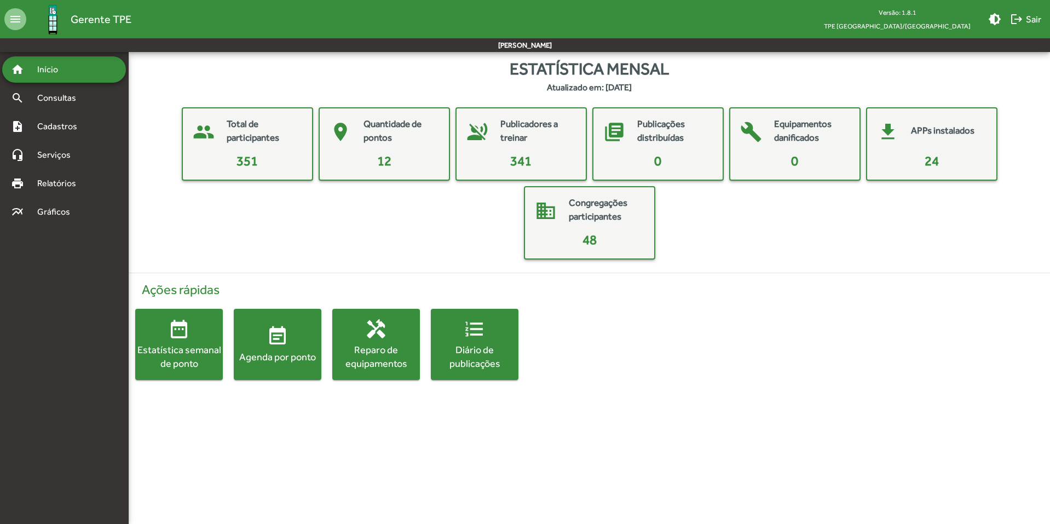
drag, startPoint x: 884, startPoint y: 218, endPoint x: 878, endPoint y: 224, distance: 8.5
click at [883, 219] on div "people Total de participantes 351 place Quantidade de pontos 12 voice_over_off …" at bounding box center [589, 183] width 904 height 152
click at [1036, 19] on span "logout Sair" at bounding box center [1025, 19] width 31 height 20
